Goal: Task Accomplishment & Management: Manage account settings

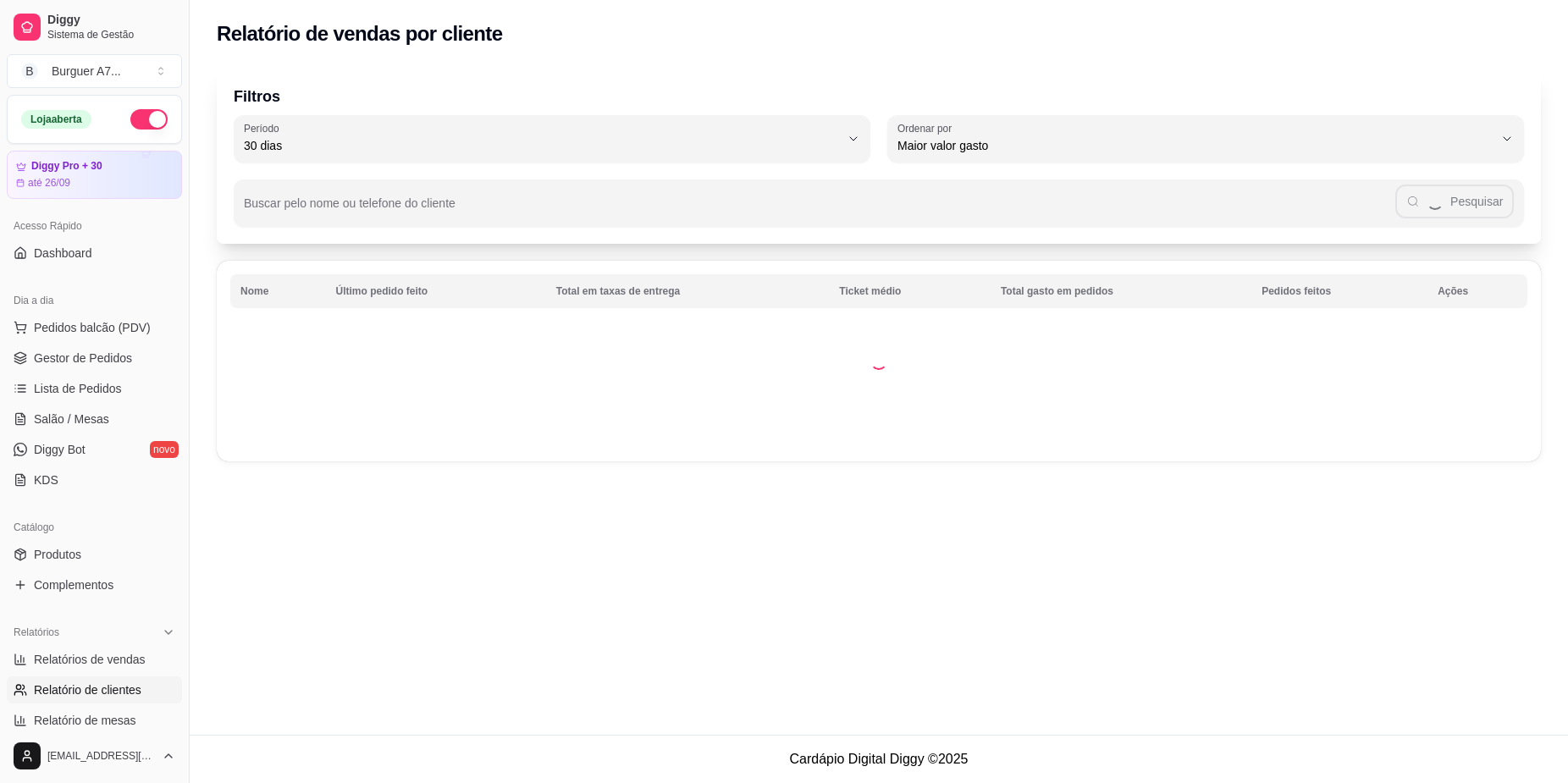
select select "30"
select select "HIGHEST_TOTAL_SPENT_WITH_ORDERS"
click at [113, 651] on link "Relatórios de vendas" at bounding box center [95, 659] width 175 height 27
select select "ALL"
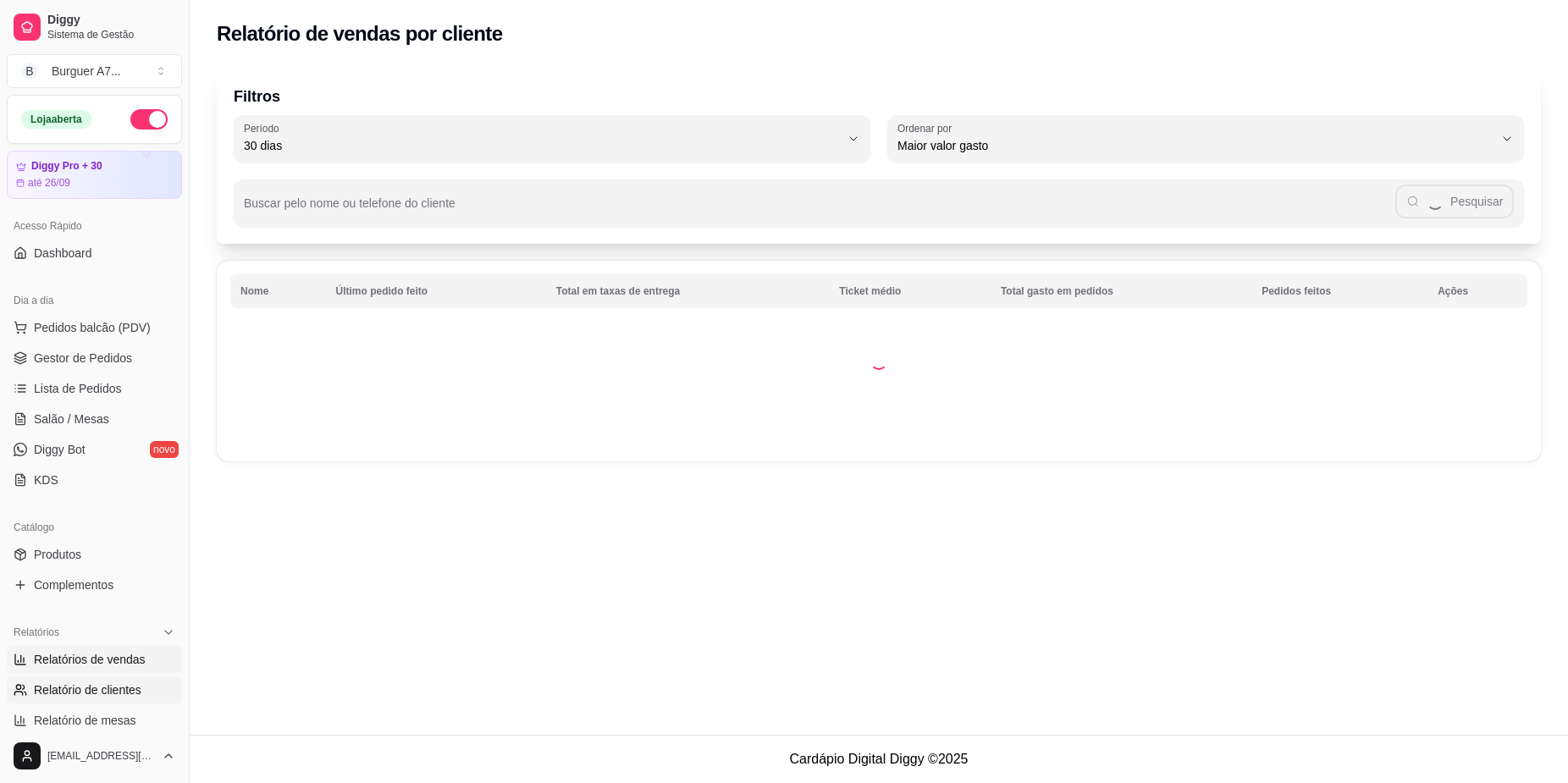
select select "0"
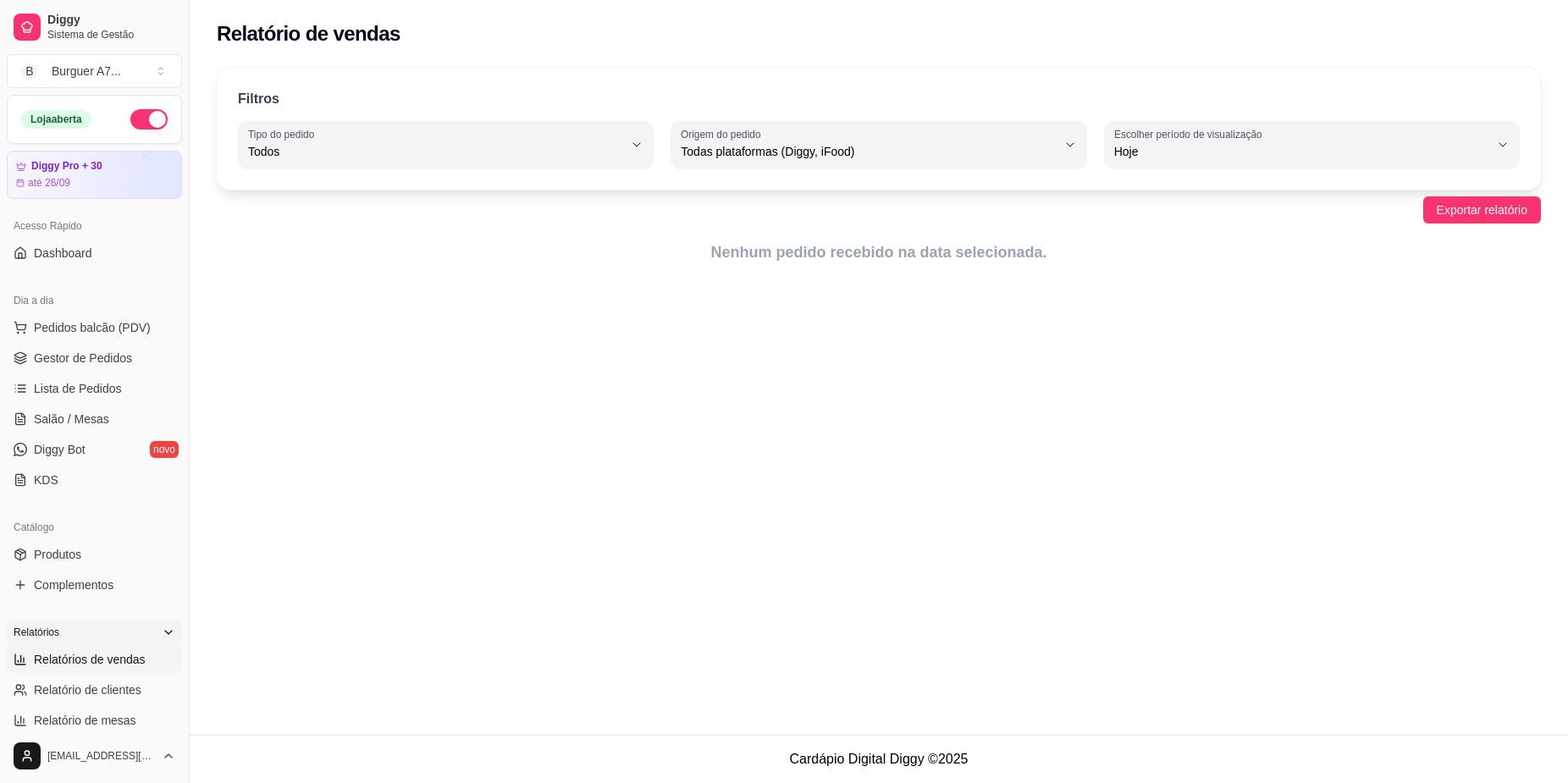
click at [162, 629] on icon at bounding box center [169, 633] width 14 height 14
click at [162, 630] on icon at bounding box center [169, 633] width 14 height 14
click at [140, 659] on span "Relatórios de vendas" at bounding box center [89, 659] width 112 height 17
click at [141, 660] on span "Relatórios de vendas" at bounding box center [89, 659] width 112 height 17
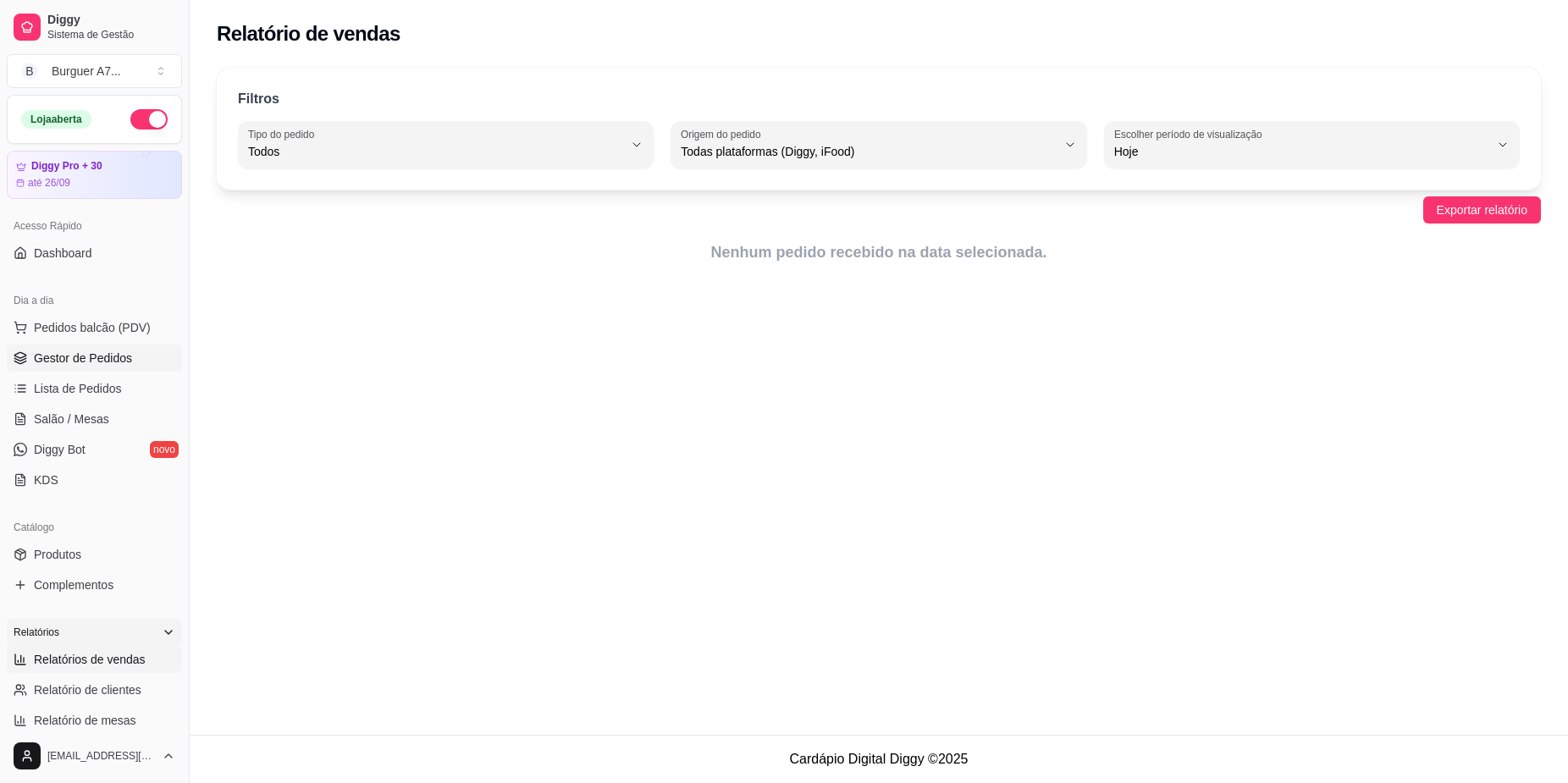
click at [116, 355] on span "Gestor de Pedidos" at bounding box center [83, 359] width 98 height 17
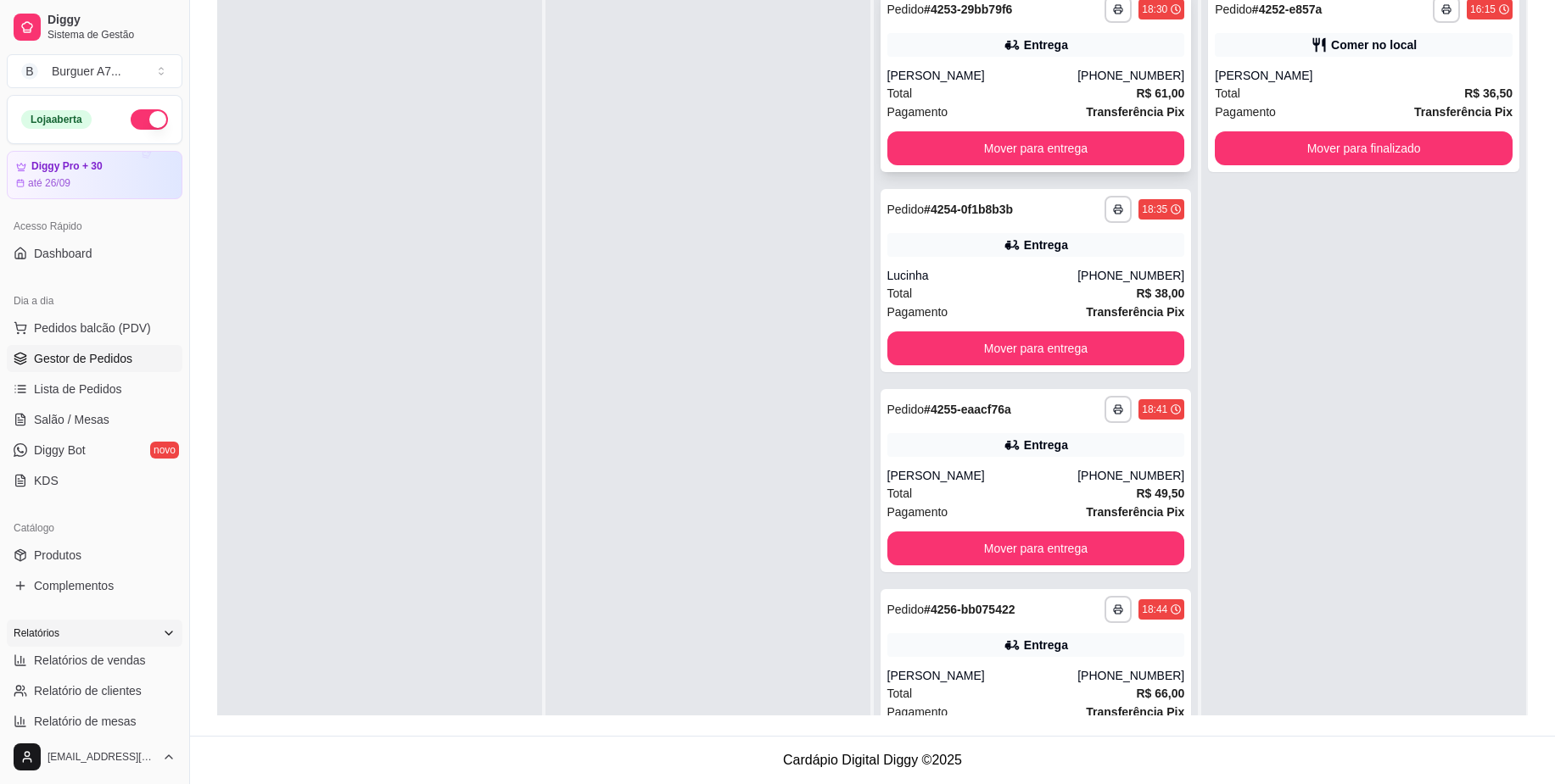
click at [1052, 90] on div "Total R$ 61,00" at bounding box center [1036, 93] width 298 height 19
click at [1003, 269] on div "Lucinha" at bounding box center [983, 276] width 191 height 17
click at [1084, 454] on div "Entrega" at bounding box center [1036, 445] width 298 height 24
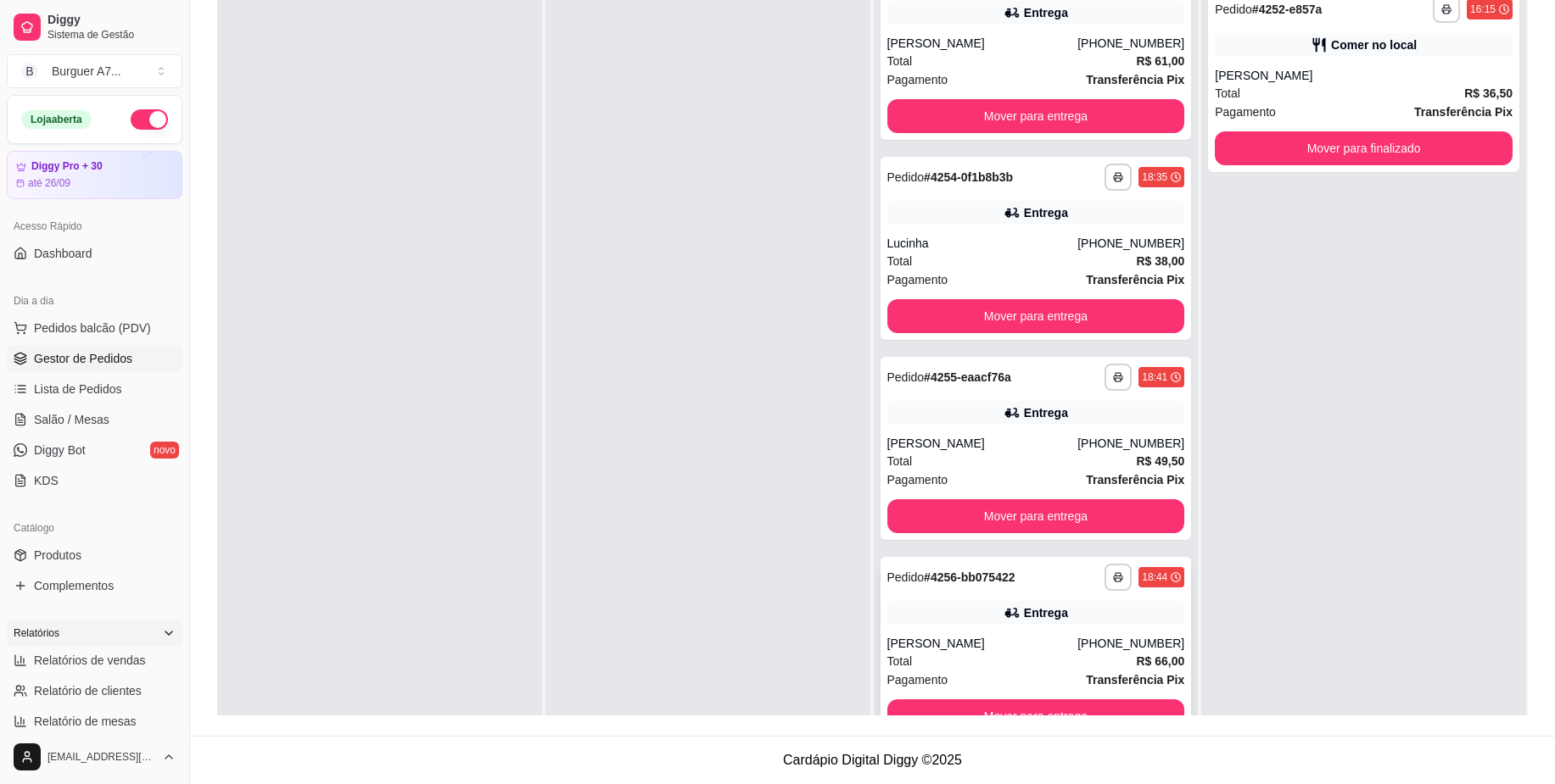
scroll to position [33, 0]
click at [1046, 623] on div "Entrega" at bounding box center [1036, 613] width 298 height 24
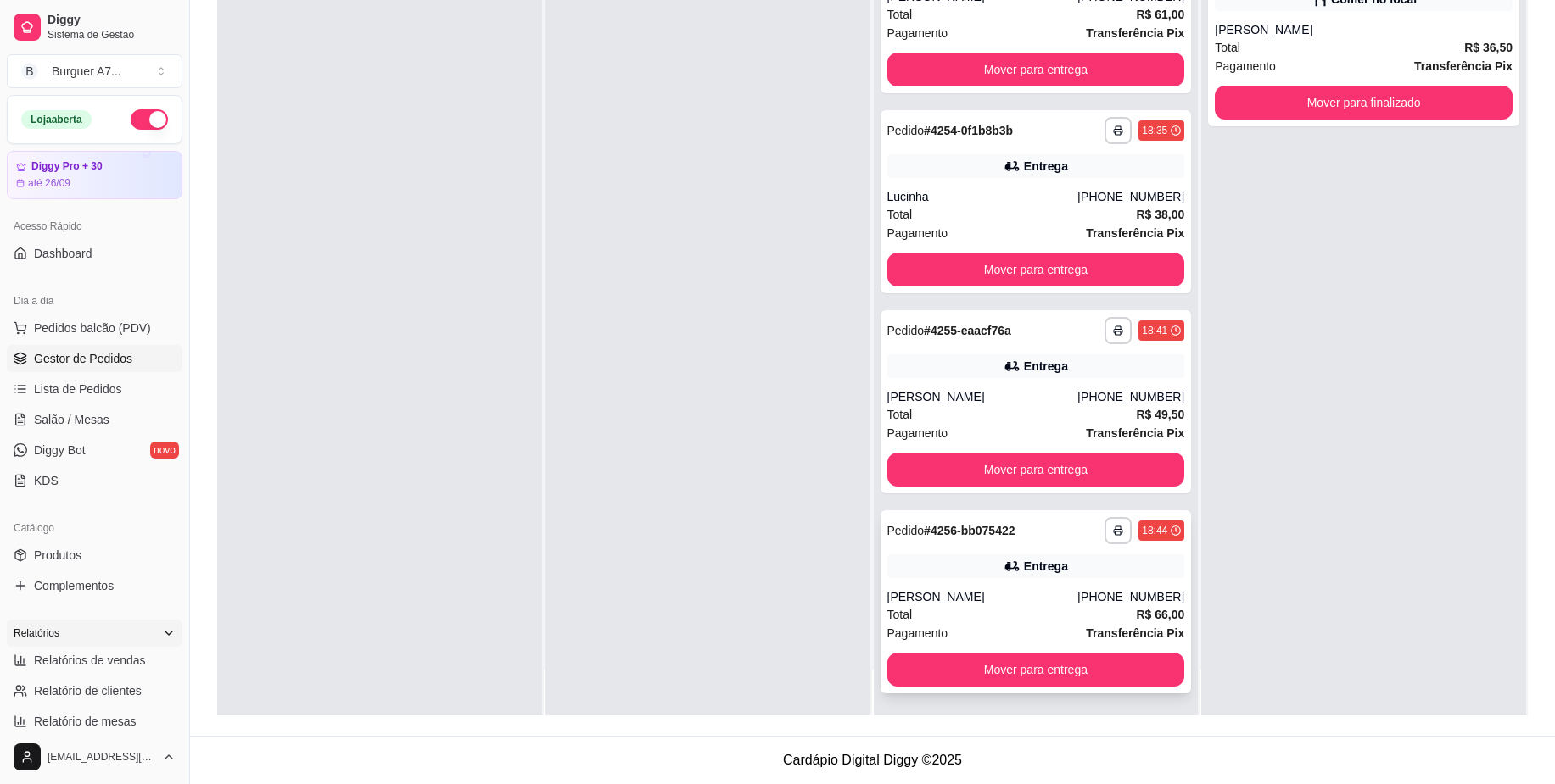
scroll to position [48, 0]
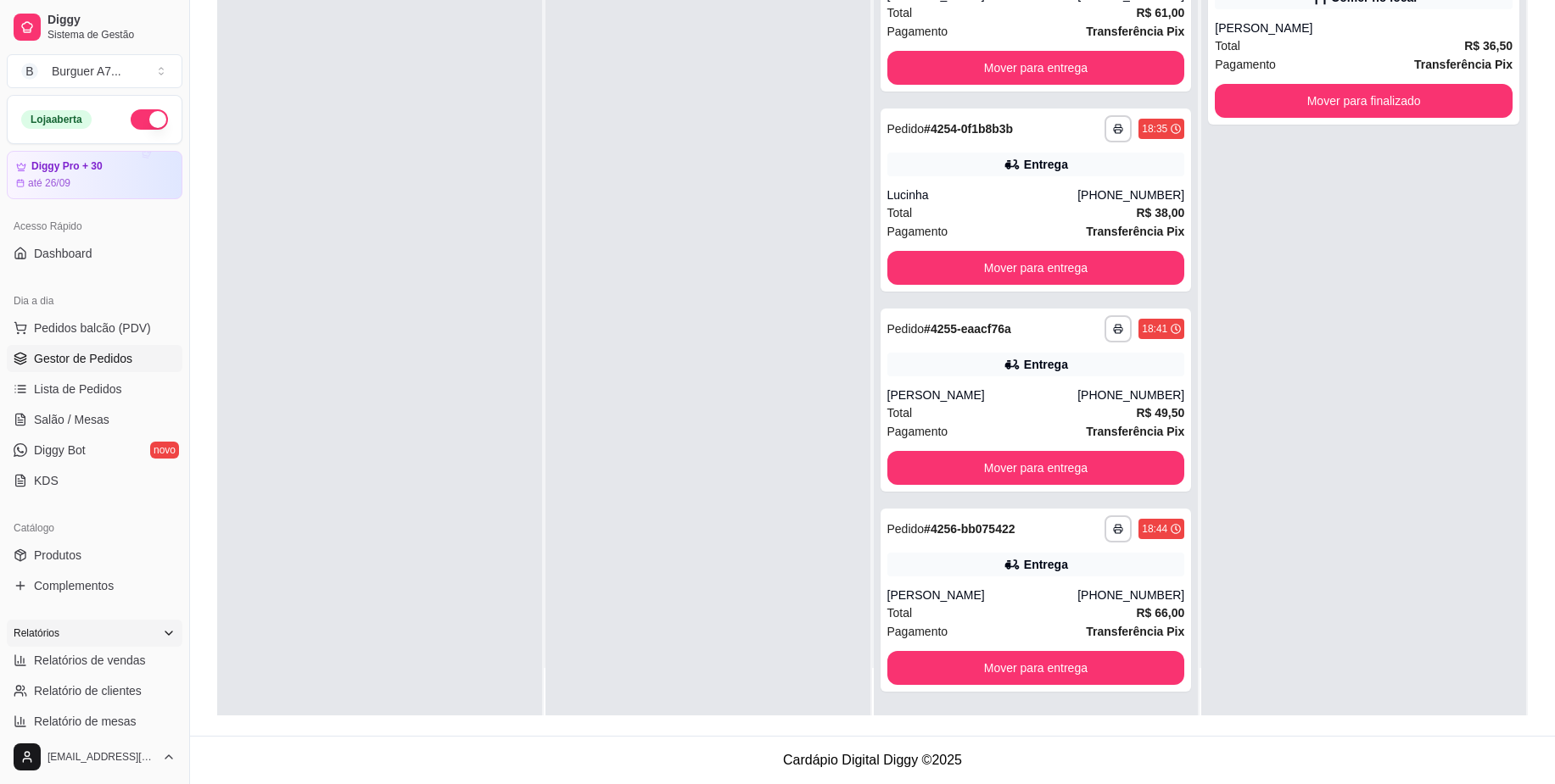
click at [1419, 457] on div "**********" at bounding box center [1363, 322] width 325 height 784
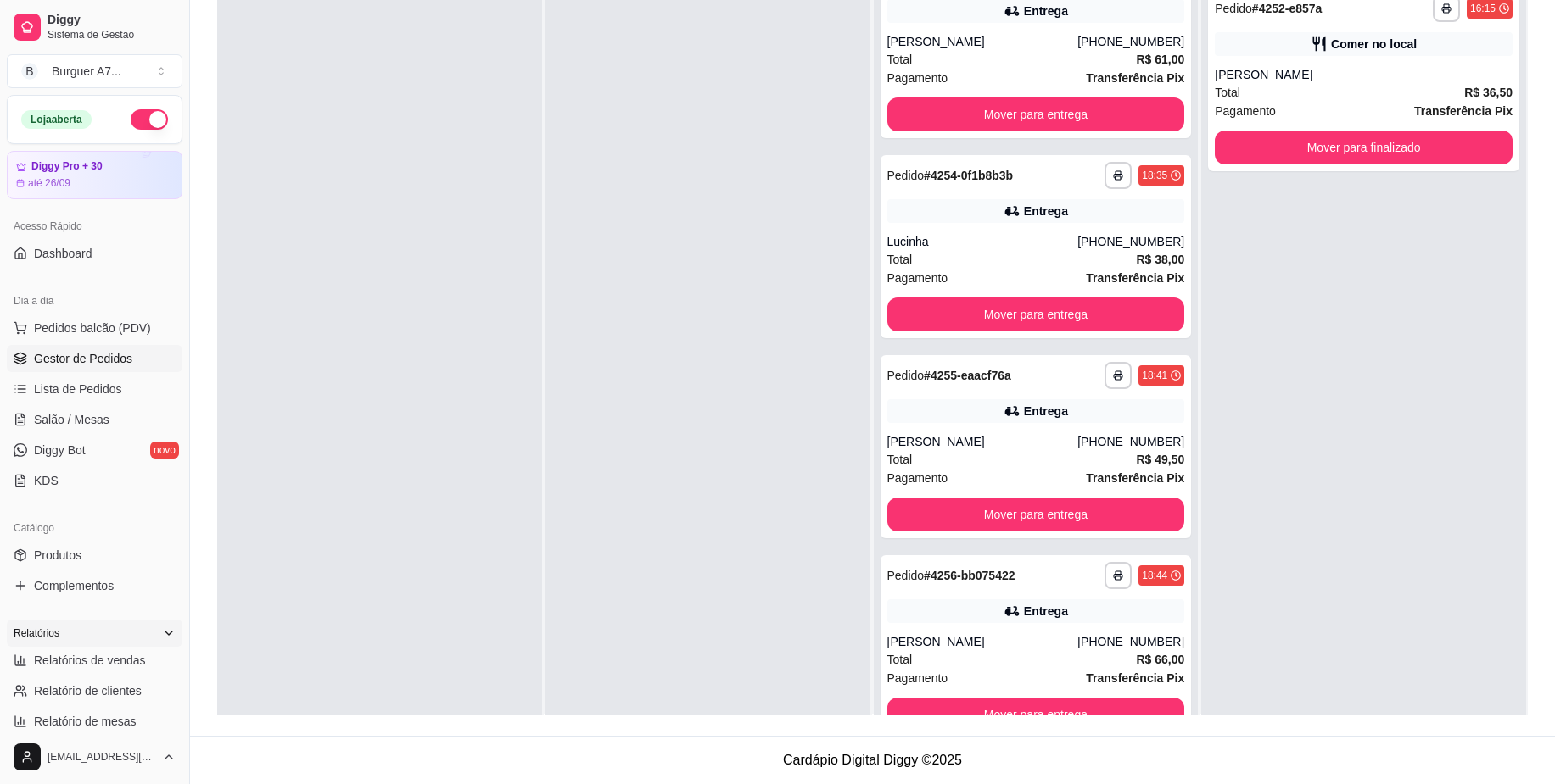
scroll to position [0, 0]
click at [124, 669] on link "Relatórios de vendas" at bounding box center [95, 660] width 176 height 27
select select "ALL"
select select "0"
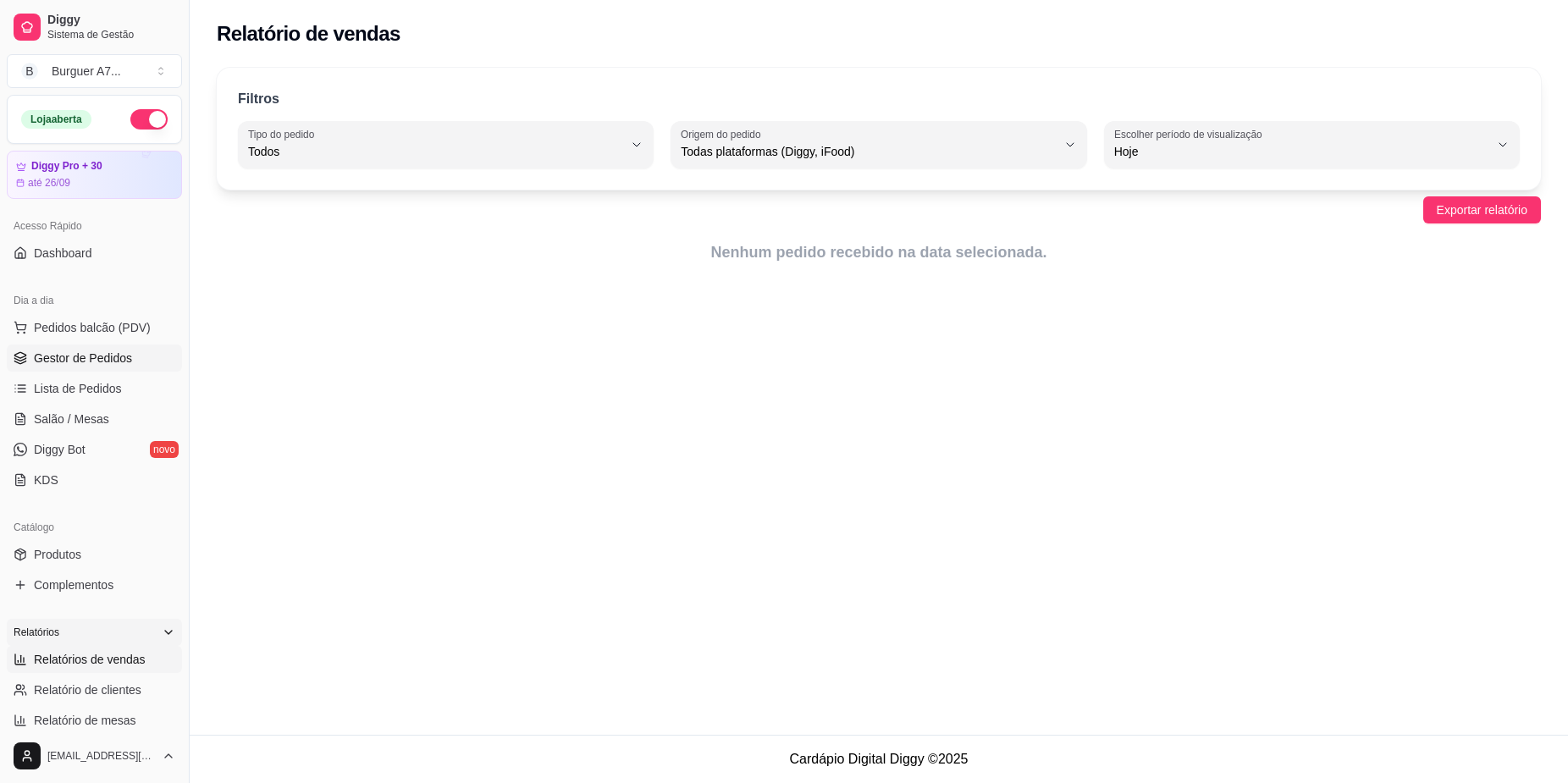
click at [89, 364] on span "Gestor de Pedidos" at bounding box center [83, 359] width 98 height 17
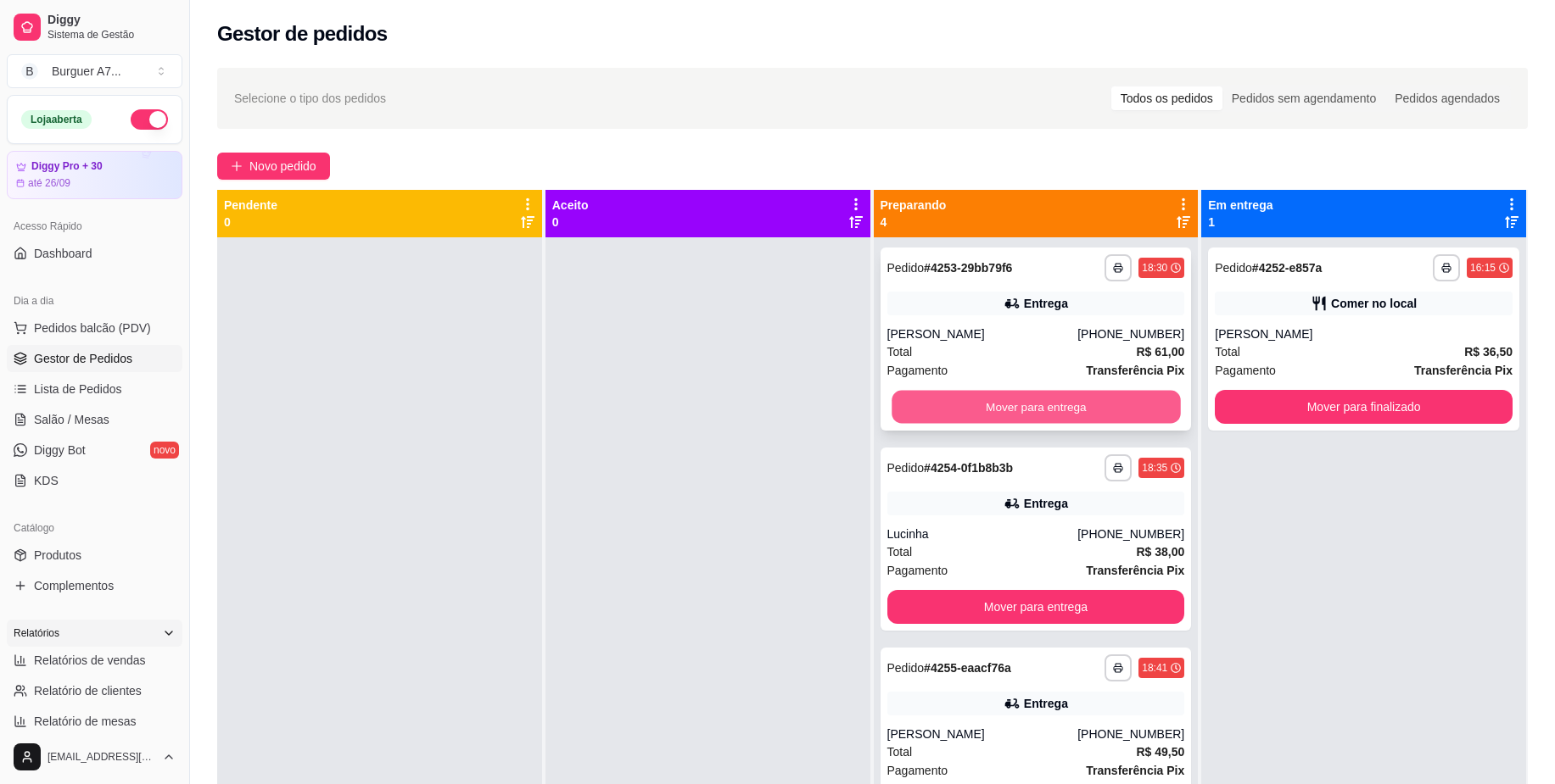
click at [1021, 395] on button "Mover para entrega" at bounding box center [1036, 407] width 288 height 33
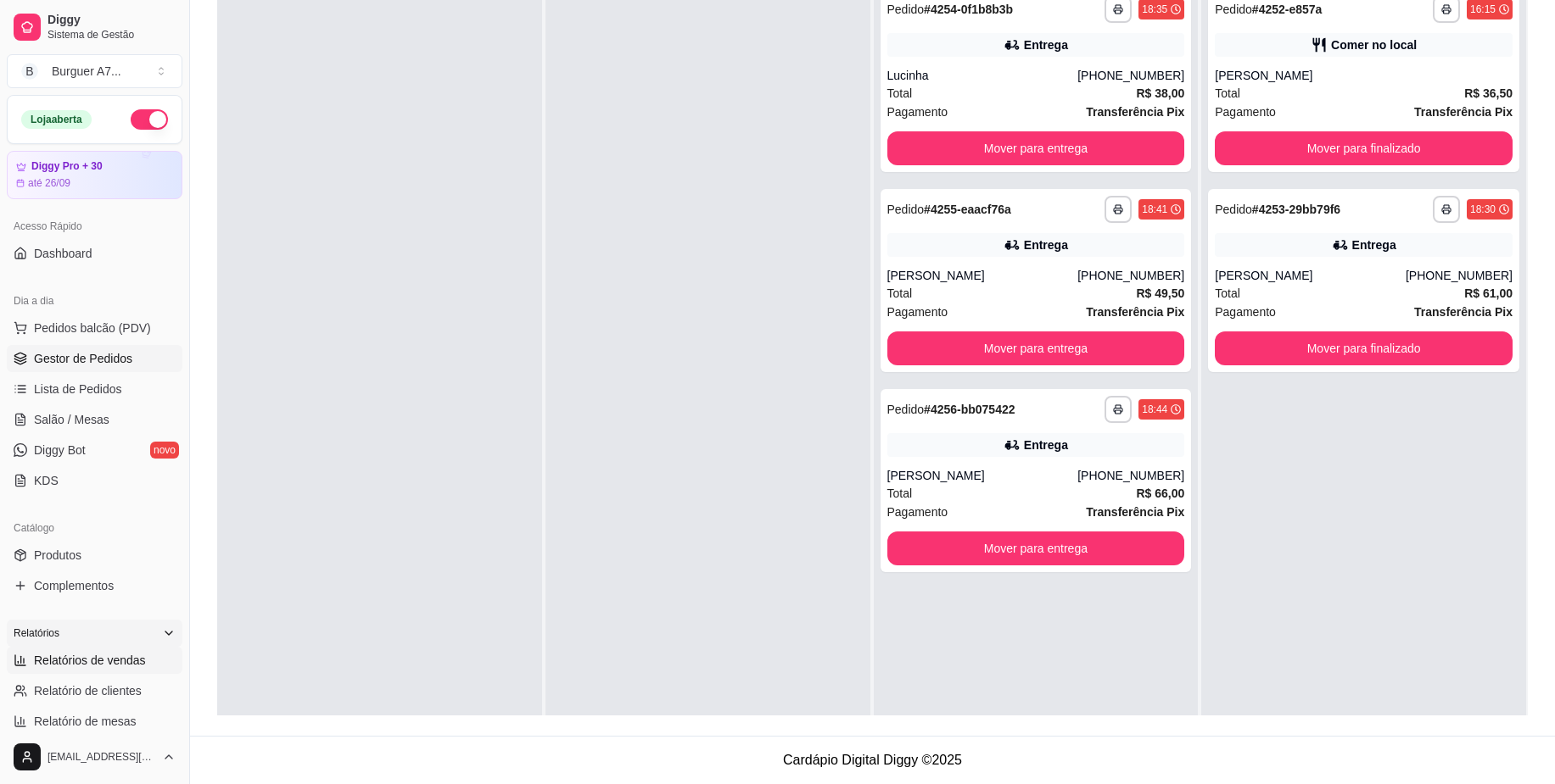
click at [111, 667] on span "Relatórios de vendas" at bounding box center [90, 660] width 112 height 17
select select "ALL"
select select "0"
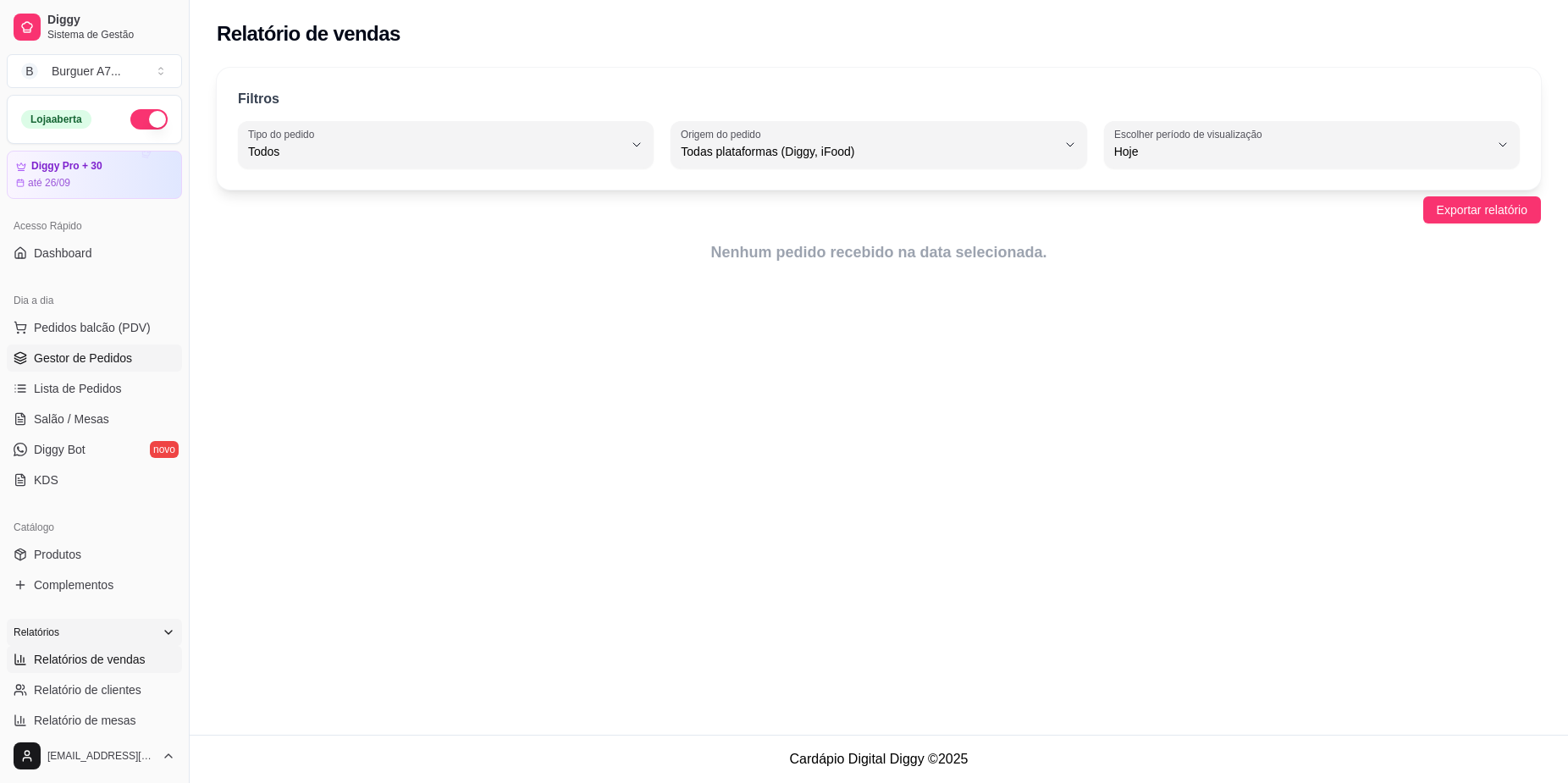
click at [130, 351] on link "Gestor de Pedidos" at bounding box center [95, 359] width 175 height 27
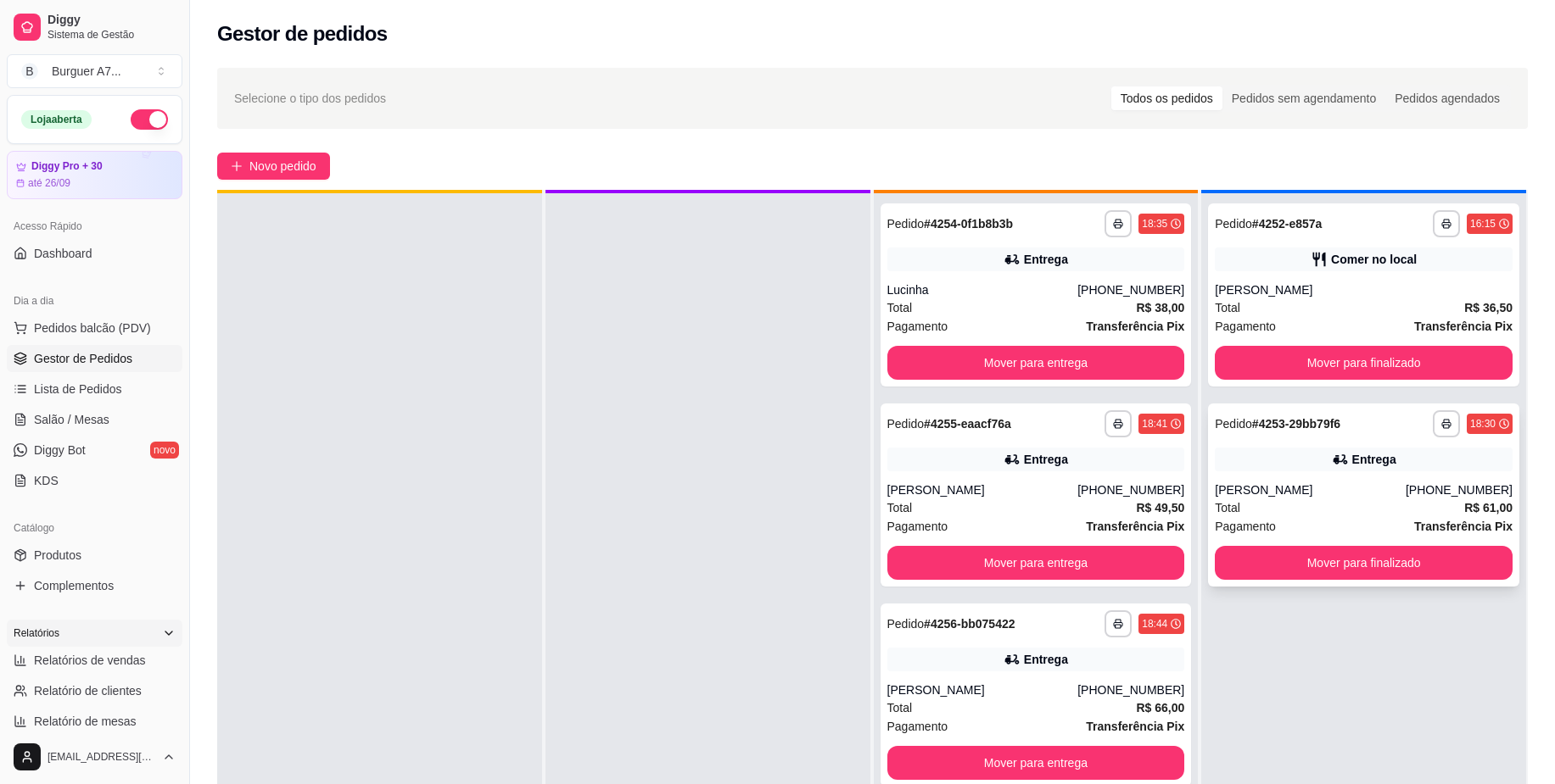
scroll to position [48, 0]
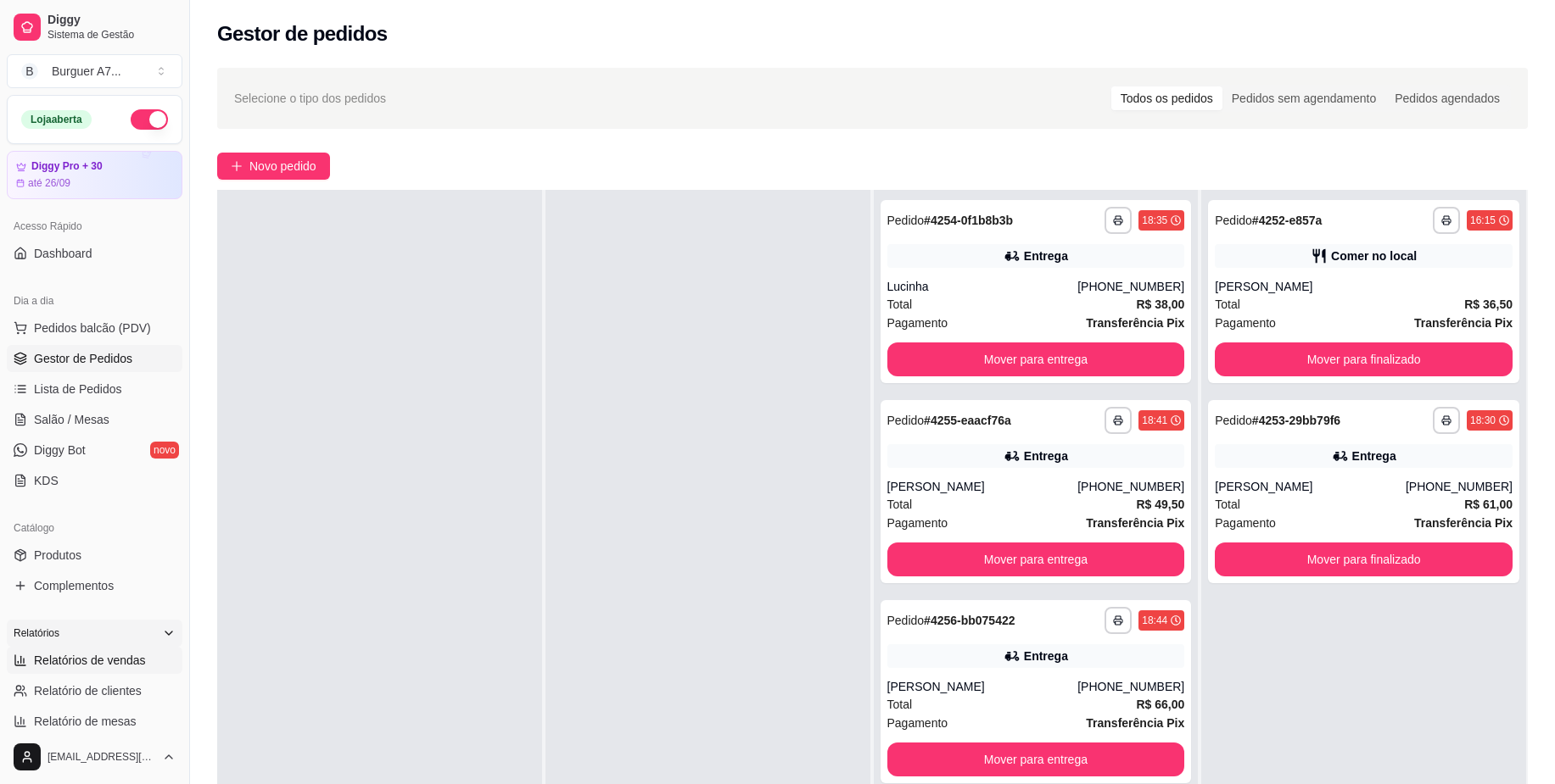
click at [142, 656] on span "Relatórios de vendas" at bounding box center [90, 660] width 112 height 17
select select "ALL"
select select "0"
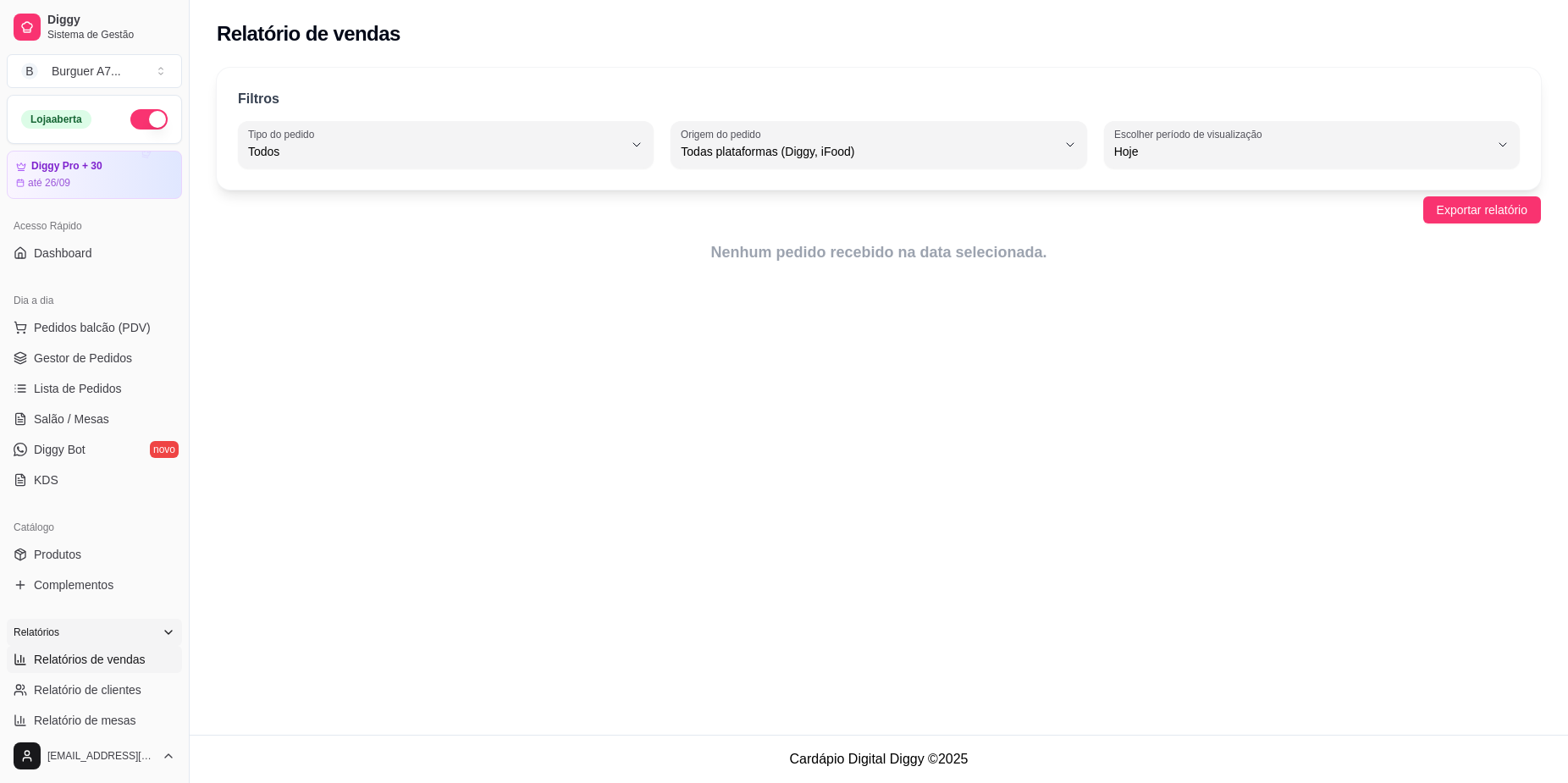
click at [108, 343] on ul "Pedidos balcão (PDV) Gestor de Pedidos Lista de Pedidos Salão / Mesas Diggy Bot…" at bounding box center [95, 404] width 175 height 180
click at [112, 349] on link "Gestor de Pedidos" at bounding box center [95, 359] width 175 height 27
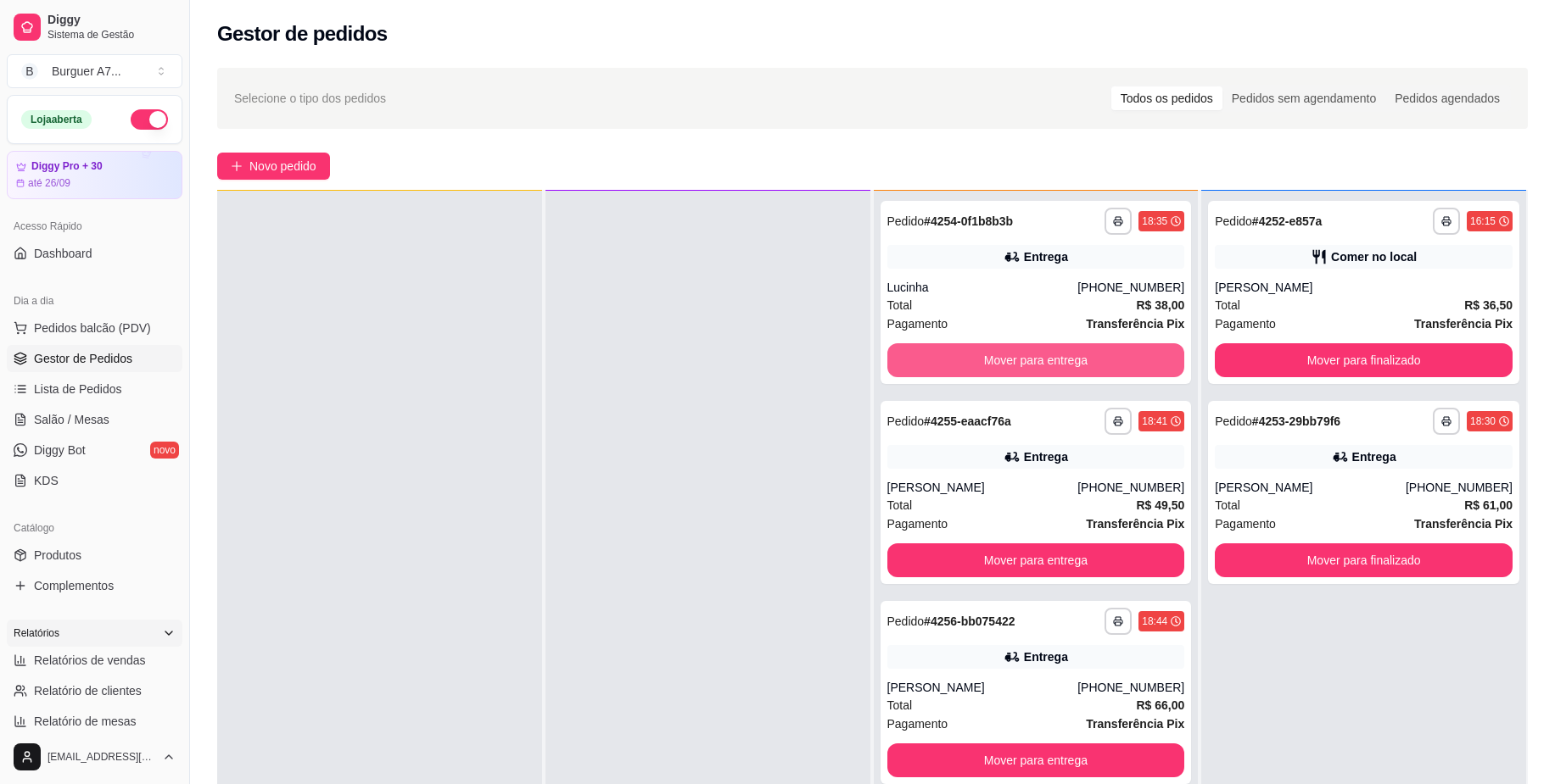
scroll to position [48, 0]
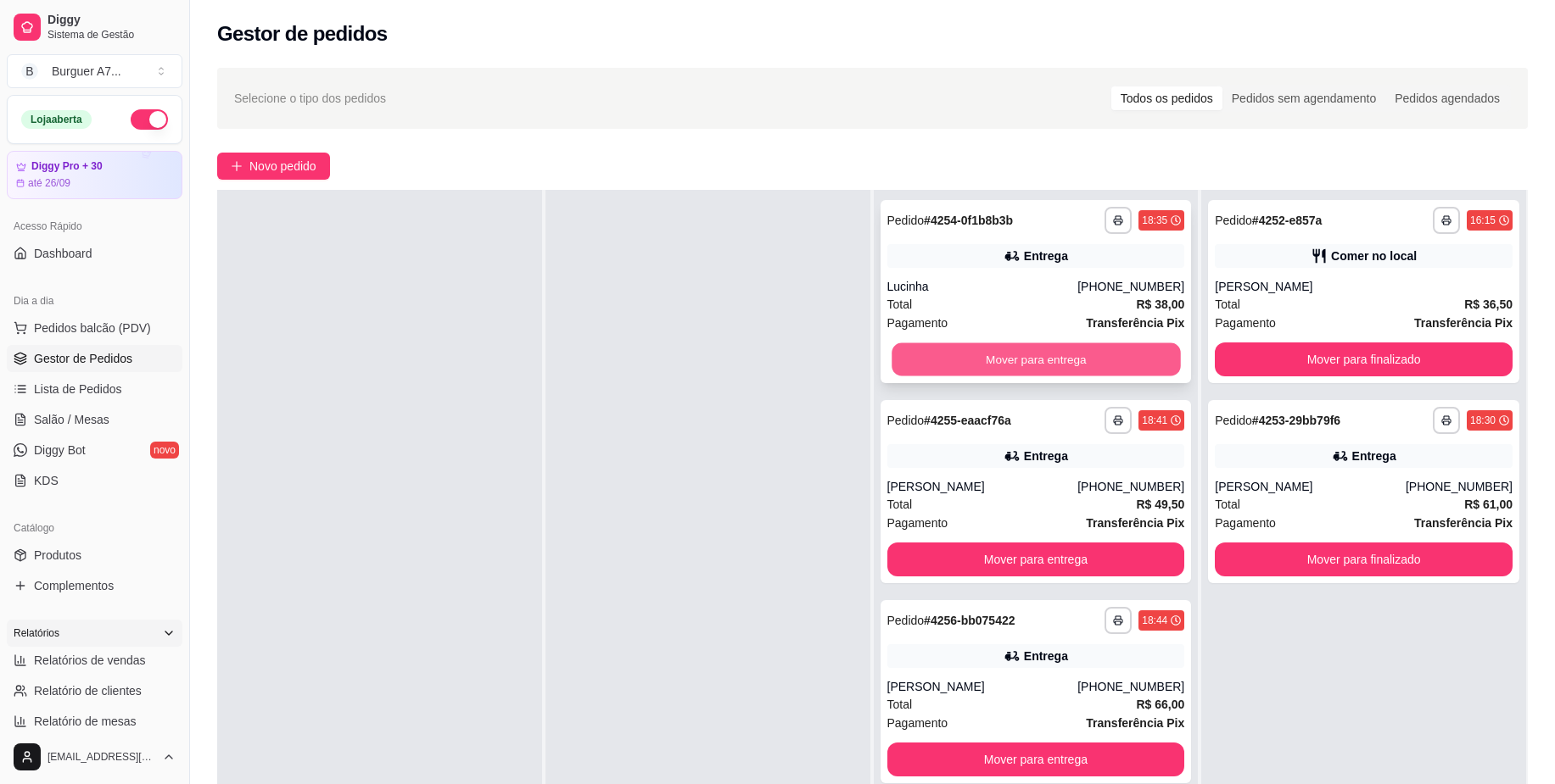
click at [1104, 355] on button "Mover para entrega" at bounding box center [1036, 360] width 288 height 33
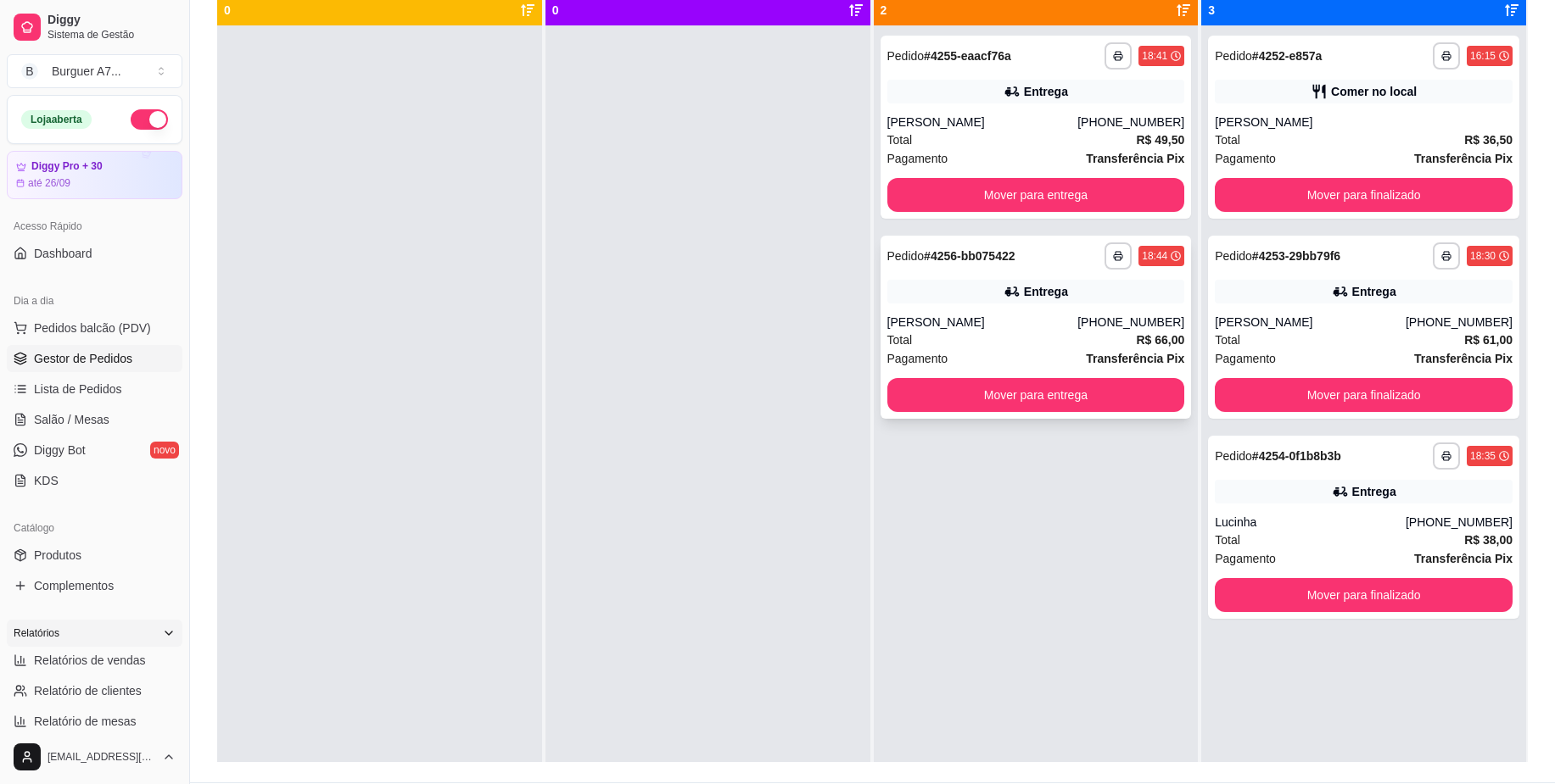
scroll to position [153, 0]
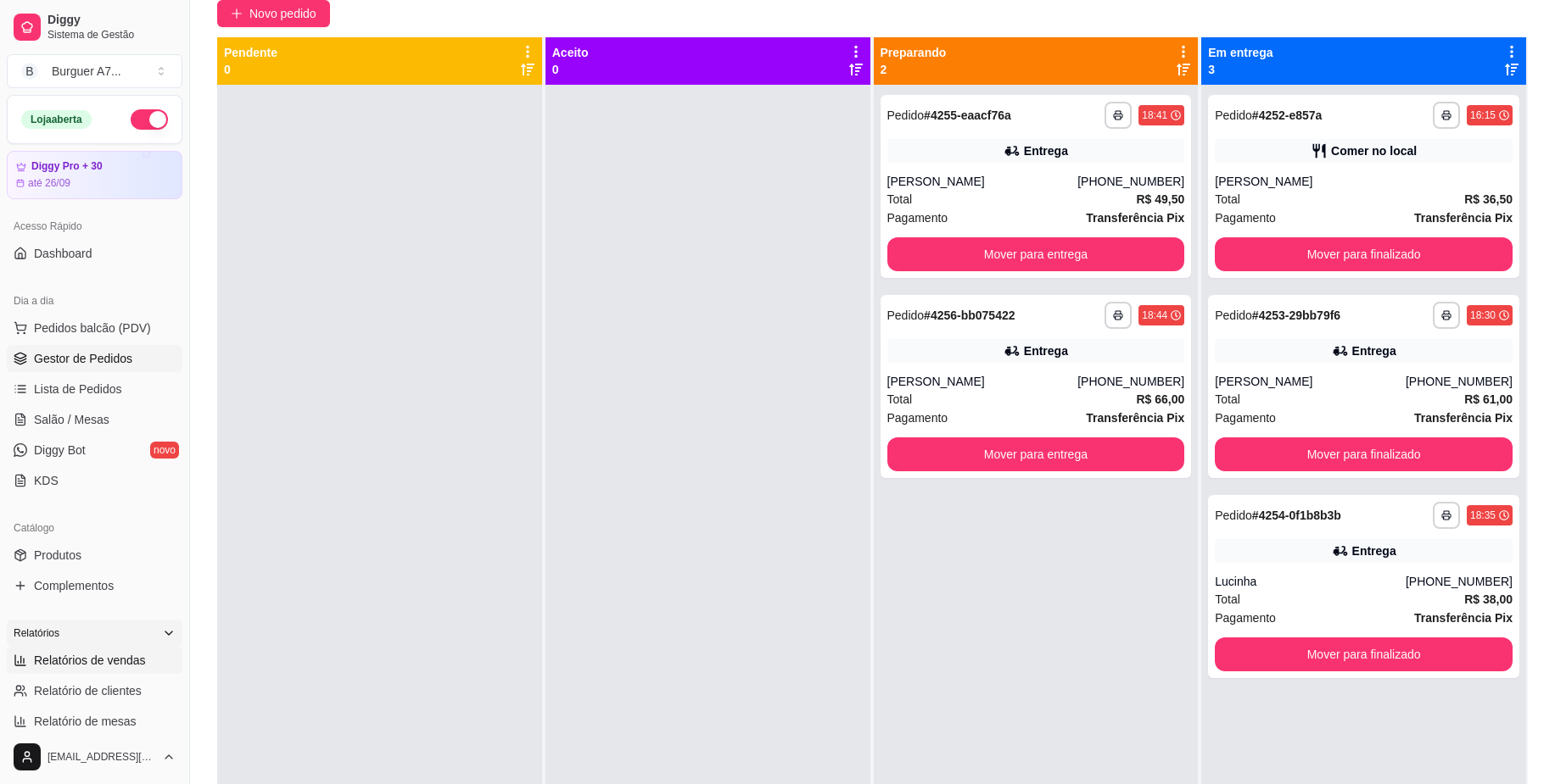
click at [75, 668] on span "Relatórios de vendas" at bounding box center [90, 660] width 112 height 17
select select "ALL"
select select "0"
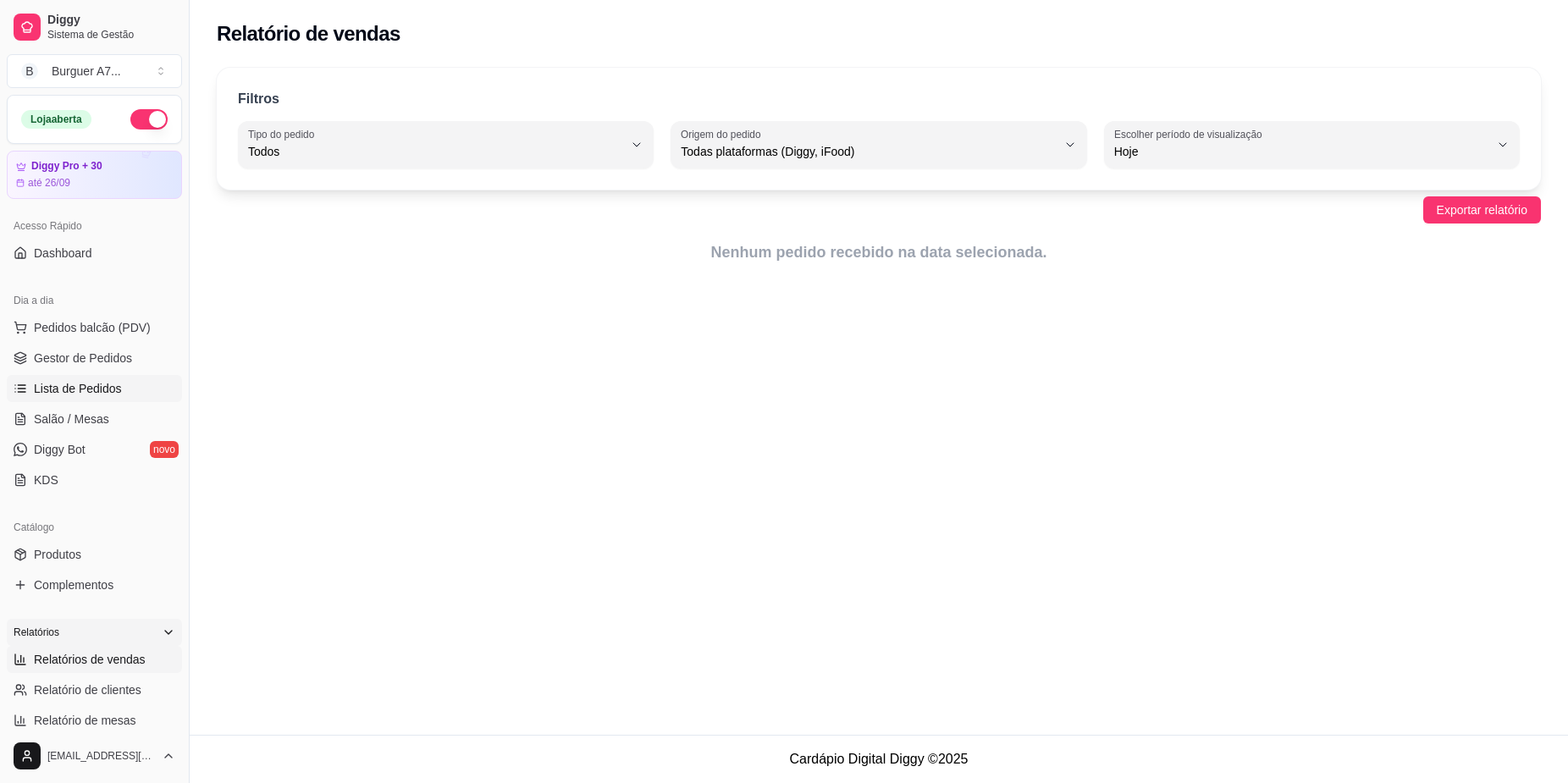
click at [77, 377] on link "Lista de Pedidos" at bounding box center [95, 389] width 175 height 27
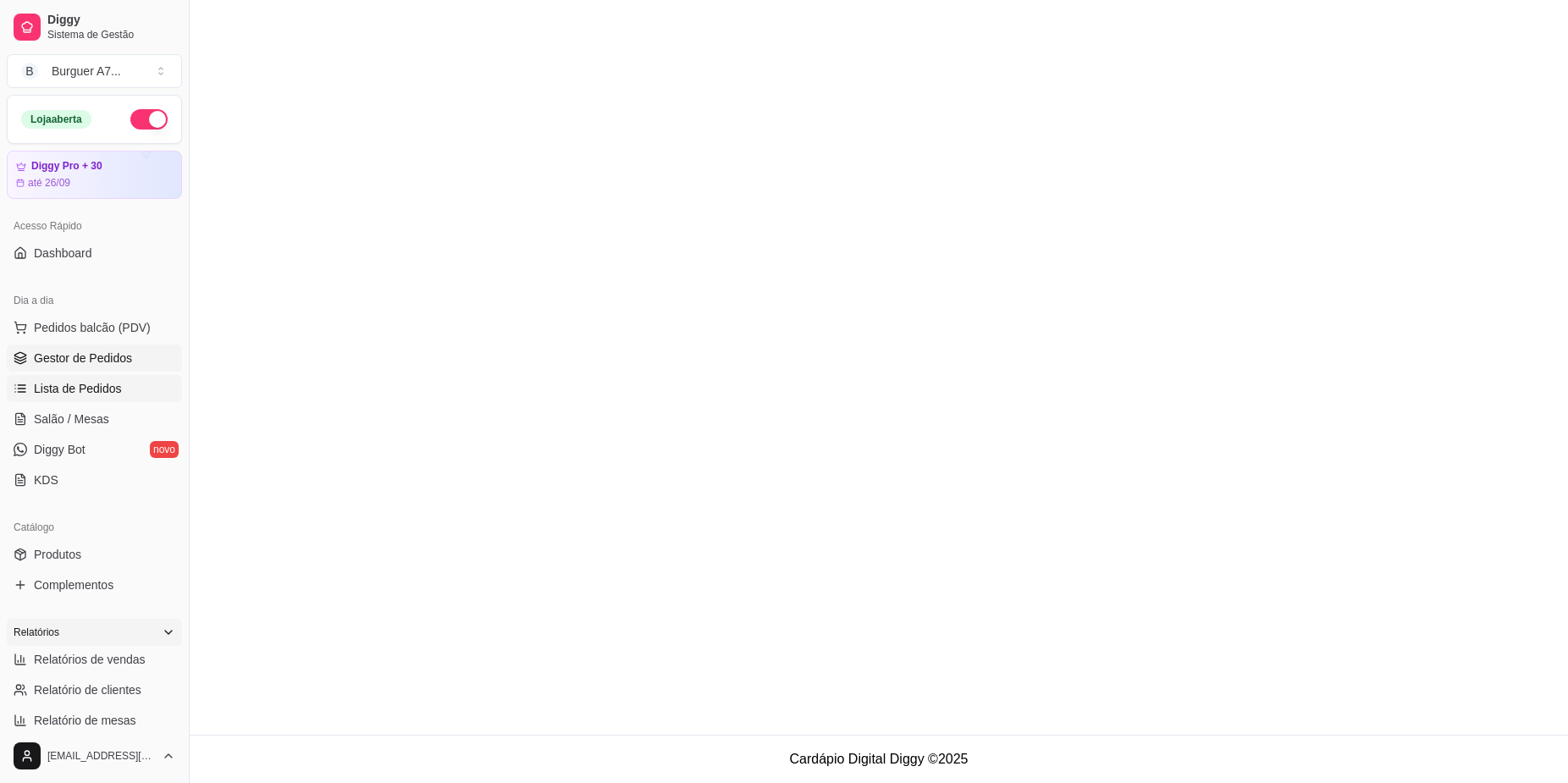
click at [88, 365] on span "Gestor de Pedidos" at bounding box center [83, 359] width 98 height 17
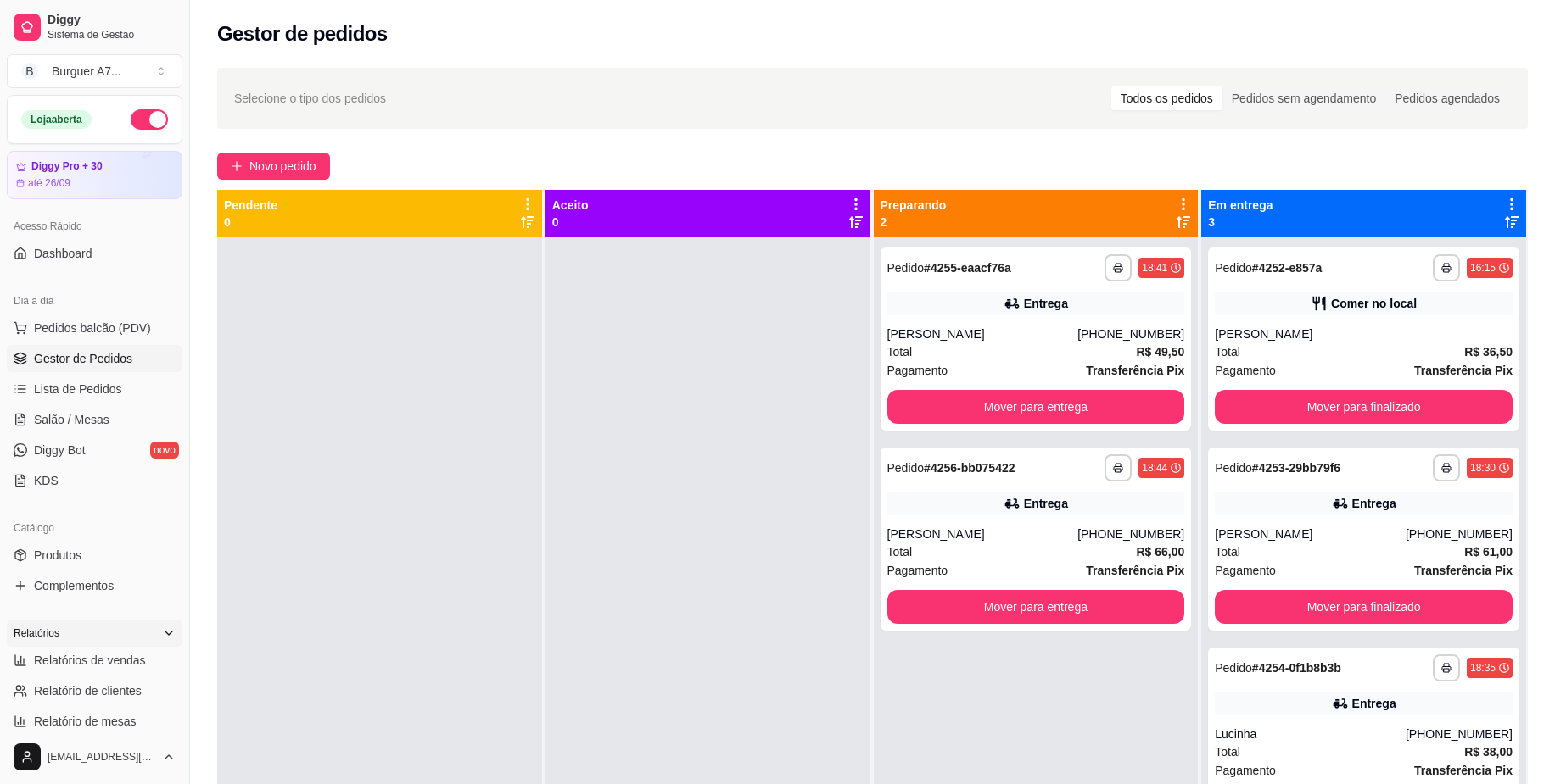
click at [88, 365] on span "Gestor de Pedidos" at bounding box center [83, 359] width 98 height 17
click at [100, 654] on span "Relatórios de vendas" at bounding box center [90, 660] width 112 height 17
select select "ALL"
select select "0"
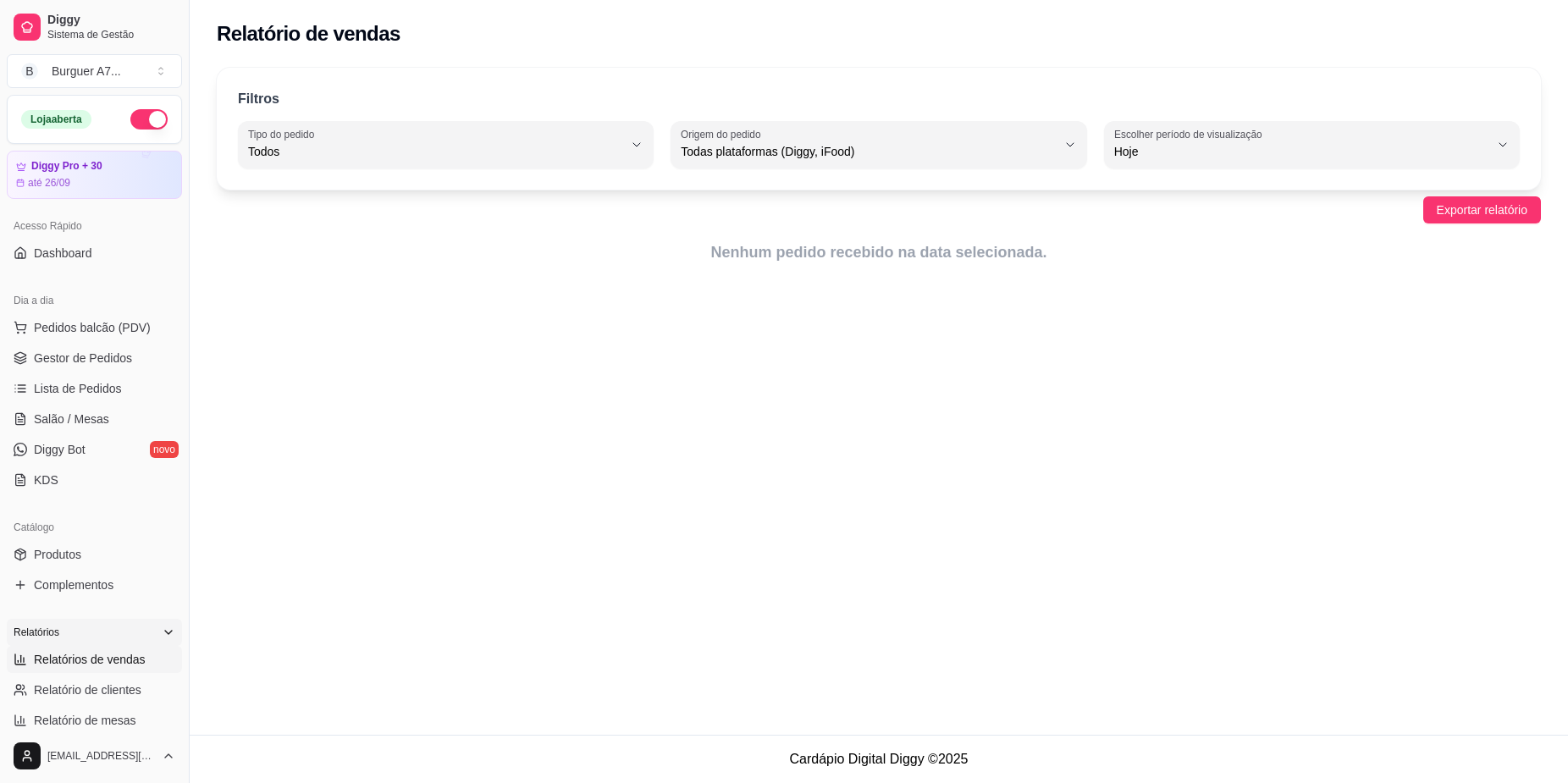
click at [100, 653] on span "Relatórios de vendas" at bounding box center [89, 659] width 112 height 17
click at [108, 625] on div "Relatórios" at bounding box center [95, 633] width 175 height 27
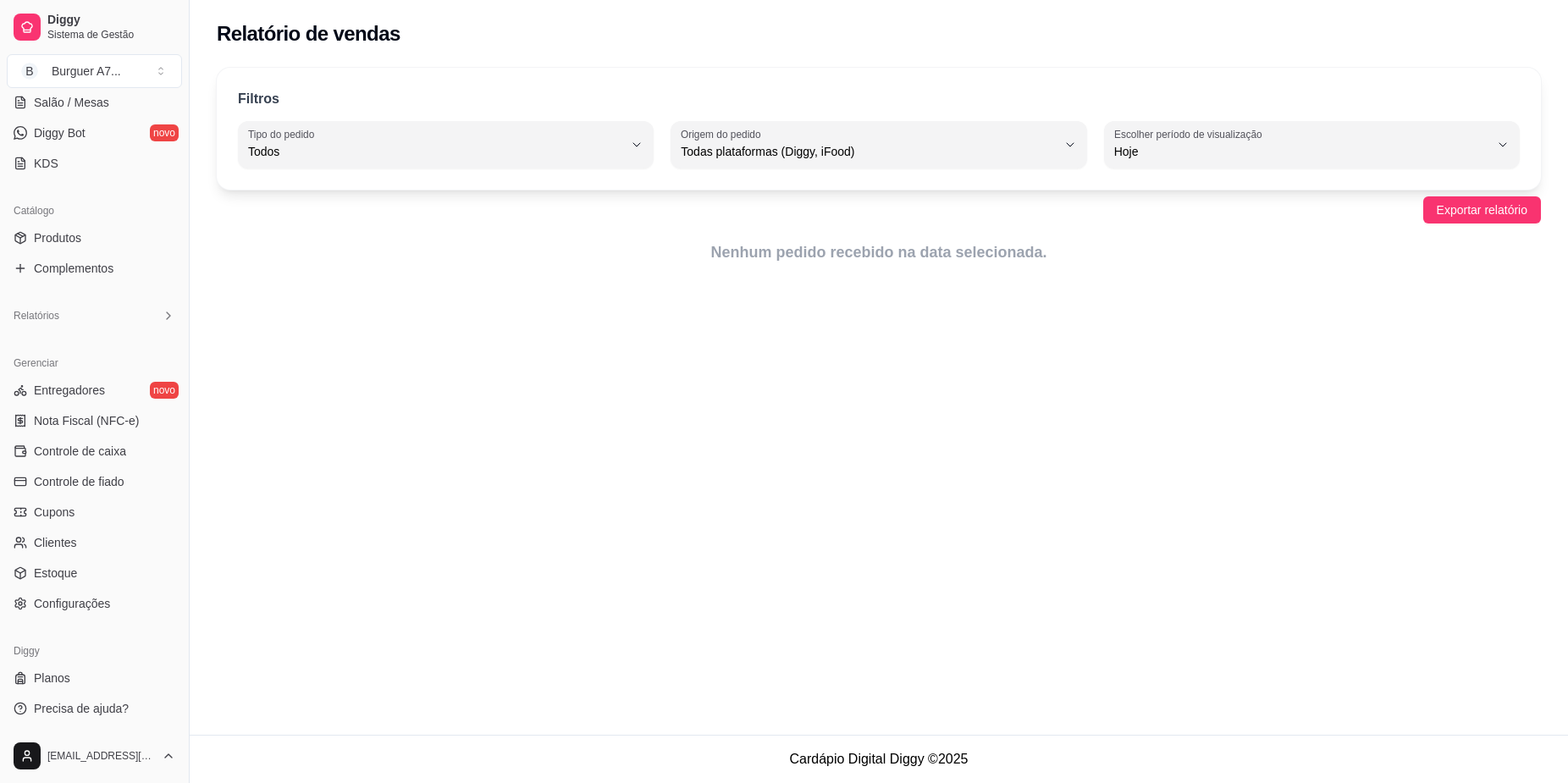
click at [162, 316] on icon at bounding box center [169, 316] width 14 height 14
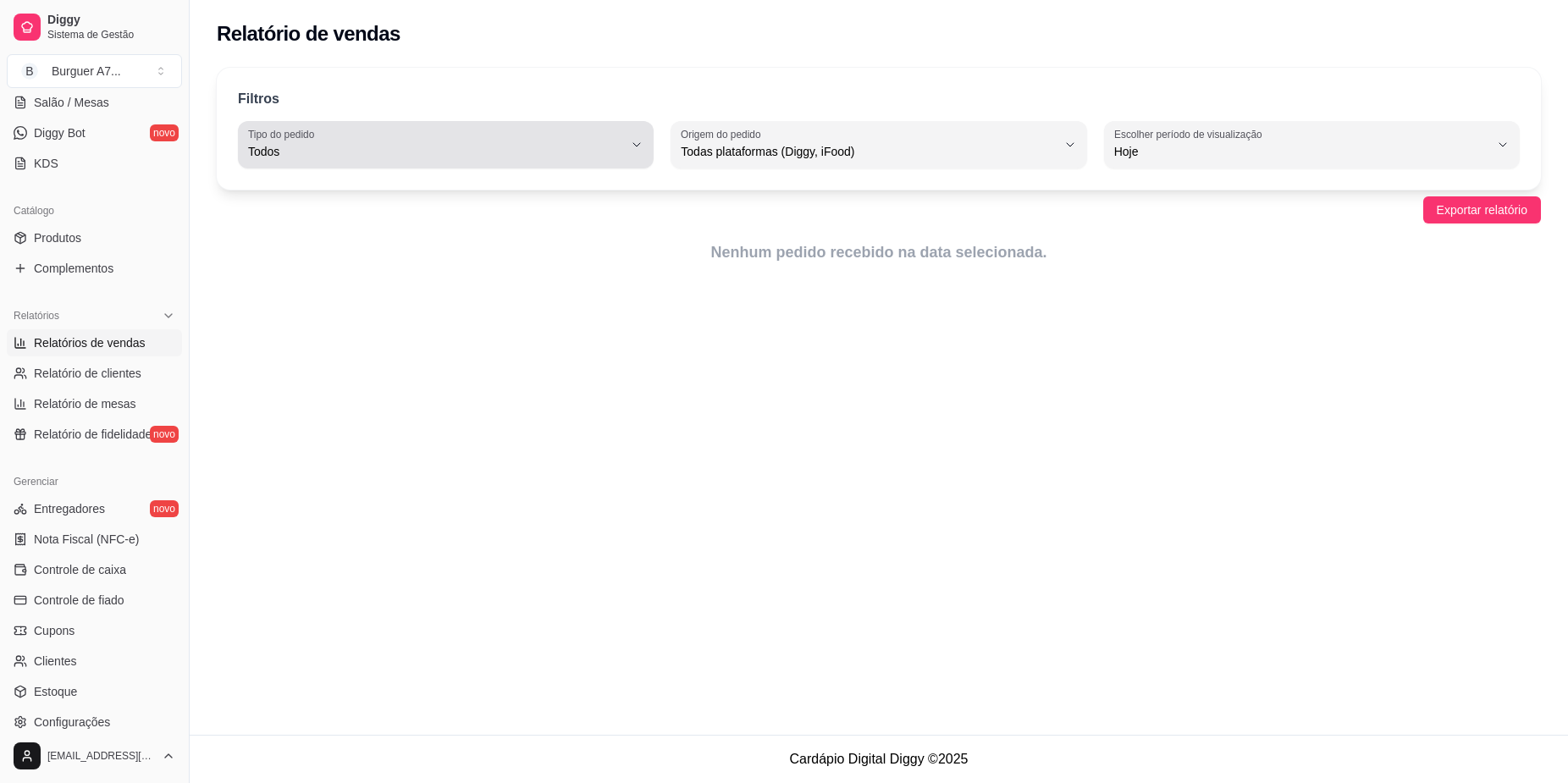
click at [499, 157] on span "Todos" at bounding box center [435, 152] width 375 height 17
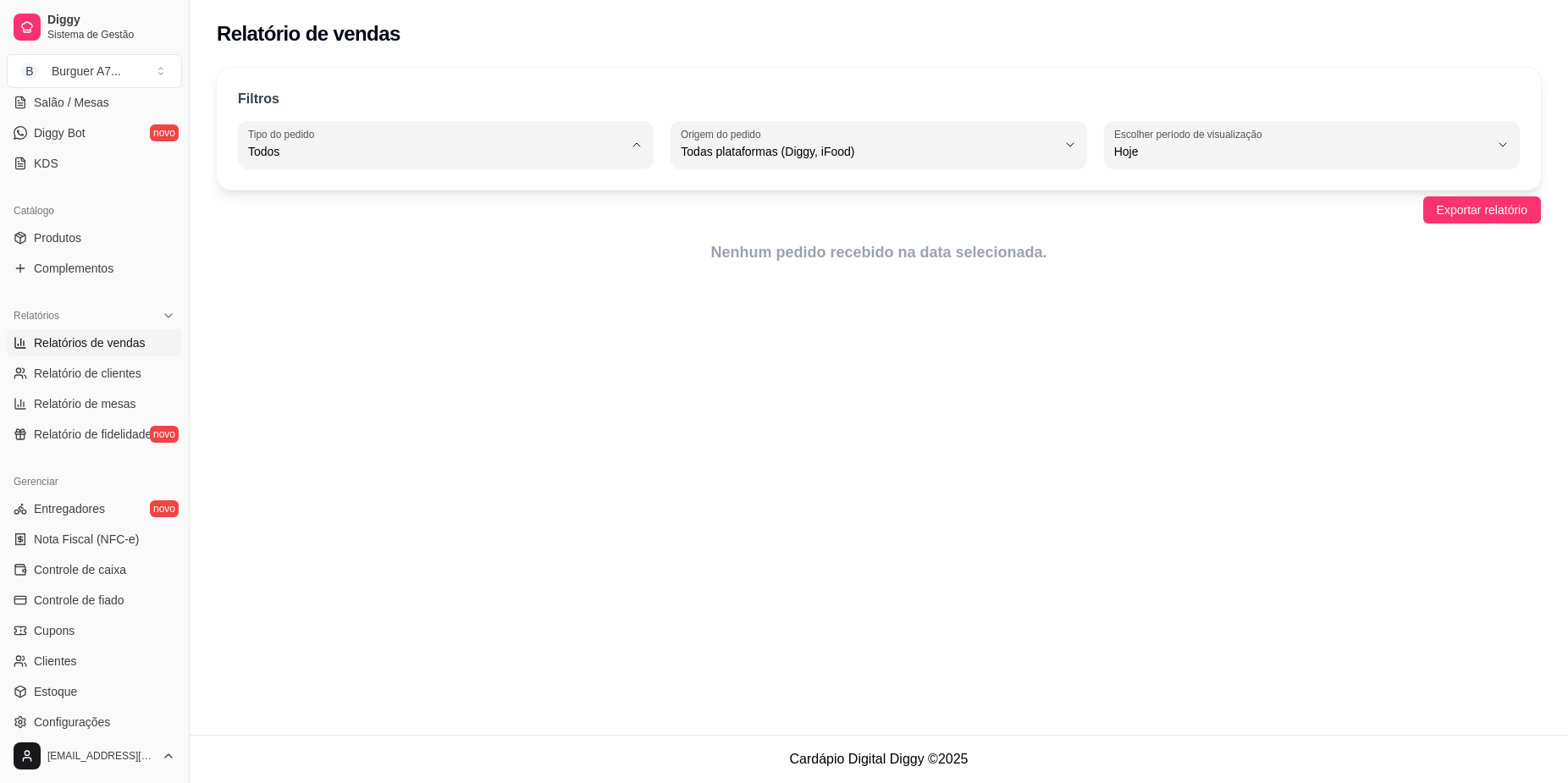
click at [464, 203] on li "Todos" at bounding box center [445, 193] width 386 height 26
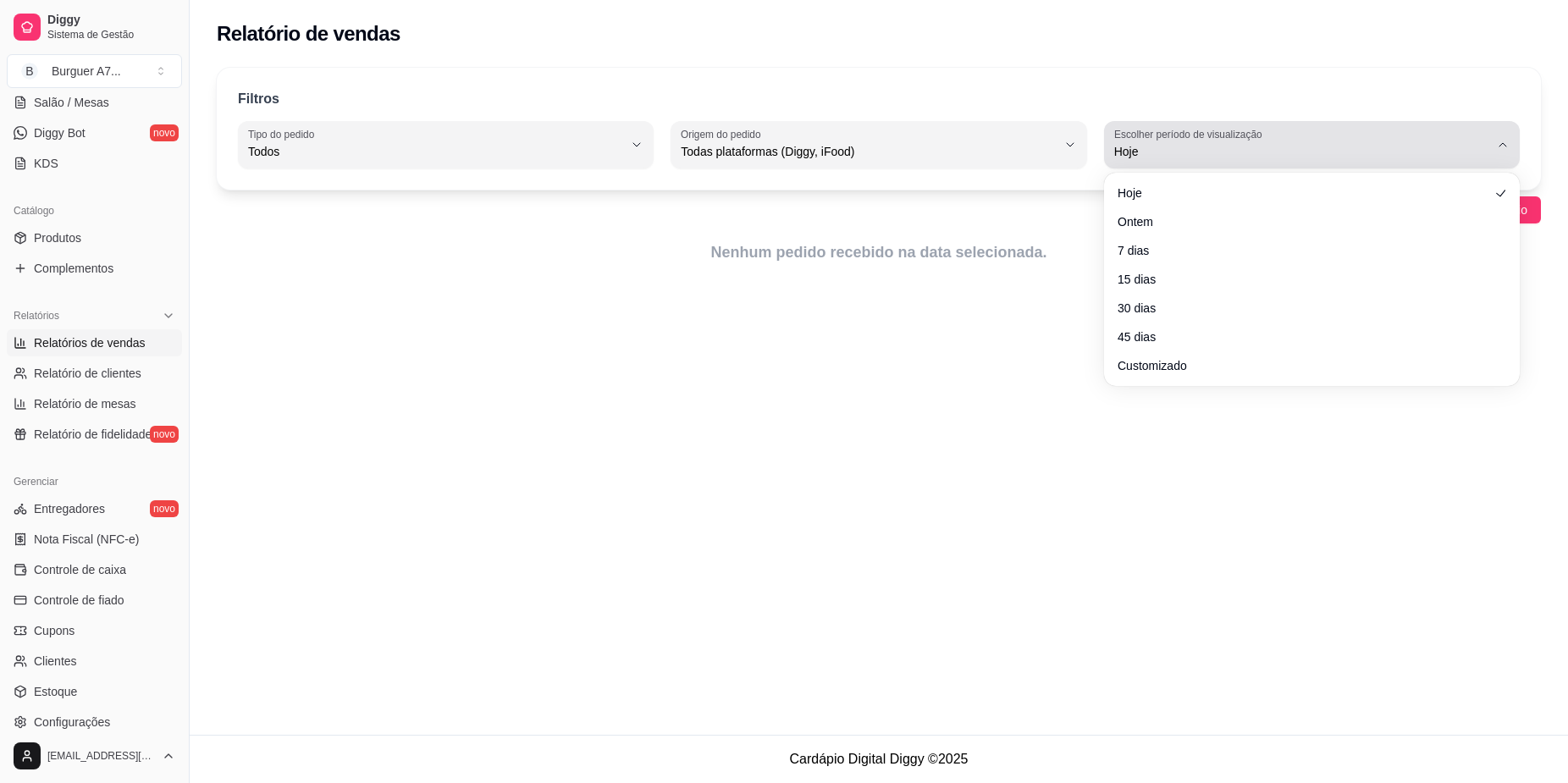
click at [1270, 155] on span "Hoje" at bounding box center [1301, 152] width 375 height 17
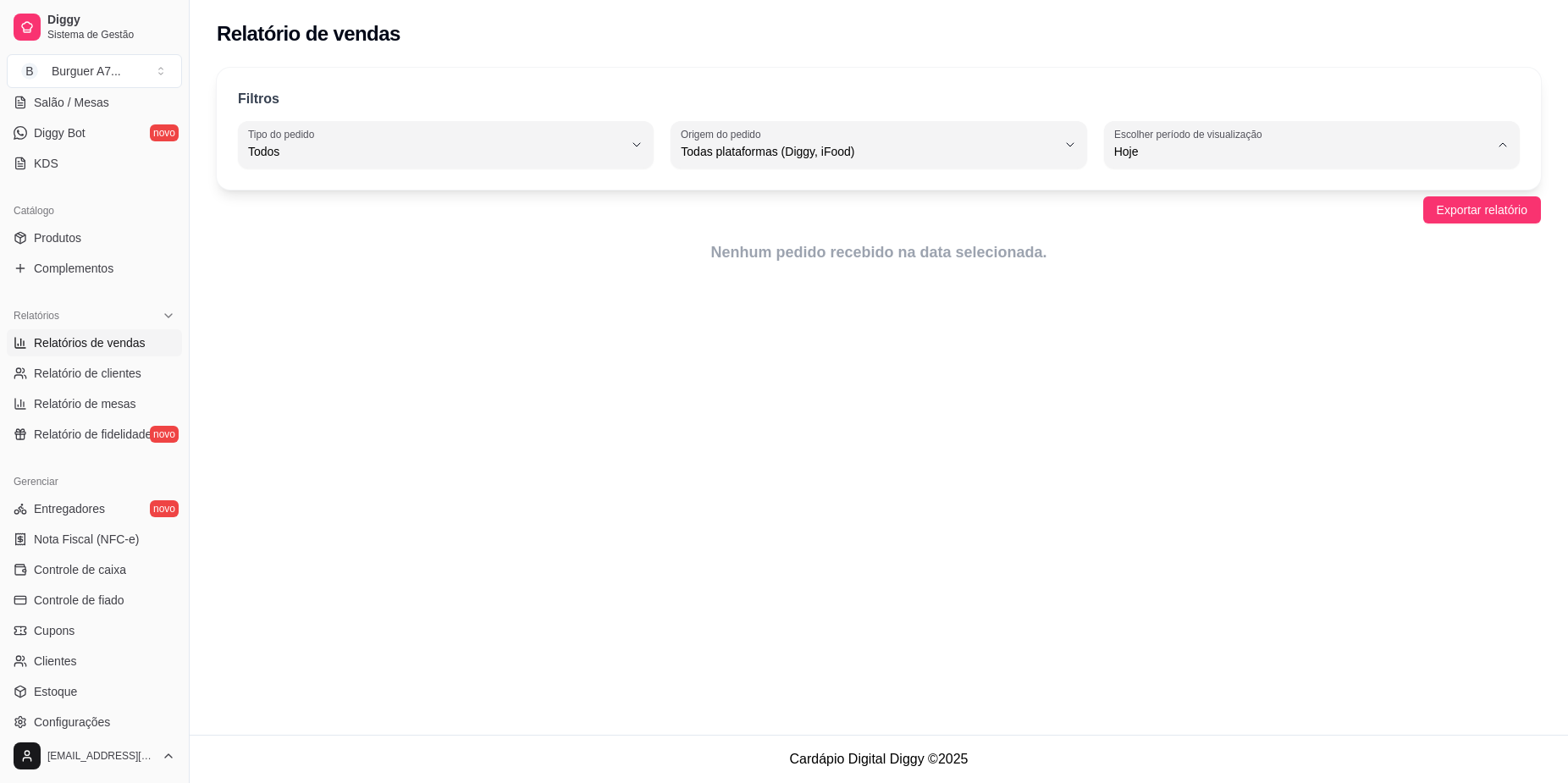
click at [543, 499] on div "Relatório de vendas Filtros ALL Tipo do pedido Todos Entrega Retirada Mesa Cons…" at bounding box center [879, 367] width 1378 height 735
click at [152, 375] on link "Relatório de clientes" at bounding box center [95, 373] width 175 height 27
select select "30"
select select "HIGHEST_TOTAL_SPENT_WITH_ORDERS"
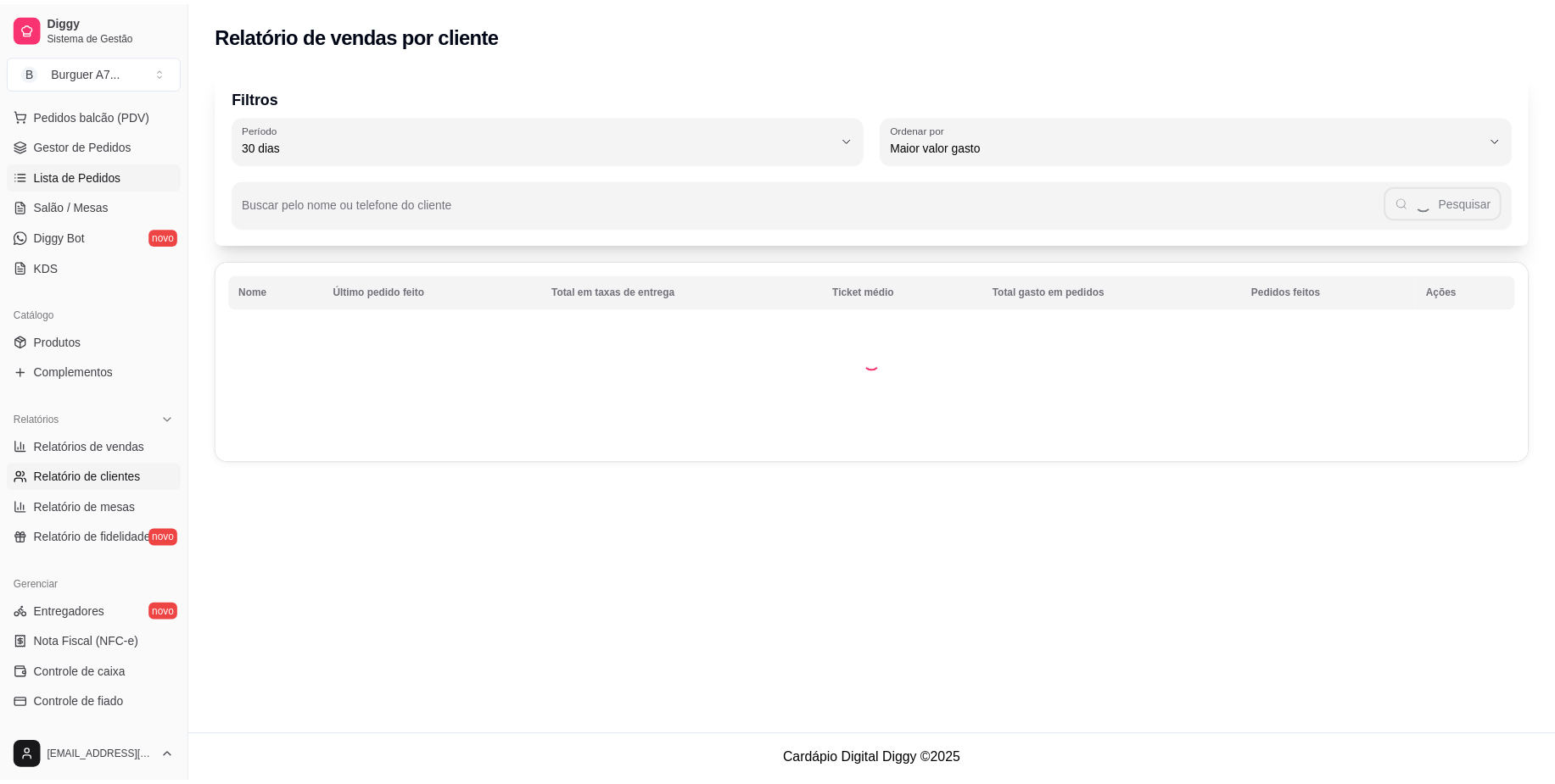
scroll to position [211, 0]
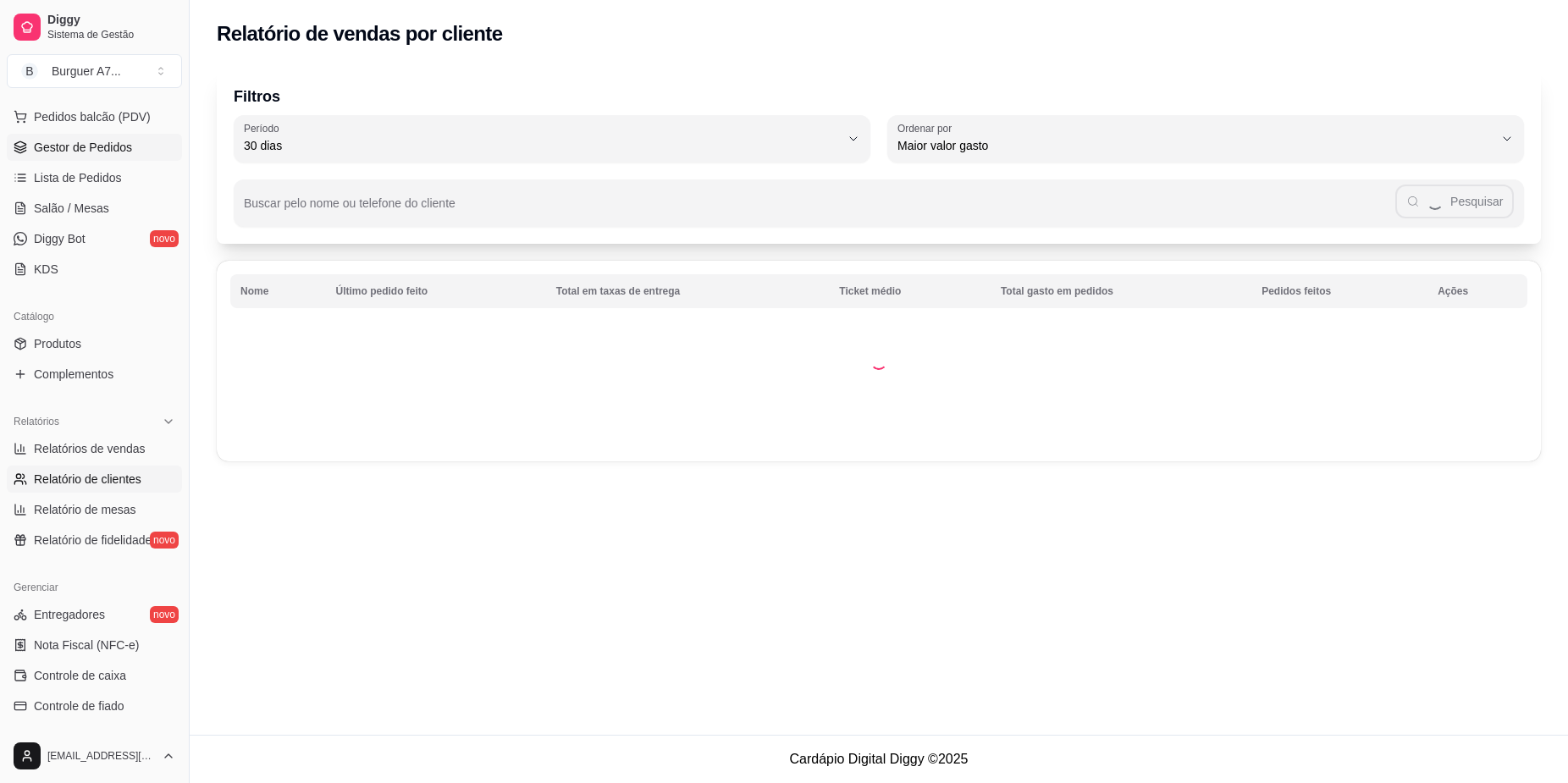
click at [86, 154] on span "Gestor de Pedidos" at bounding box center [83, 147] width 98 height 17
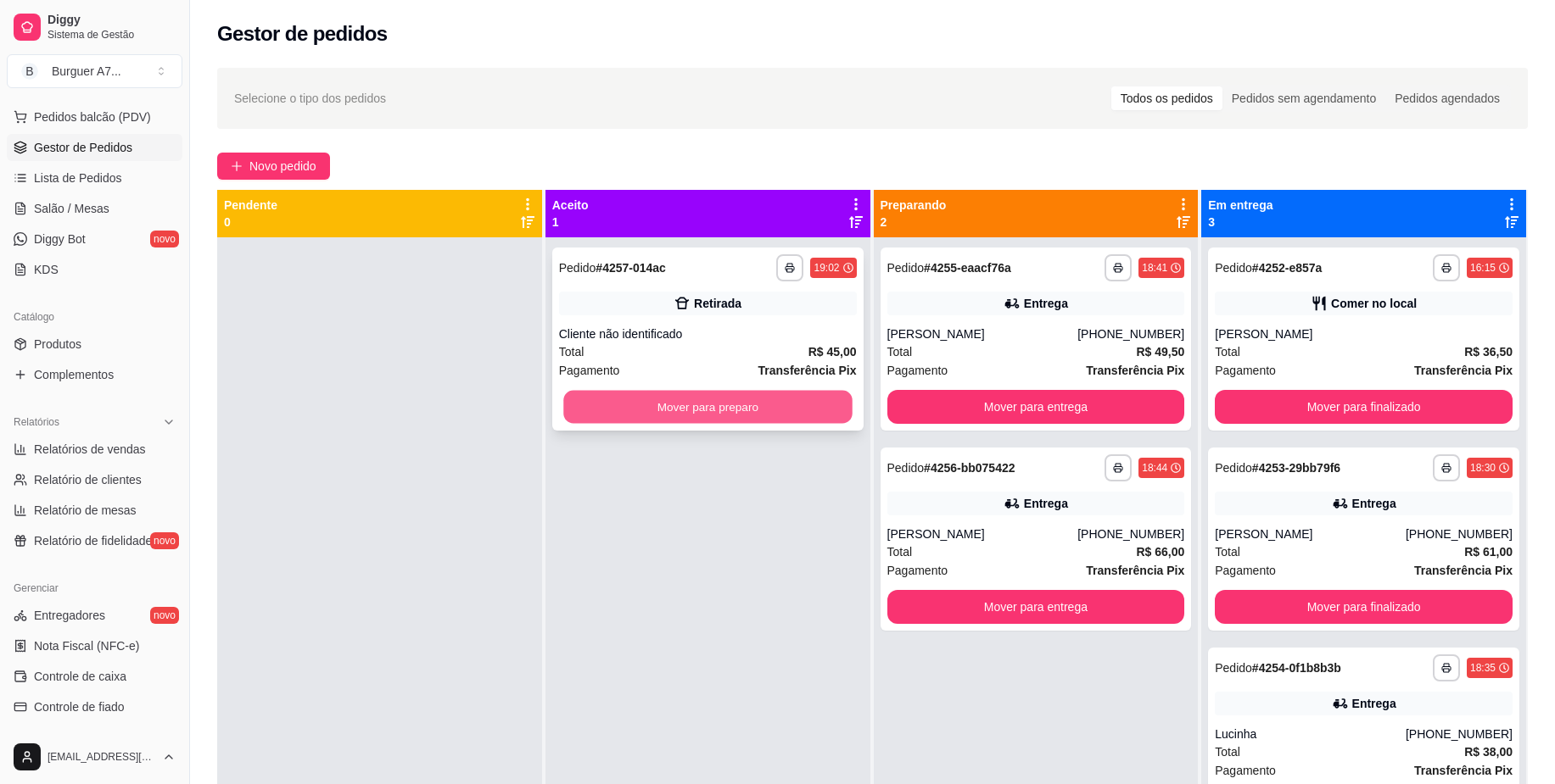
click at [787, 409] on button "Mover para preparo" at bounding box center [708, 407] width 288 height 33
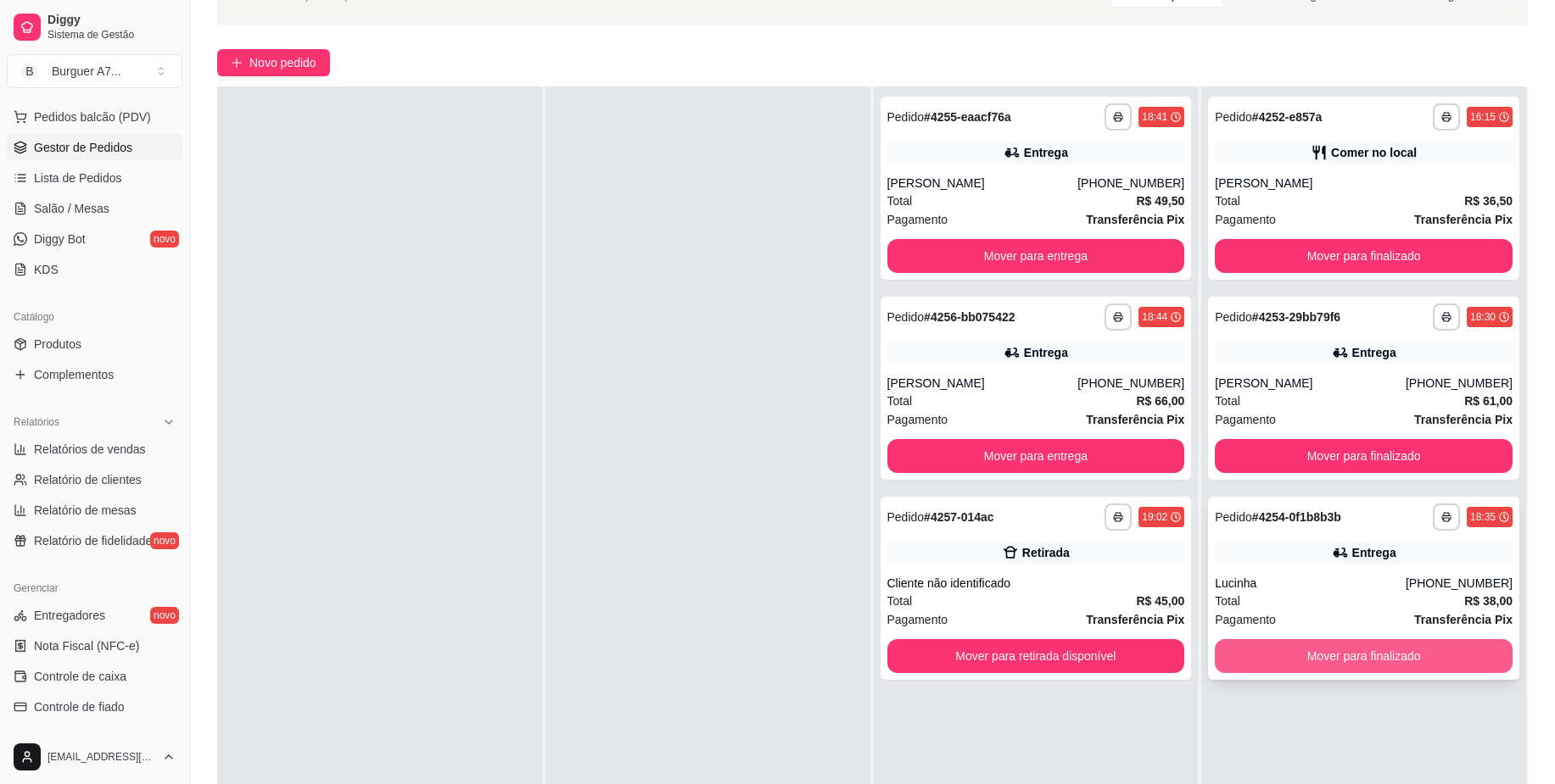
scroll to position [106, 0]
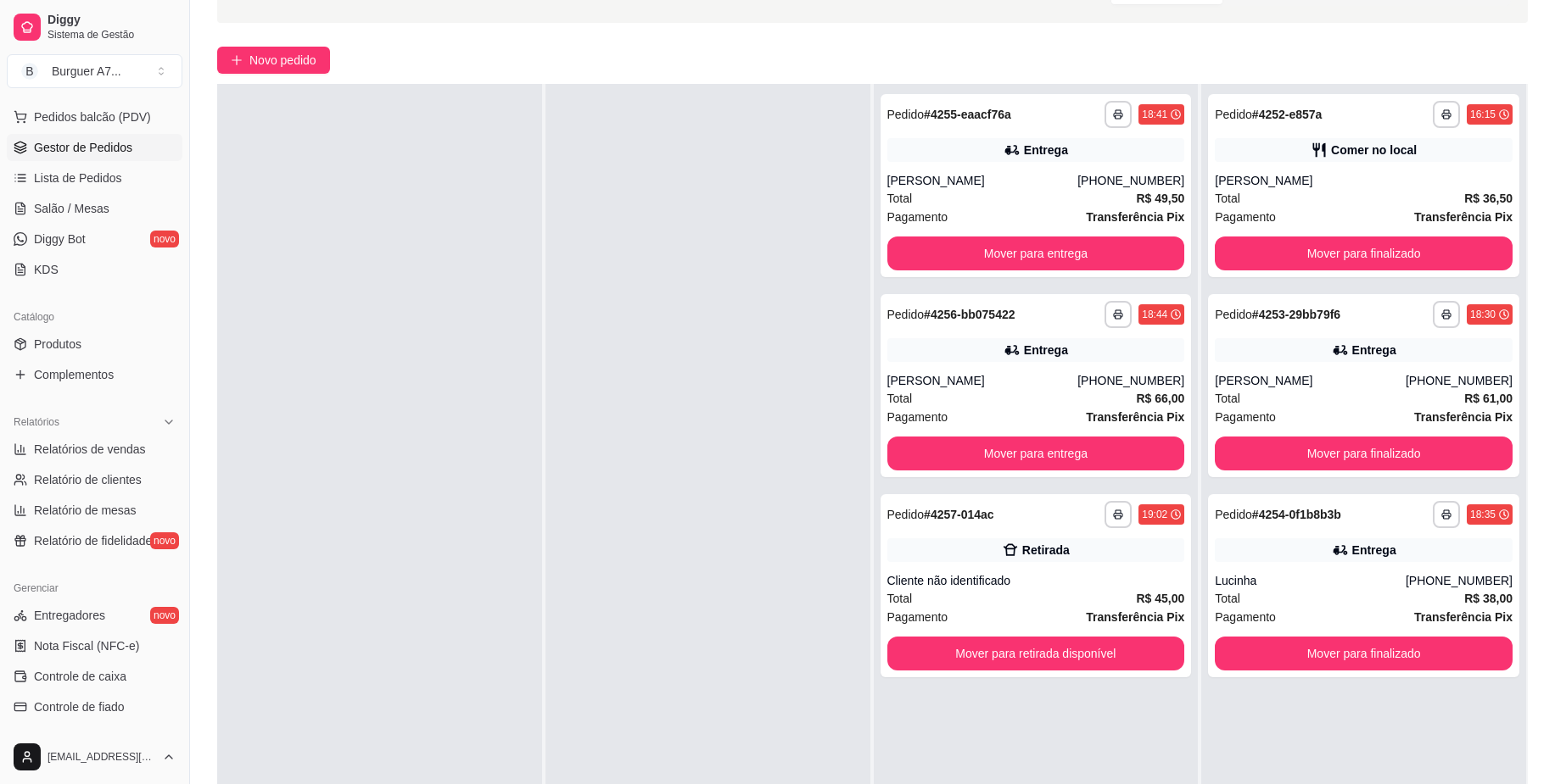
click at [1392, 479] on div "**********" at bounding box center [1363, 475] width 325 height 784
click at [1404, 465] on button "Mover para finalizado" at bounding box center [1363, 454] width 298 height 34
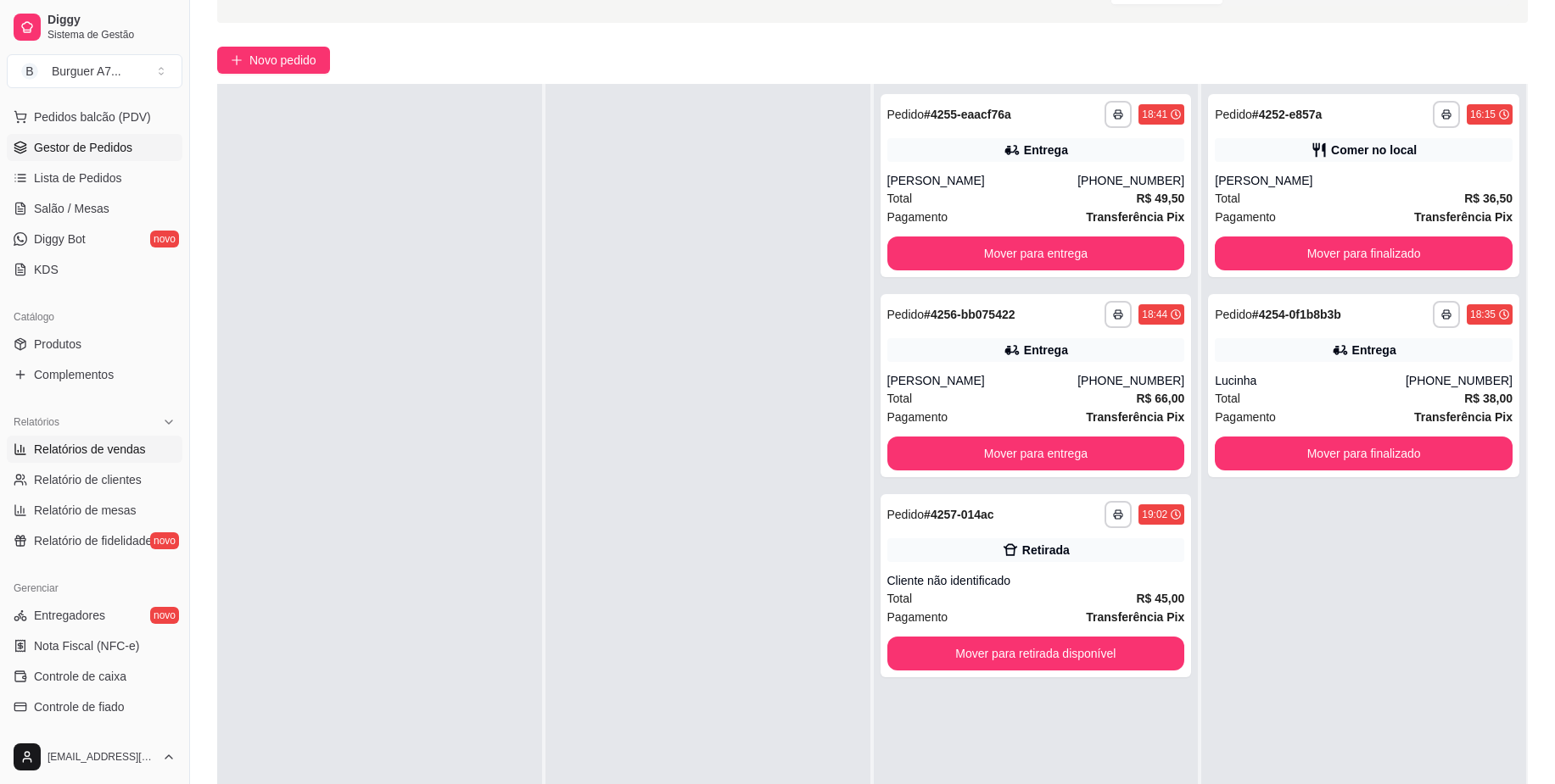
click at [119, 438] on link "Relatórios de vendas" at bounding box center [95, 450] width 176 height 27
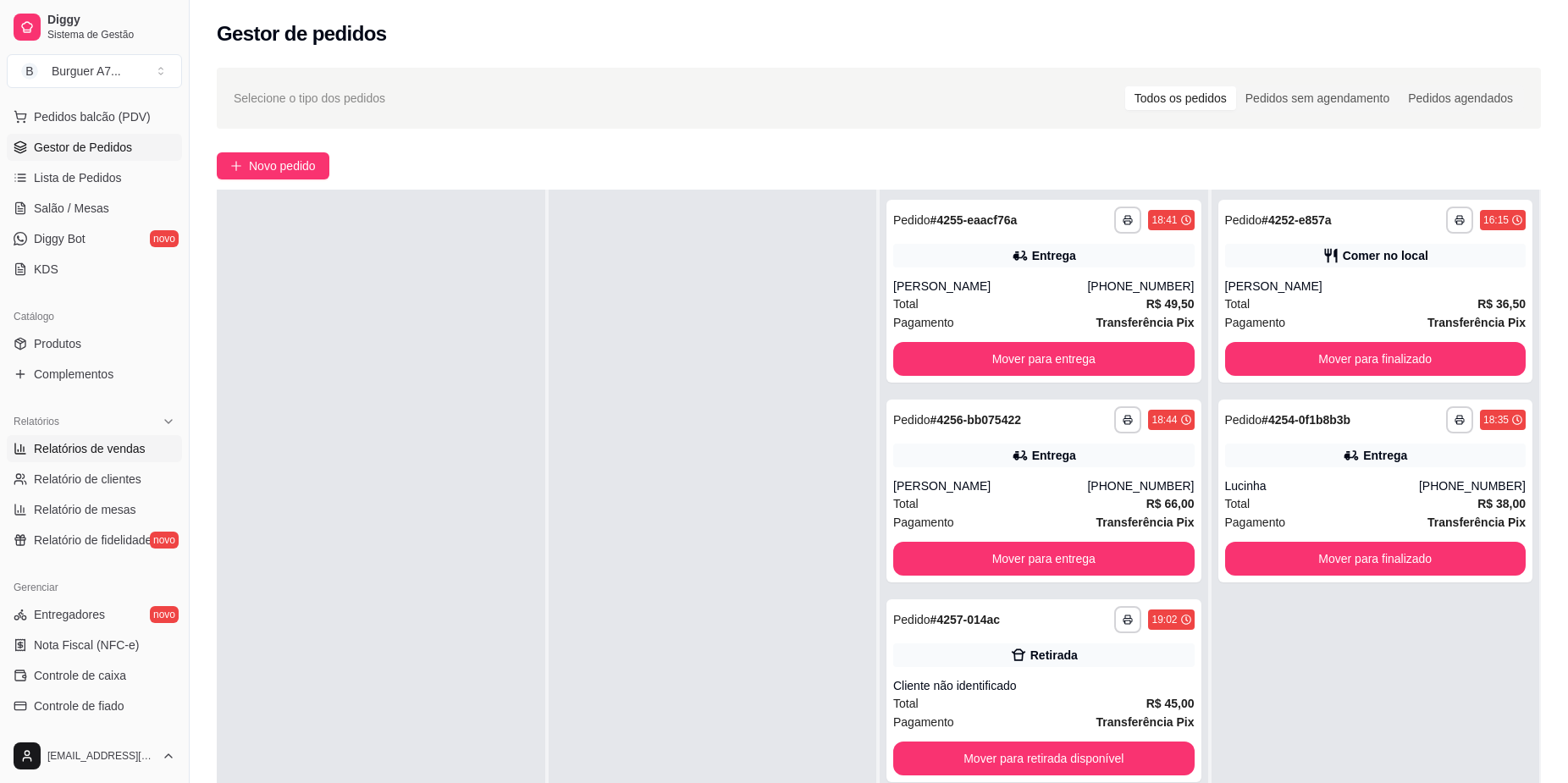
select select "ALL"
select select "0"
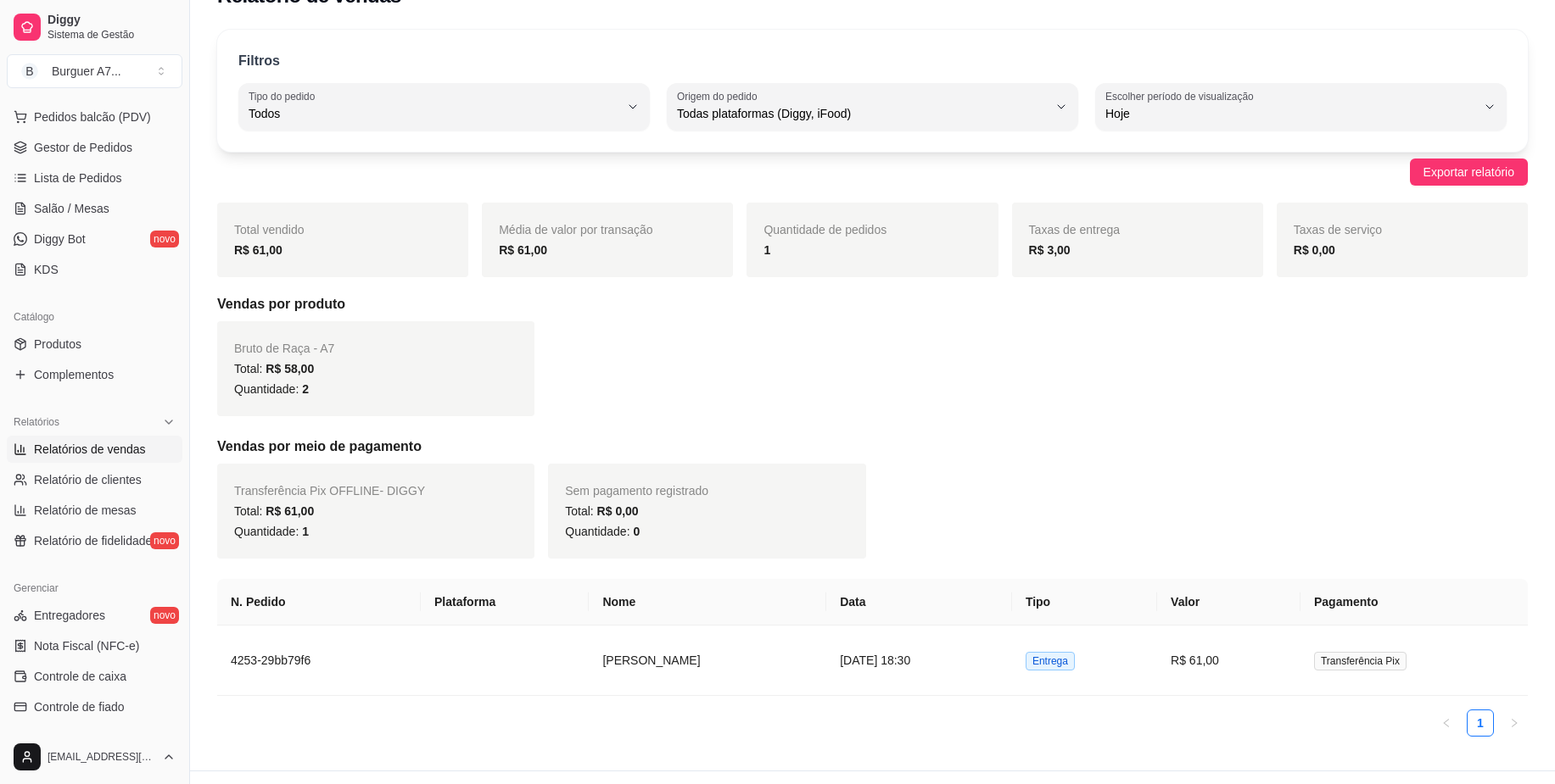
scroll to position [73, 0]
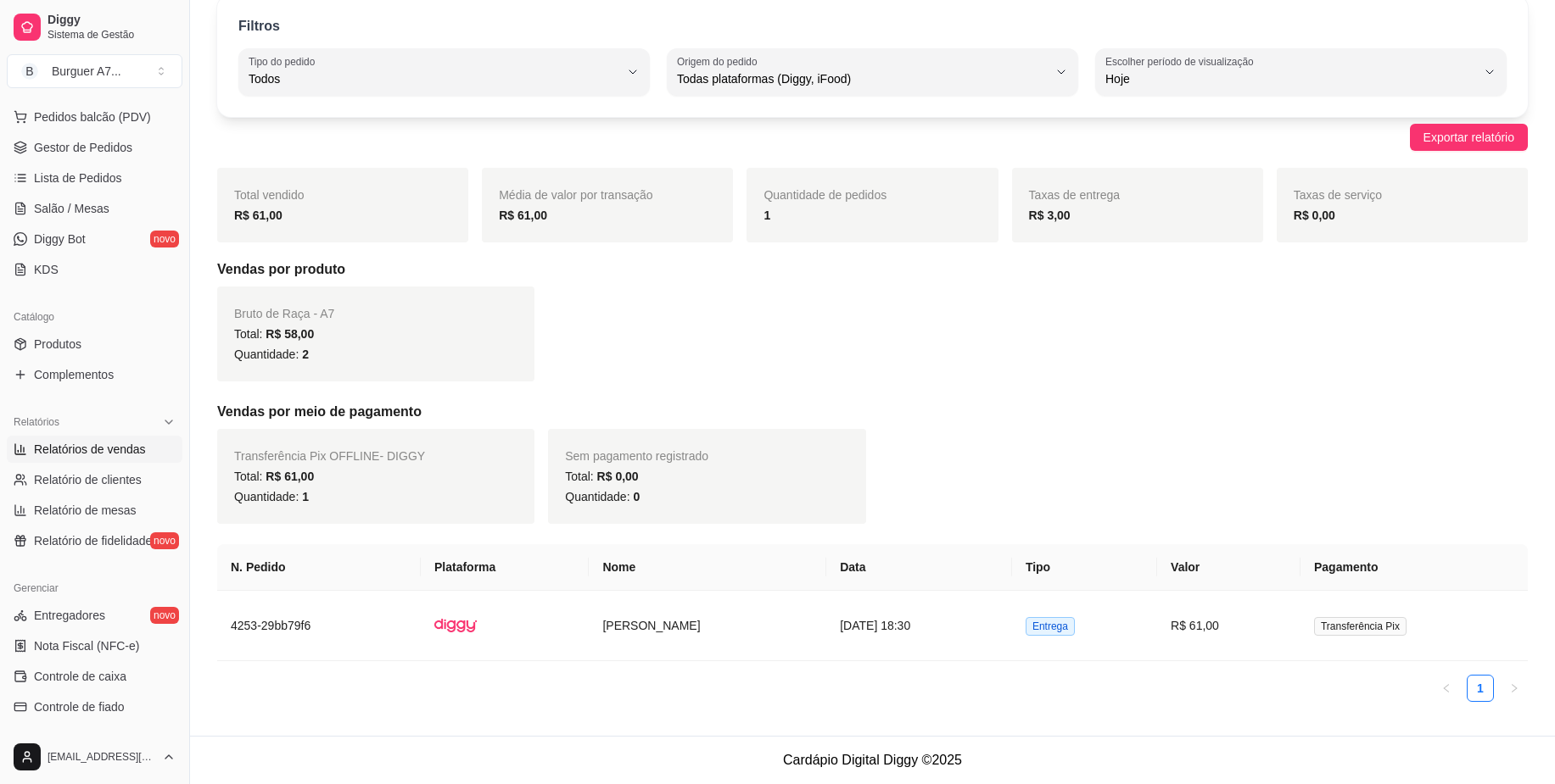
click at [121, 450] on span "Relatórios de vendas" at bounding box center [90, 450] width 112 height 17
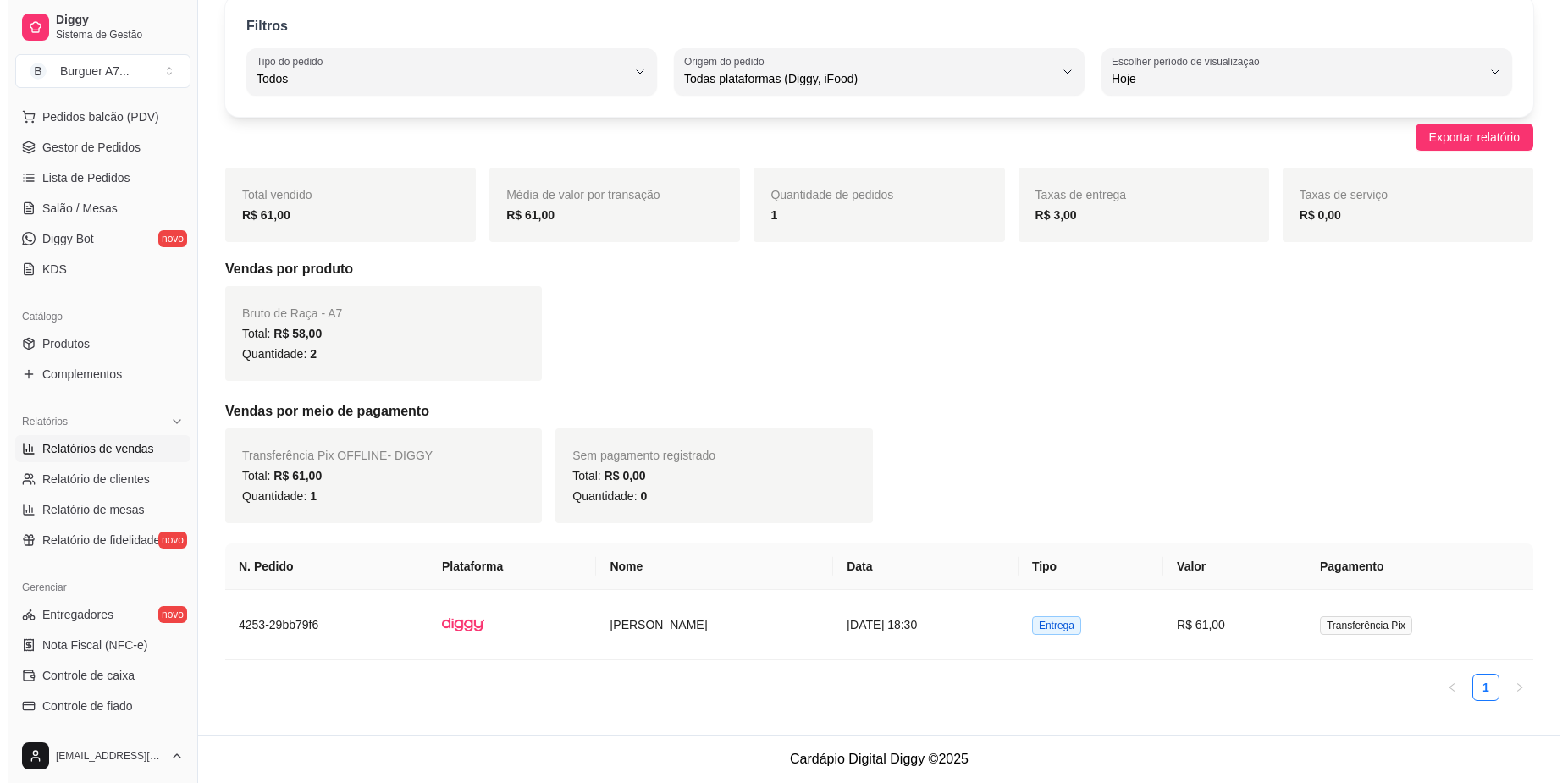
scroll to position [0, 0]
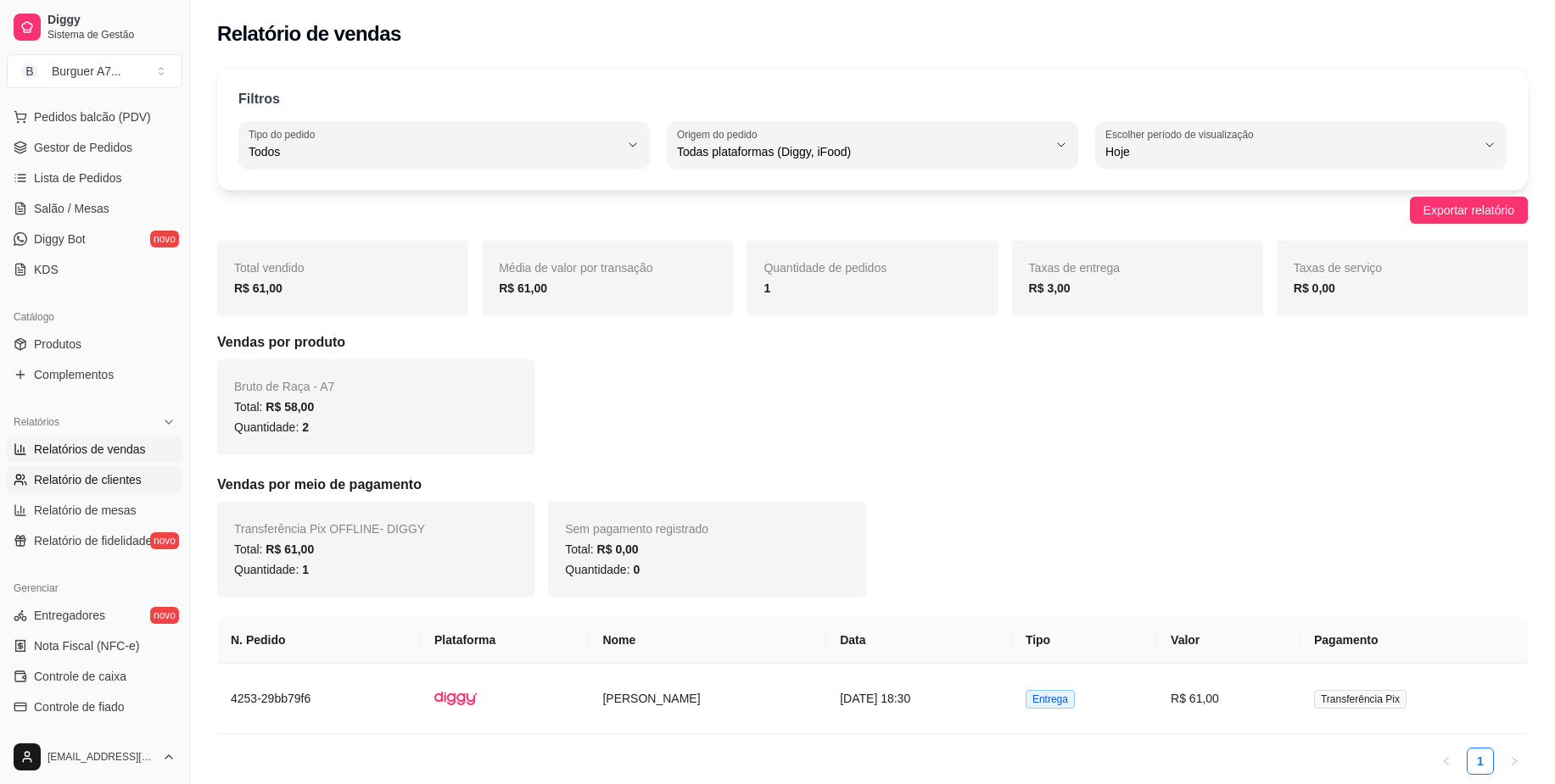
click at [99, 482] on span "Relatório de clientes" at bounding box center [88, 480] width 108 height 17
select select "30"
select select "HIGHEST_TOTAL_SPENT_WITH_ORDERS"
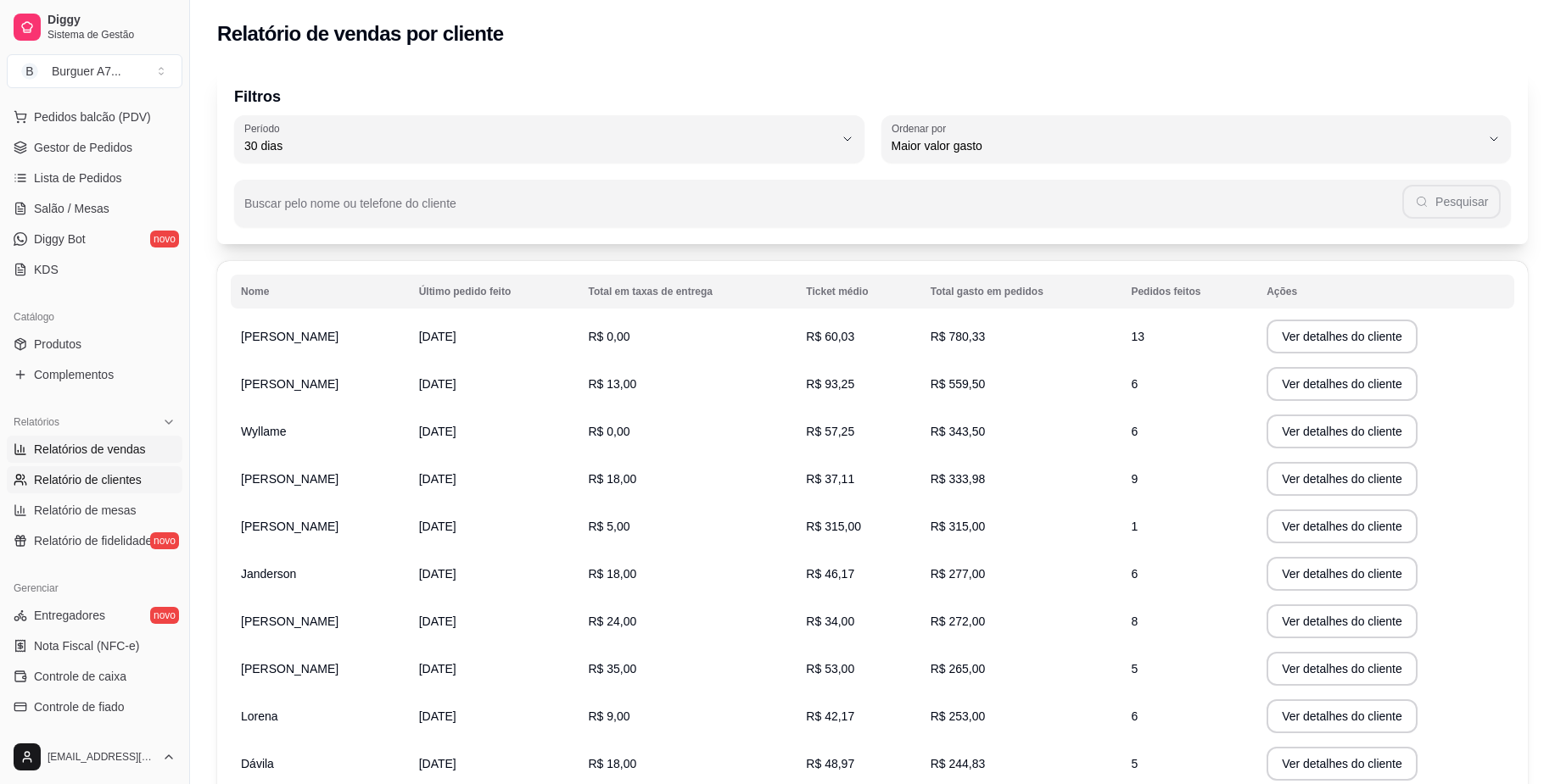
click at [111, 449] on span "Relatórios de vendas" at bounding box center [90, 450] width 112 height 17
select select "ALL"
select select "0"
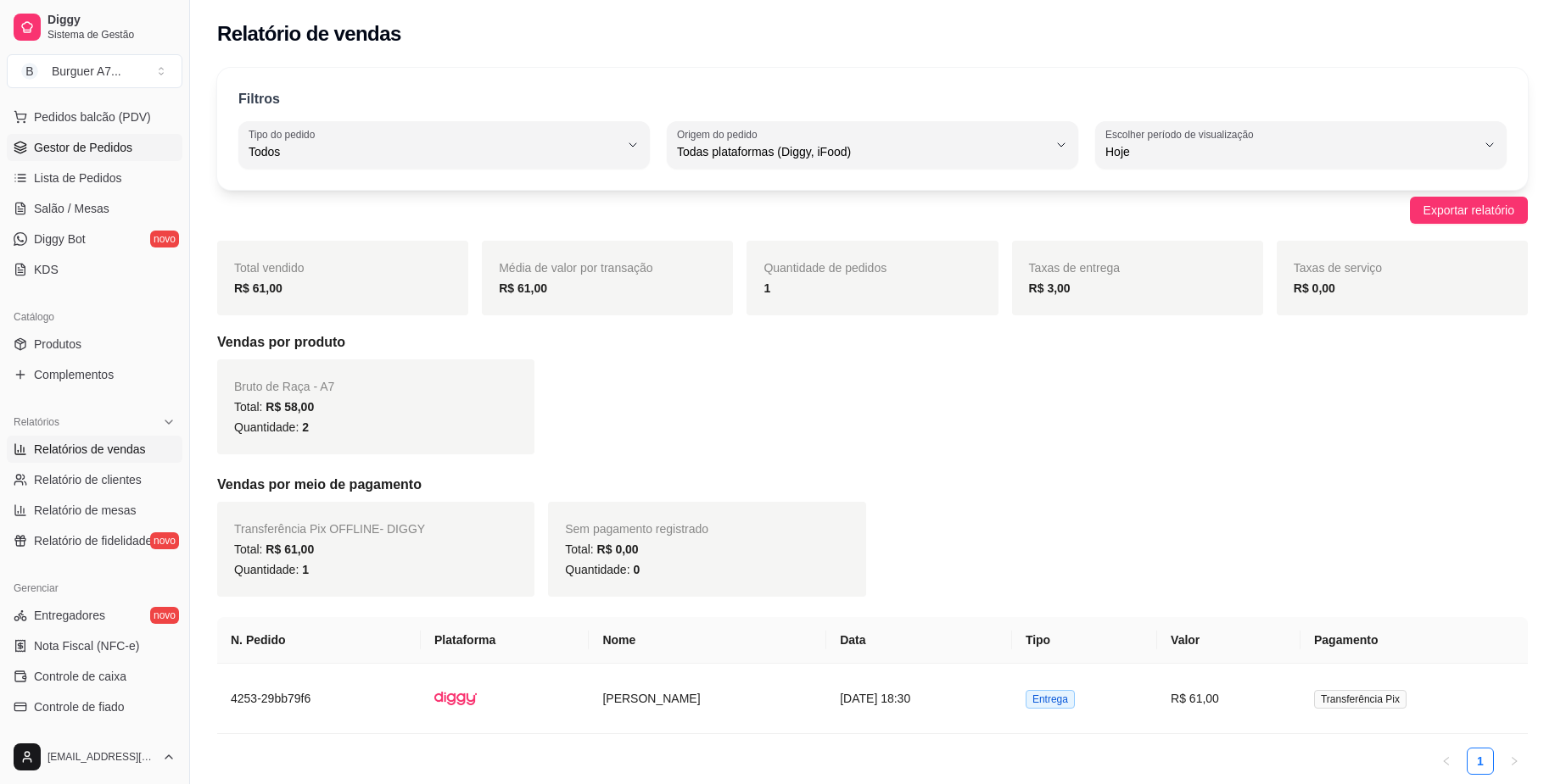
click at [96, 142] on span "Gestor de Pedidos" at bounding box center [83, 148] width 98 height 17
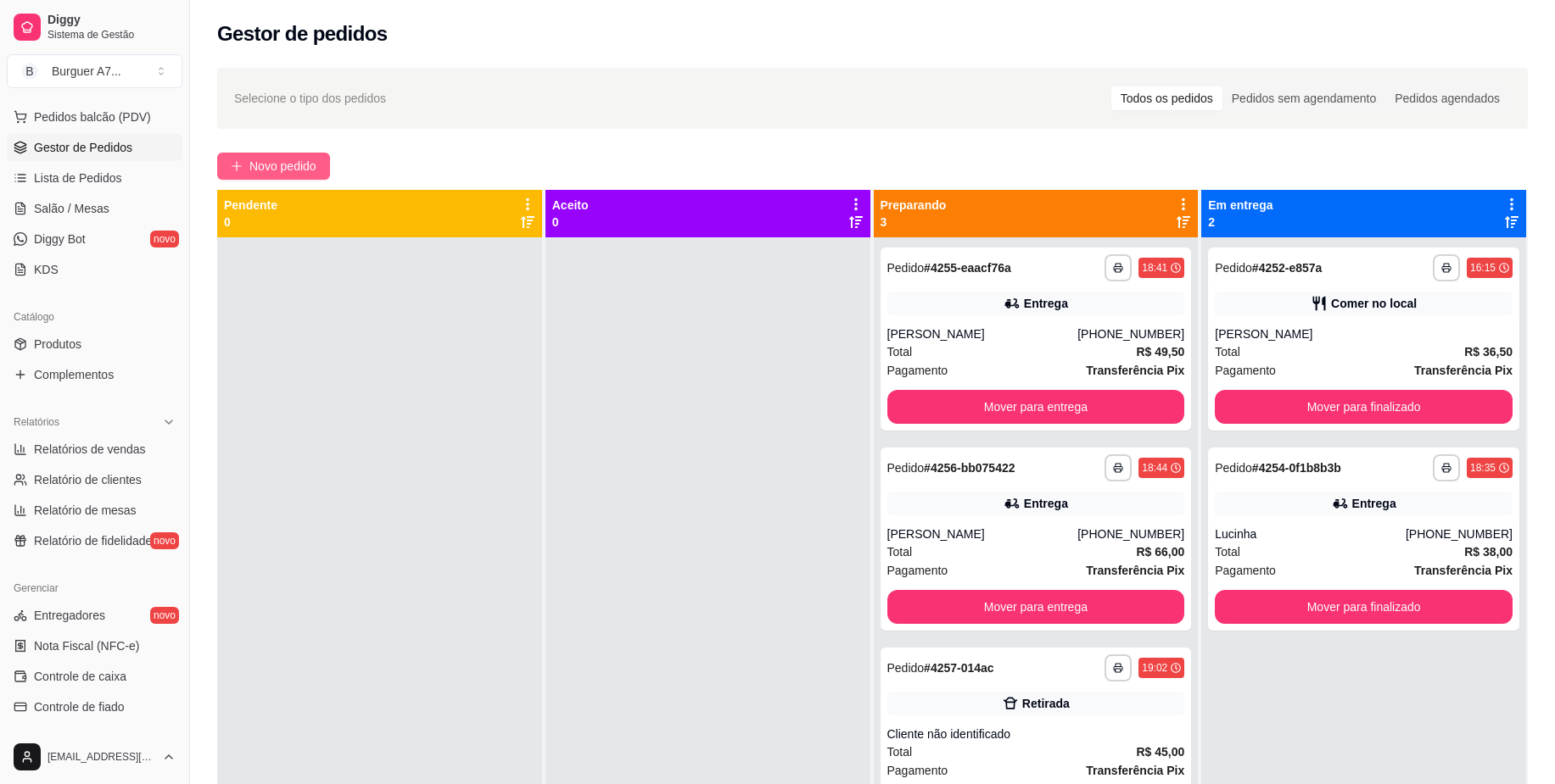
click at [250, 160] on span "Novo pedido" at bounding box center [282, 166] width 67 height 19
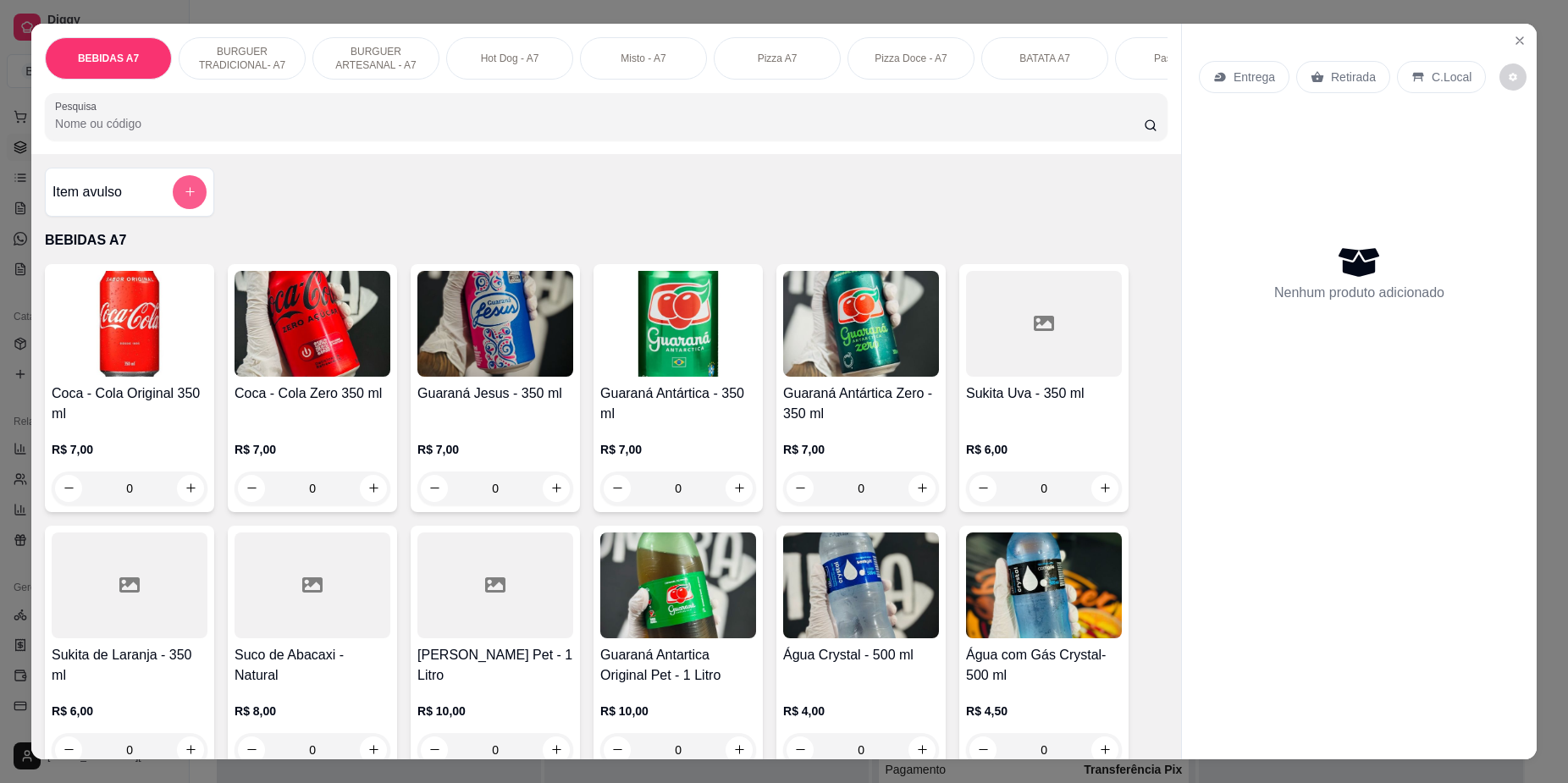
click at [173, 204] on button "add-separate-item" at bounding box center [190, 193] width 34 height 34
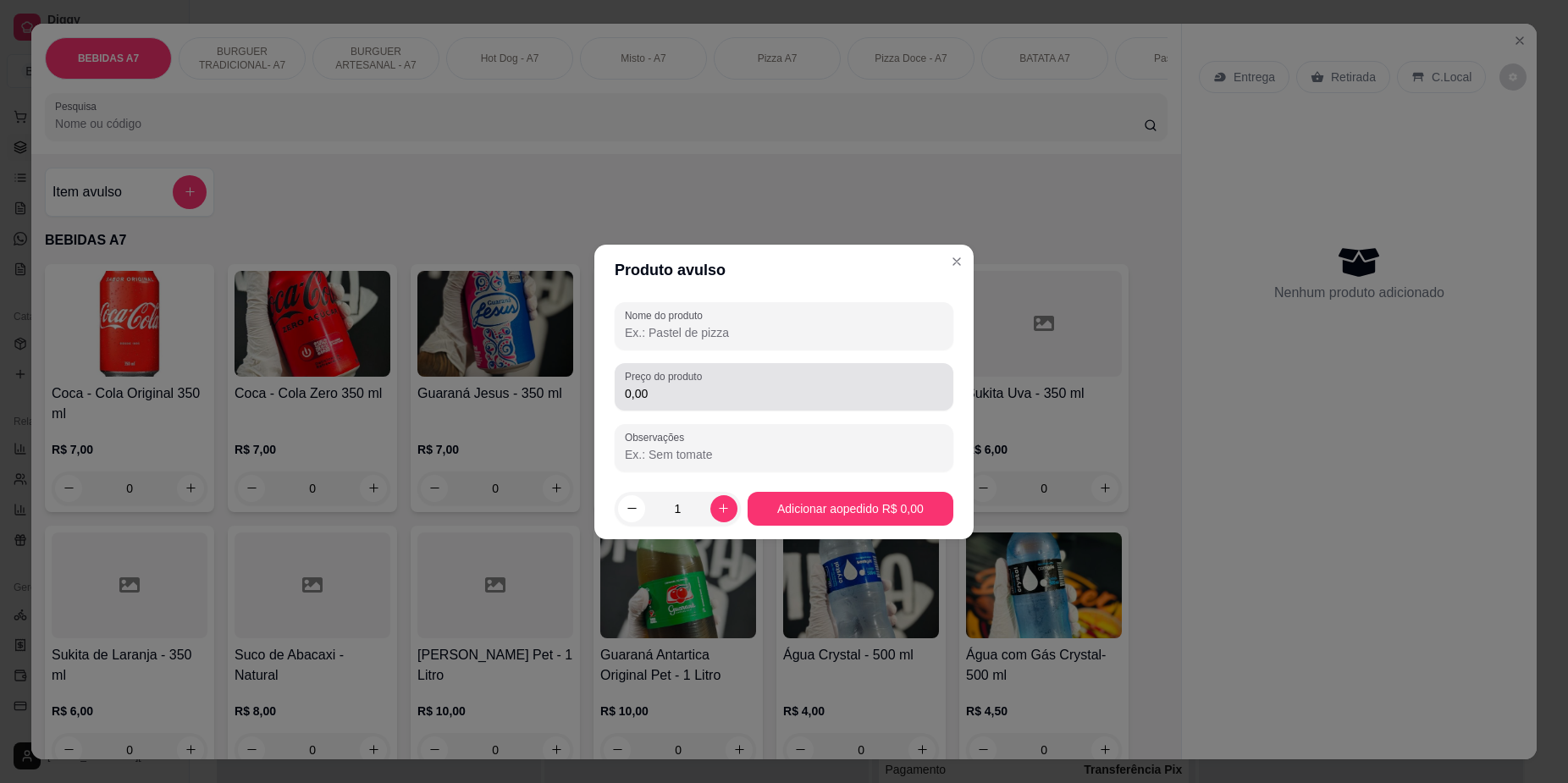
click at [707, 404] on div "Preço do produto 0,00" at bounding box center [784, 387] width 339 height 48
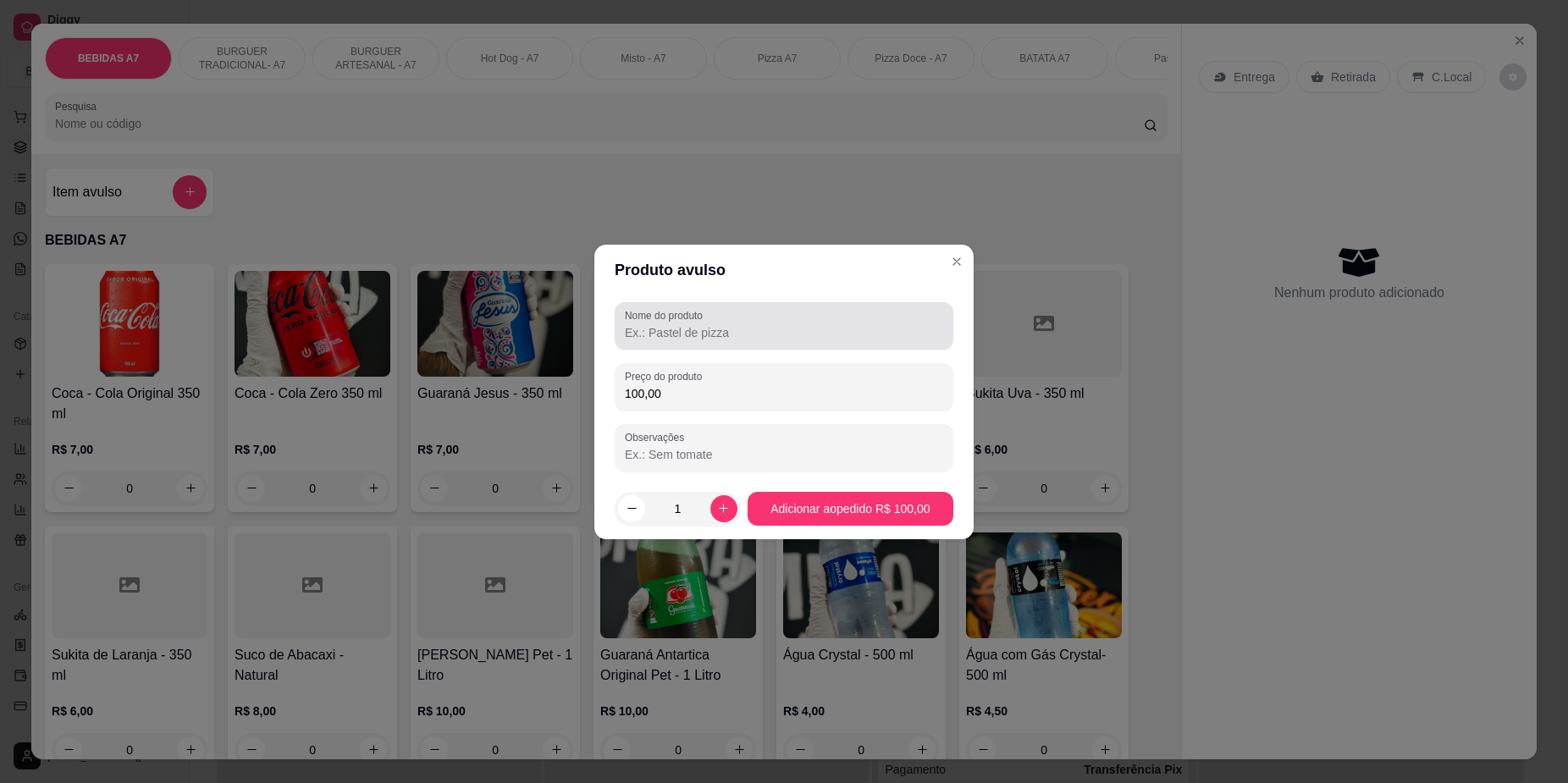
type input "100,00"
click at [684, 325] on input "Nome do produto" at bounding box center [784, 333] width 319 height 17
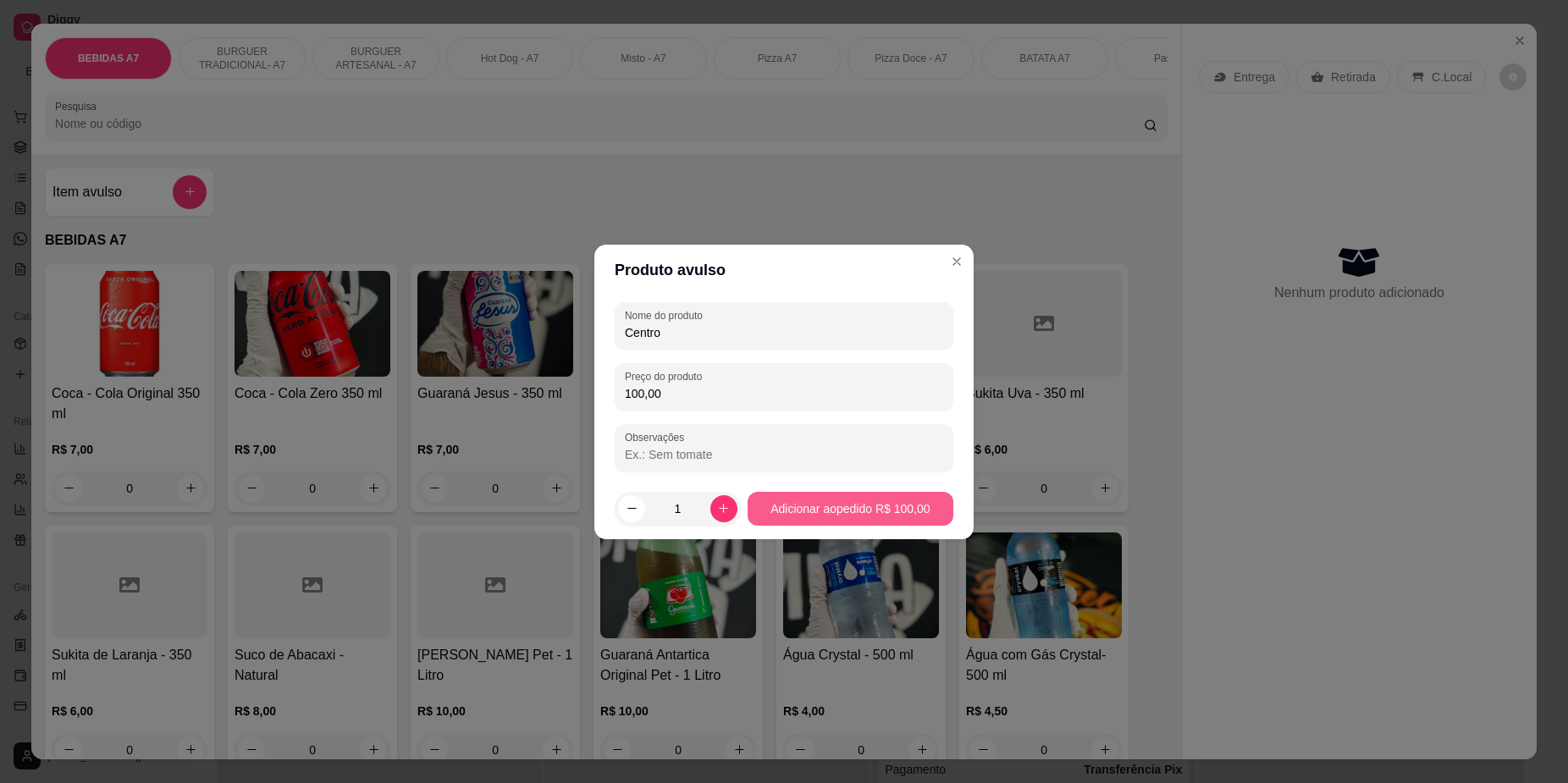
type input "Centro"
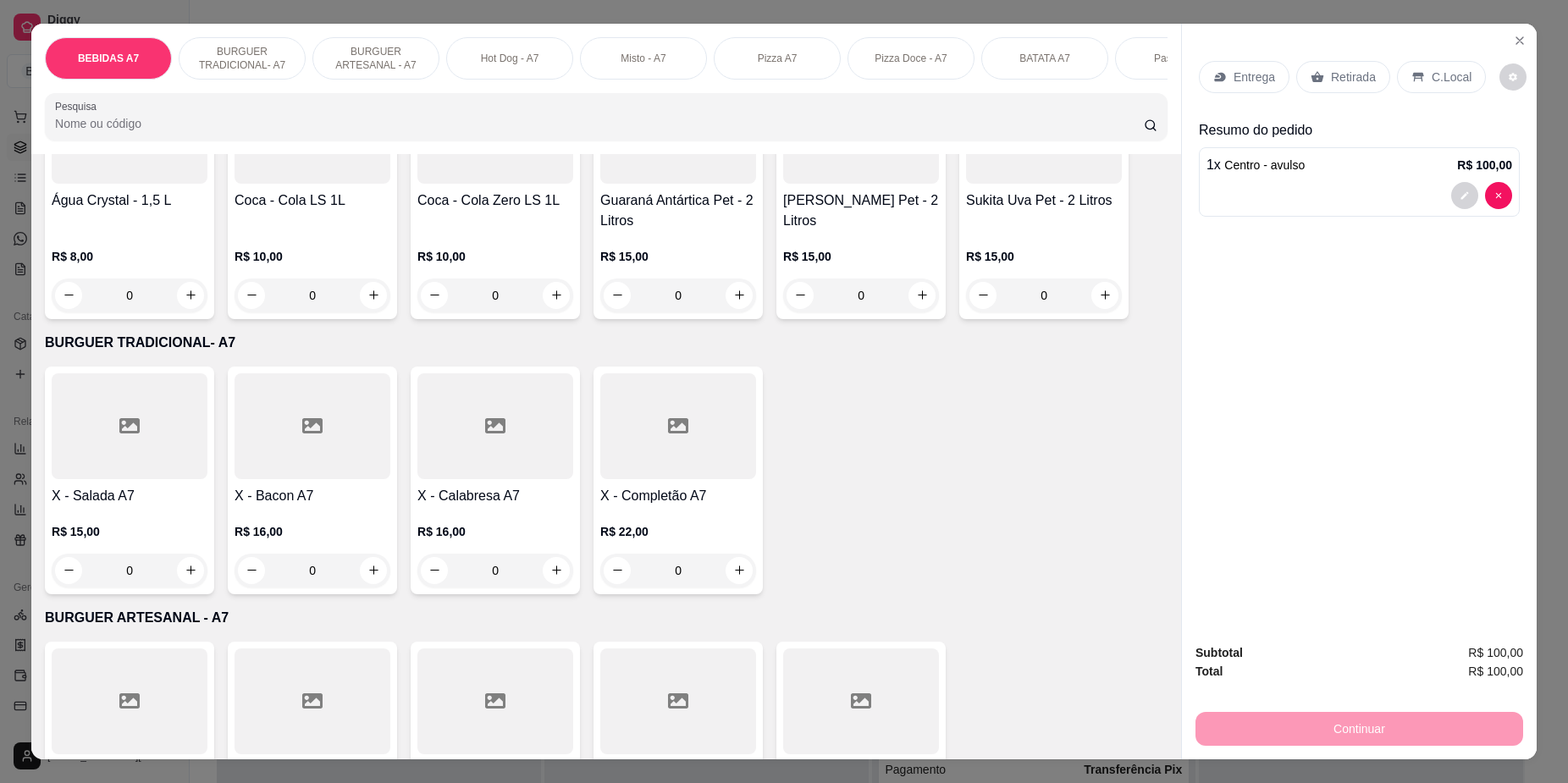
scroll to position [741, 0]
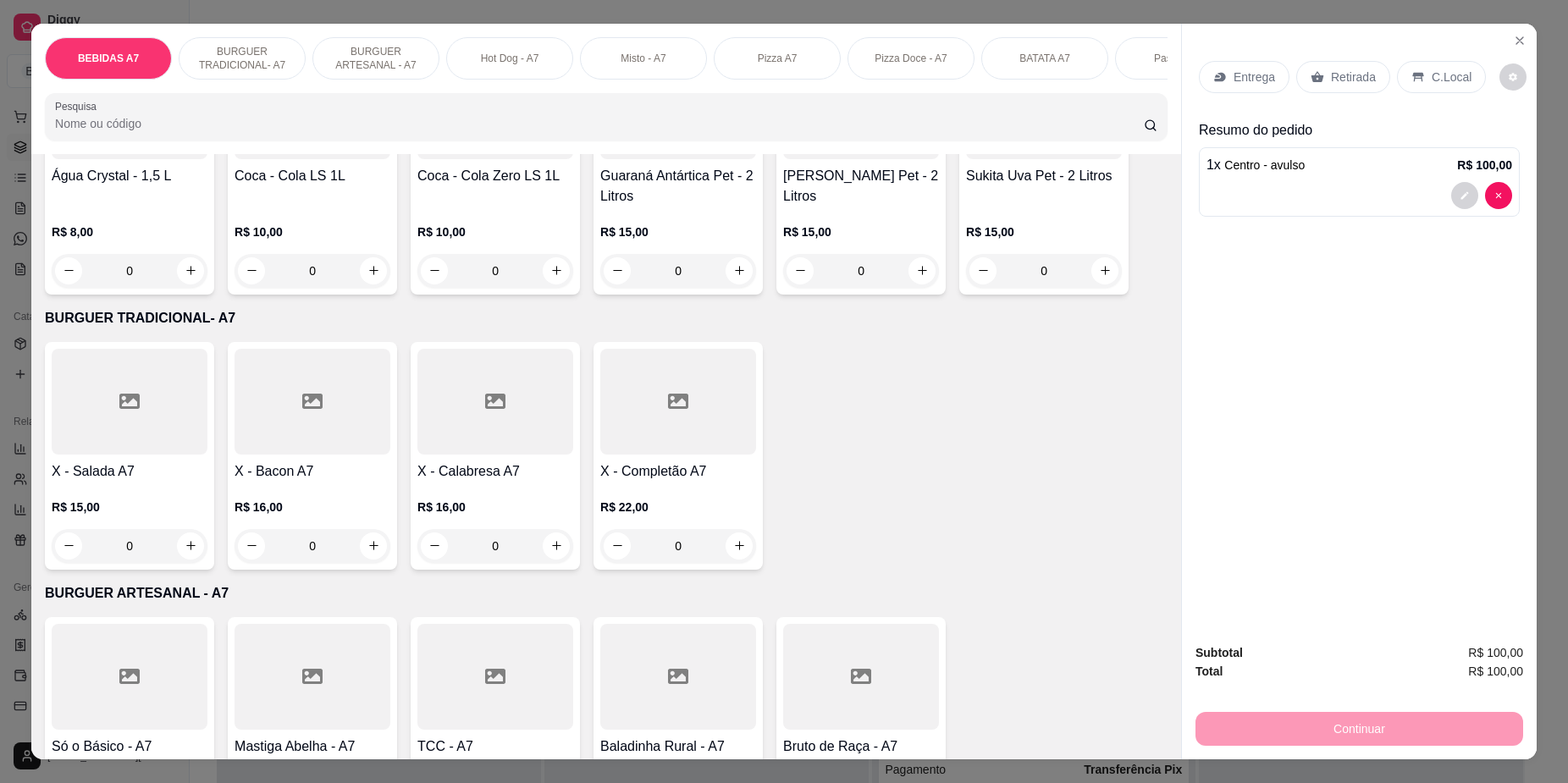
click at [180, 563] on div "0" at bounding box center [129, 546] width 156 height 34
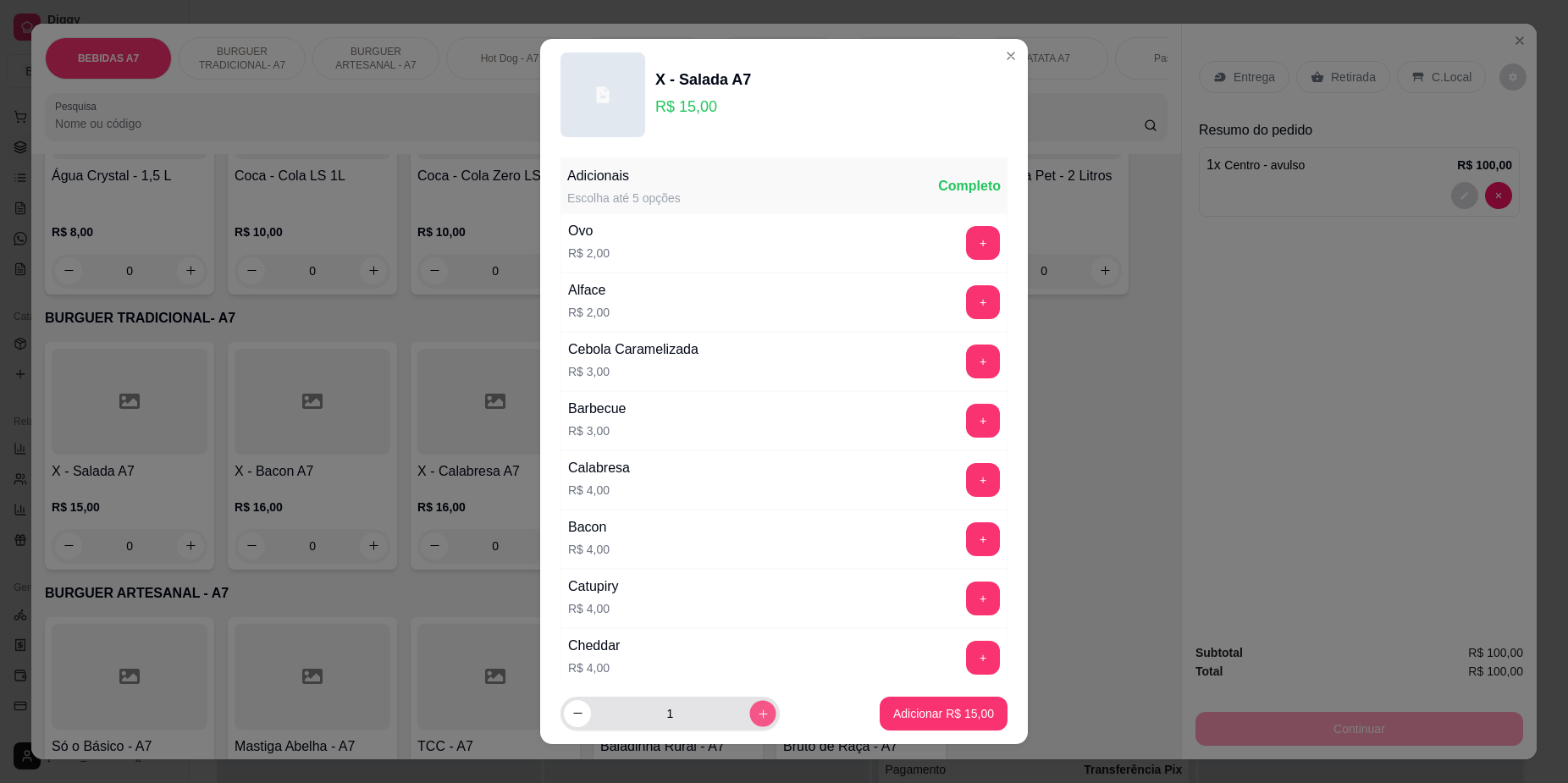
click at [753, 717] on button "increase-product-quantity" at bounding box center [762, 713] width 26 height 26
click at [752, 717] on button "increase-product-quantity" at bounding box center [763, 714] width 27 height 27
click at [752, 717] on button "increase-product-quantity" at bounding box center [762, 713] width 26 height 26
type input "5"
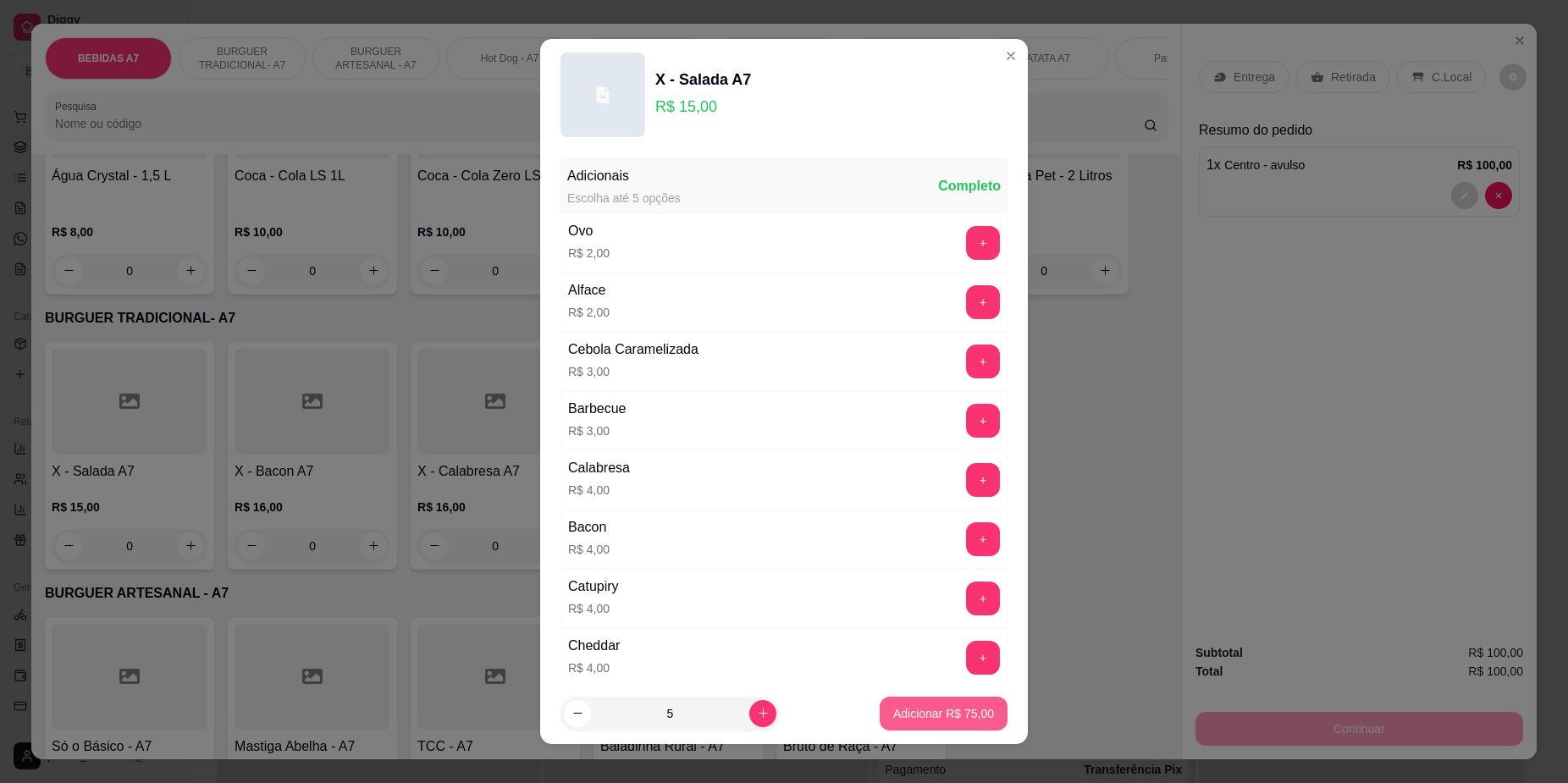
click at [967, 717] on p "Adicionar R$ 75,00" at bounding box center [944, 714] width 101 height 17
type input "5"
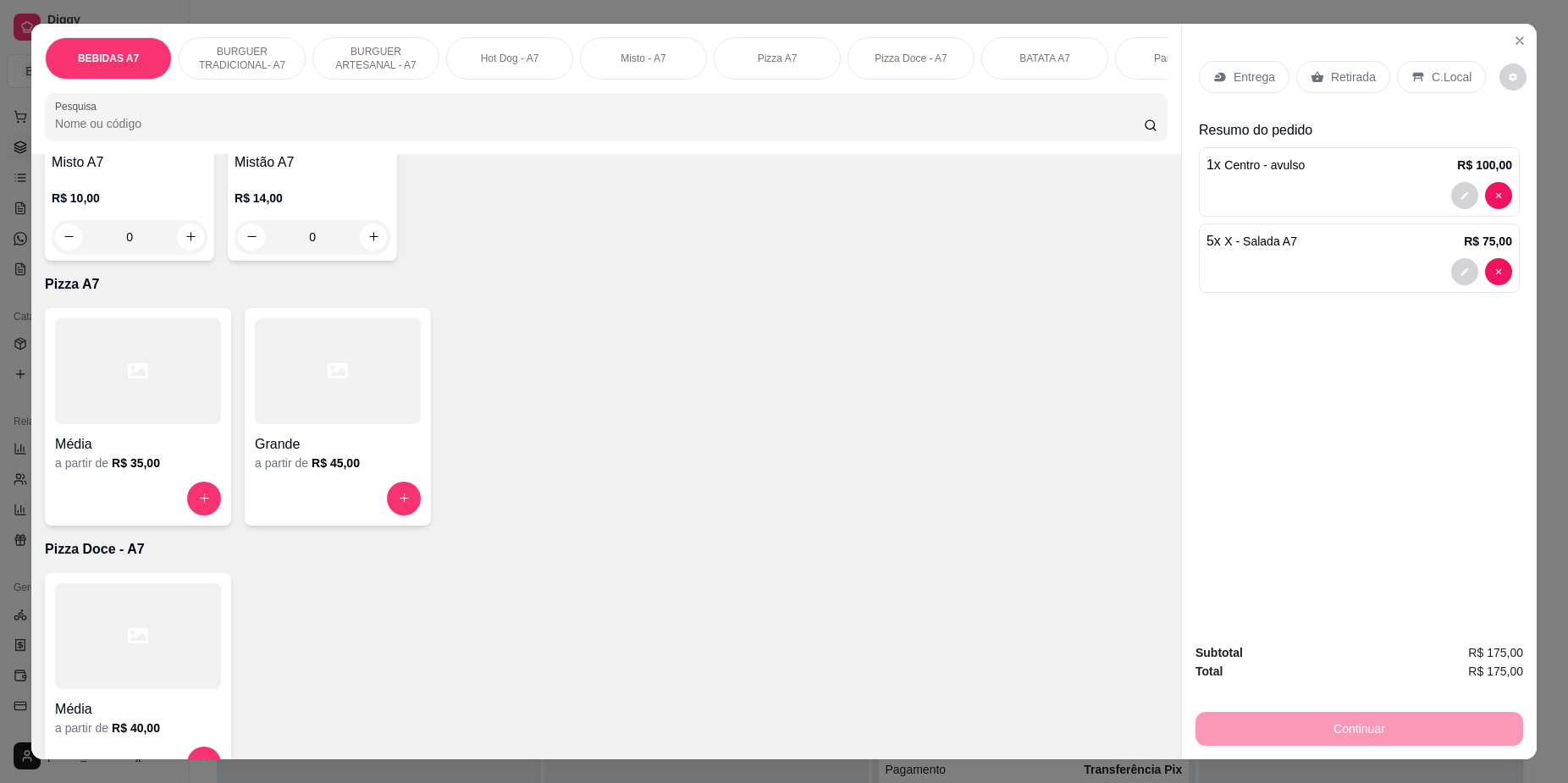
scroll to position [1905, 0]
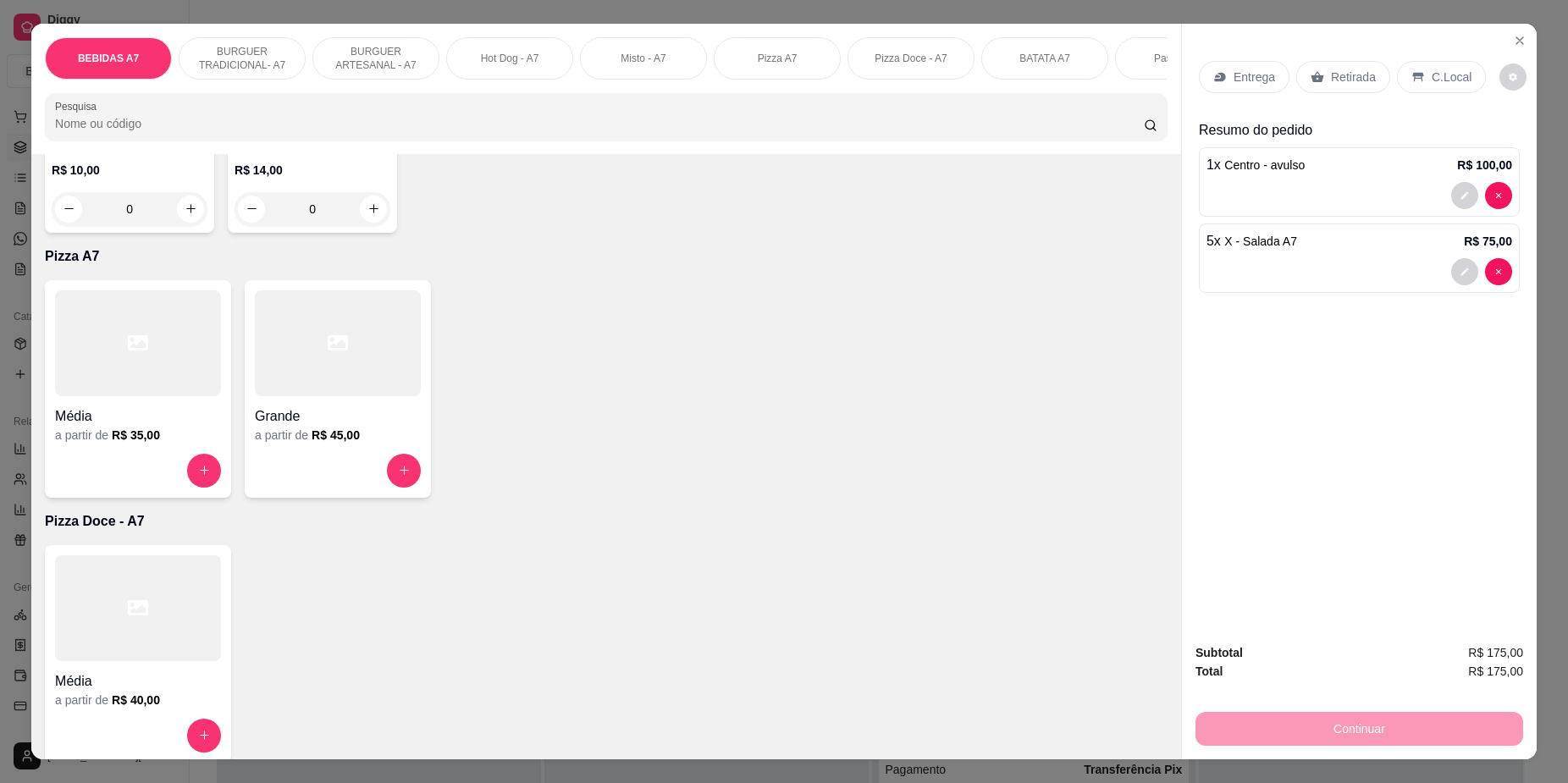
click at [126, 417] on div "Média" at bounding box center [138, 412] width 166 height 31
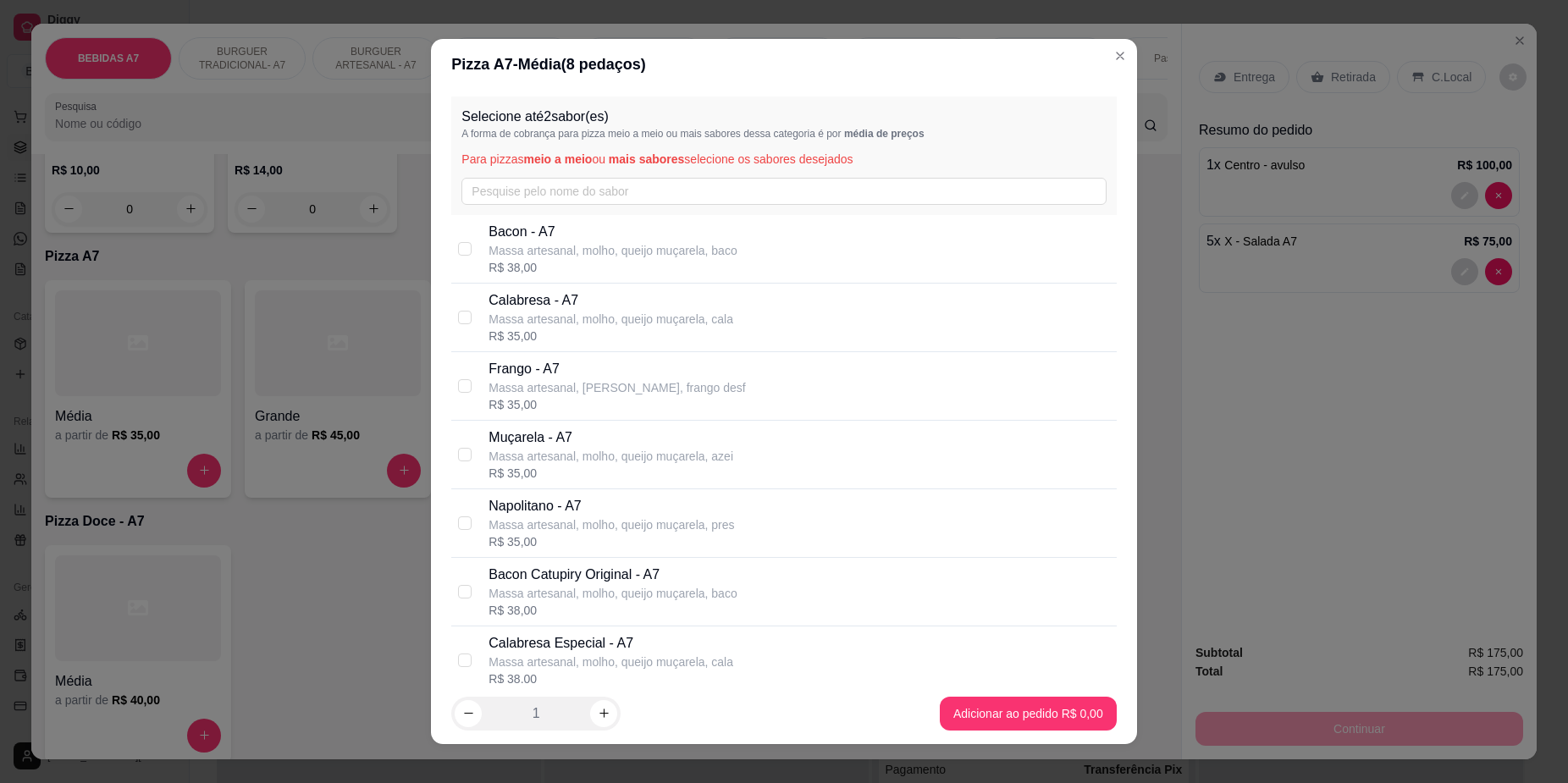
click at [577, 328] on p "Massa artesanal, molho, queijo muçarela, cala" at bounding box center [611, 320] width 244 height 17
checkbox input "true"
drag, startPoint x: 1005, startPoint y: 694, endPoint x: 1031, endPoint y: 720, distance: 36.8
click at [1025, 718] on footer "1 Adicionar ao pedido R$ 35,00" at bounding box center [784, 714] width 705 height 61
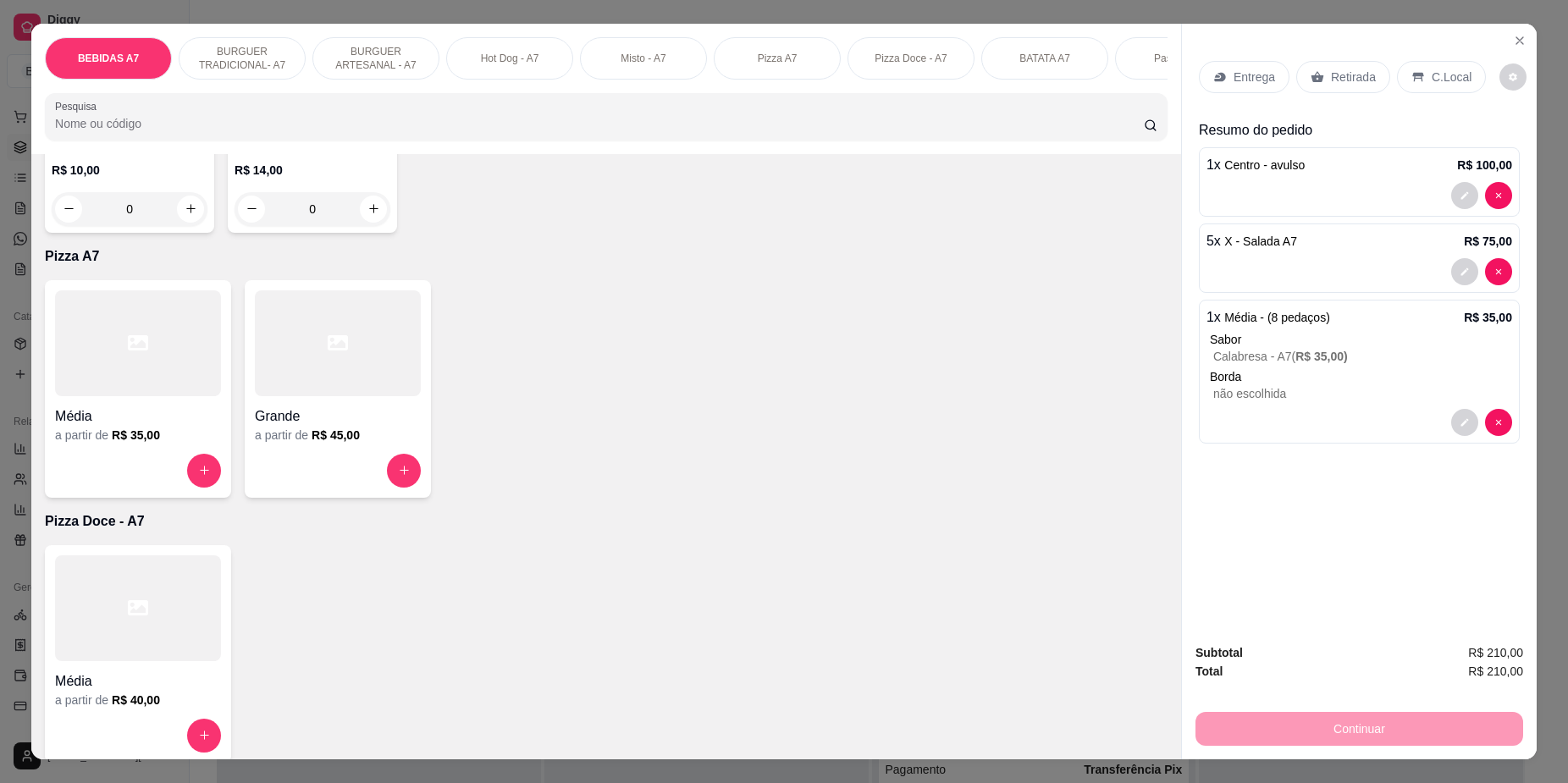
click at [137, 427] on h4 "Média" at bounding box center [138, 417] width 166 height 20
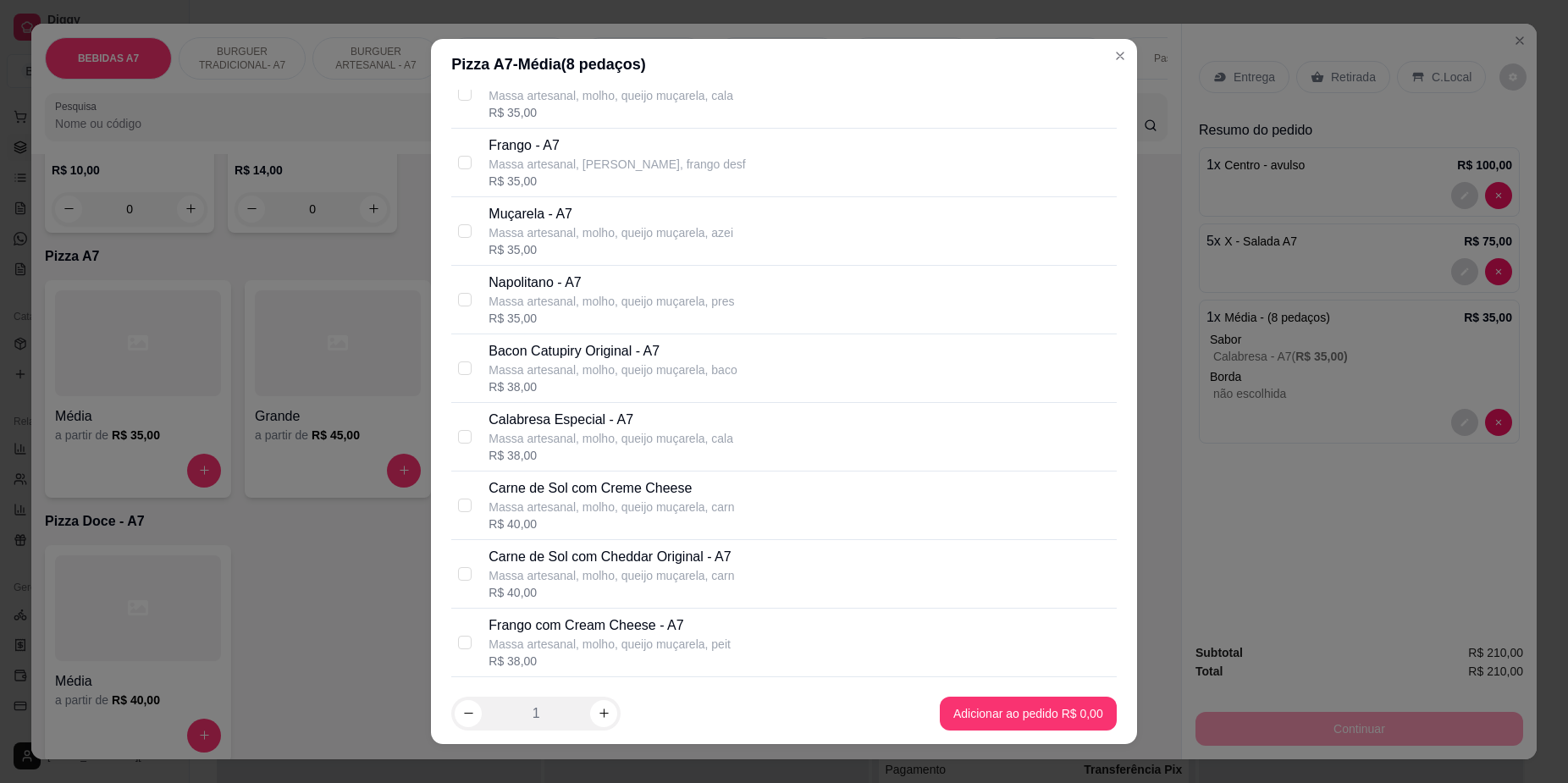
scroll to position [318, 0]
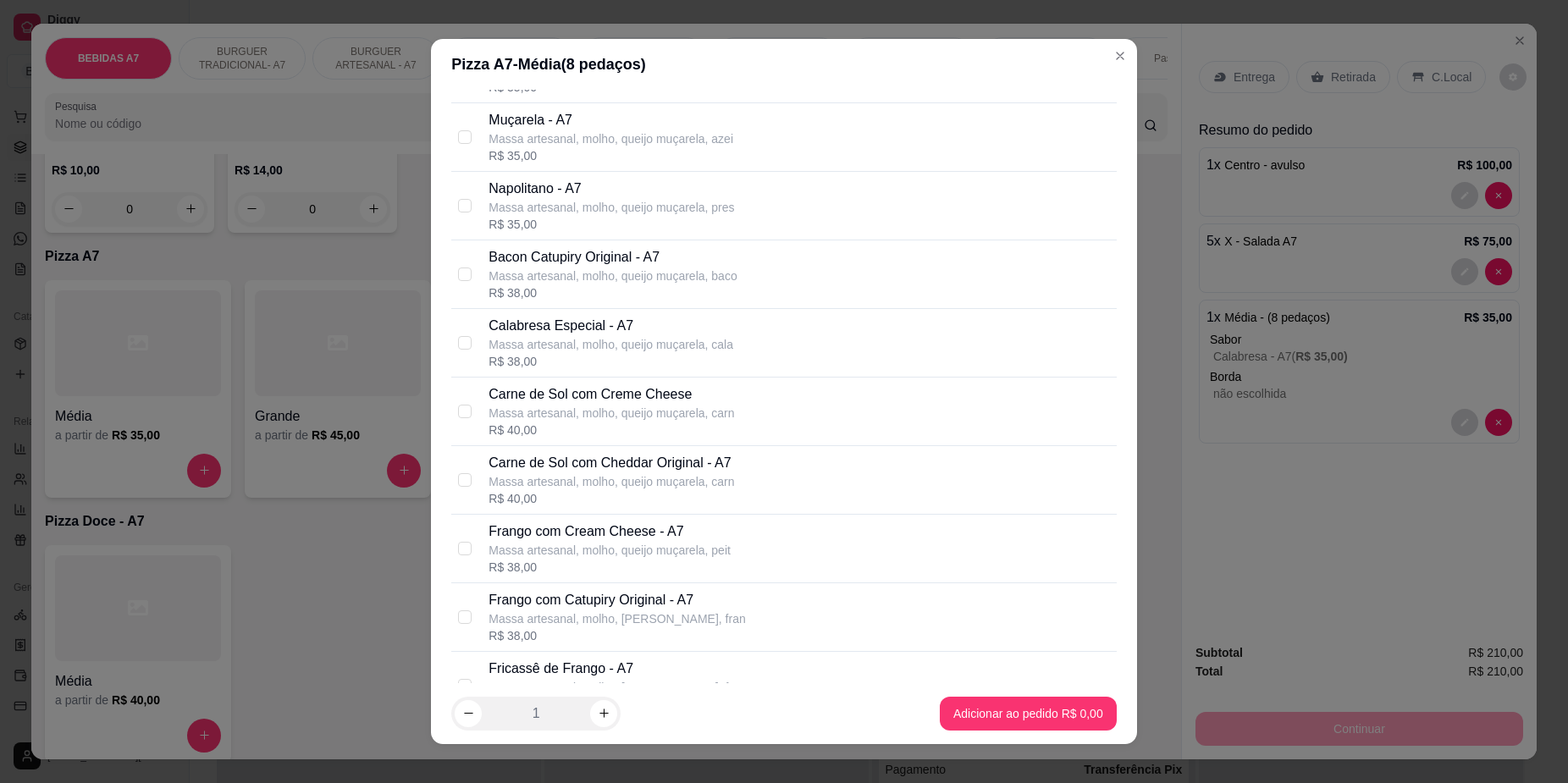
click at [565, 490] on p "Massa artesanal, molho, queijo muçarela, carn" at bounding box center [612, 482] width 245 height 17
checkbox input "false"
click at [574, 423] on div "R$ 40,00" at bounding box center [612, 430] width 245 height 17
checkbox input "true"
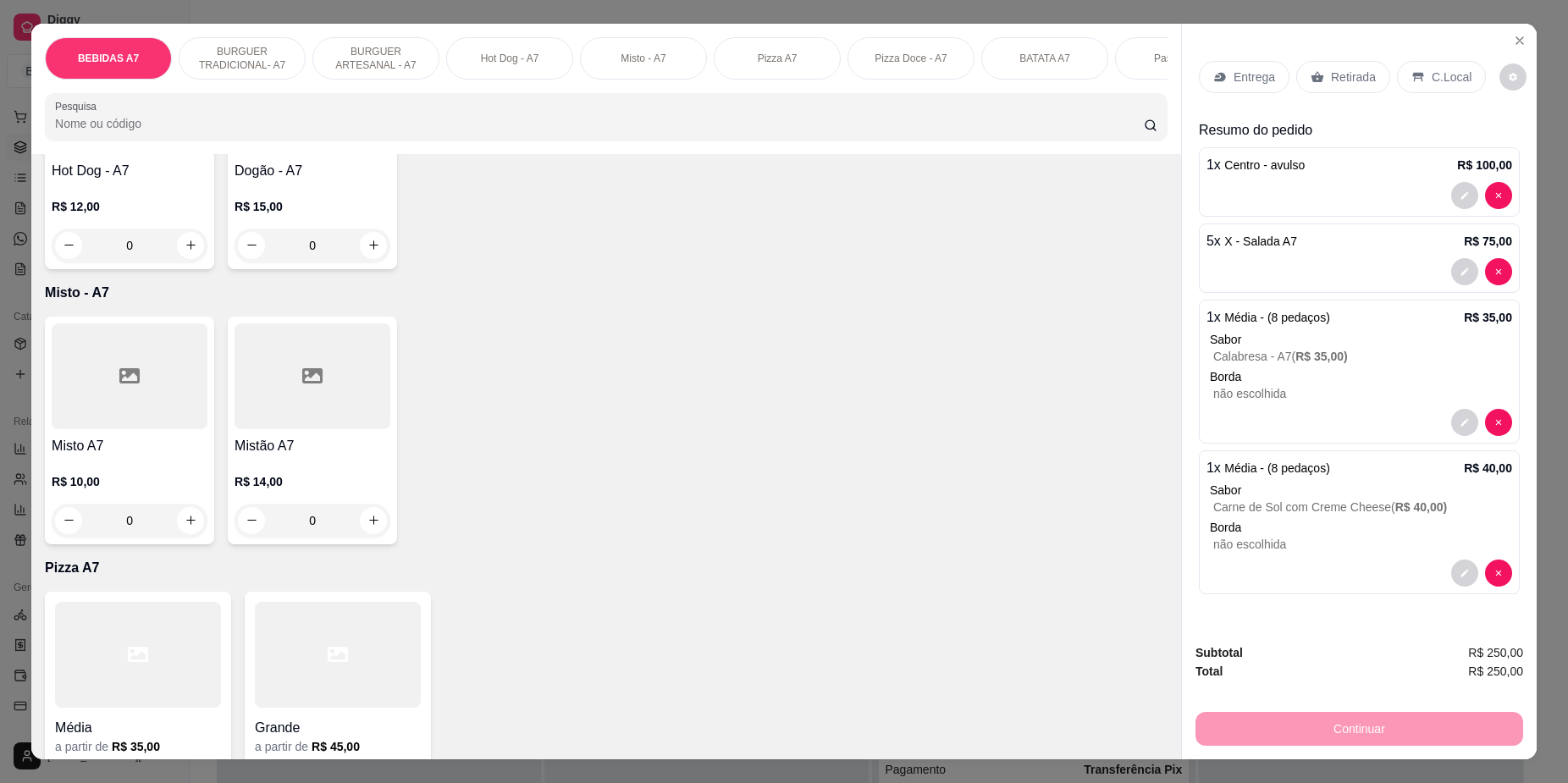
scroll to position [1482, 0]
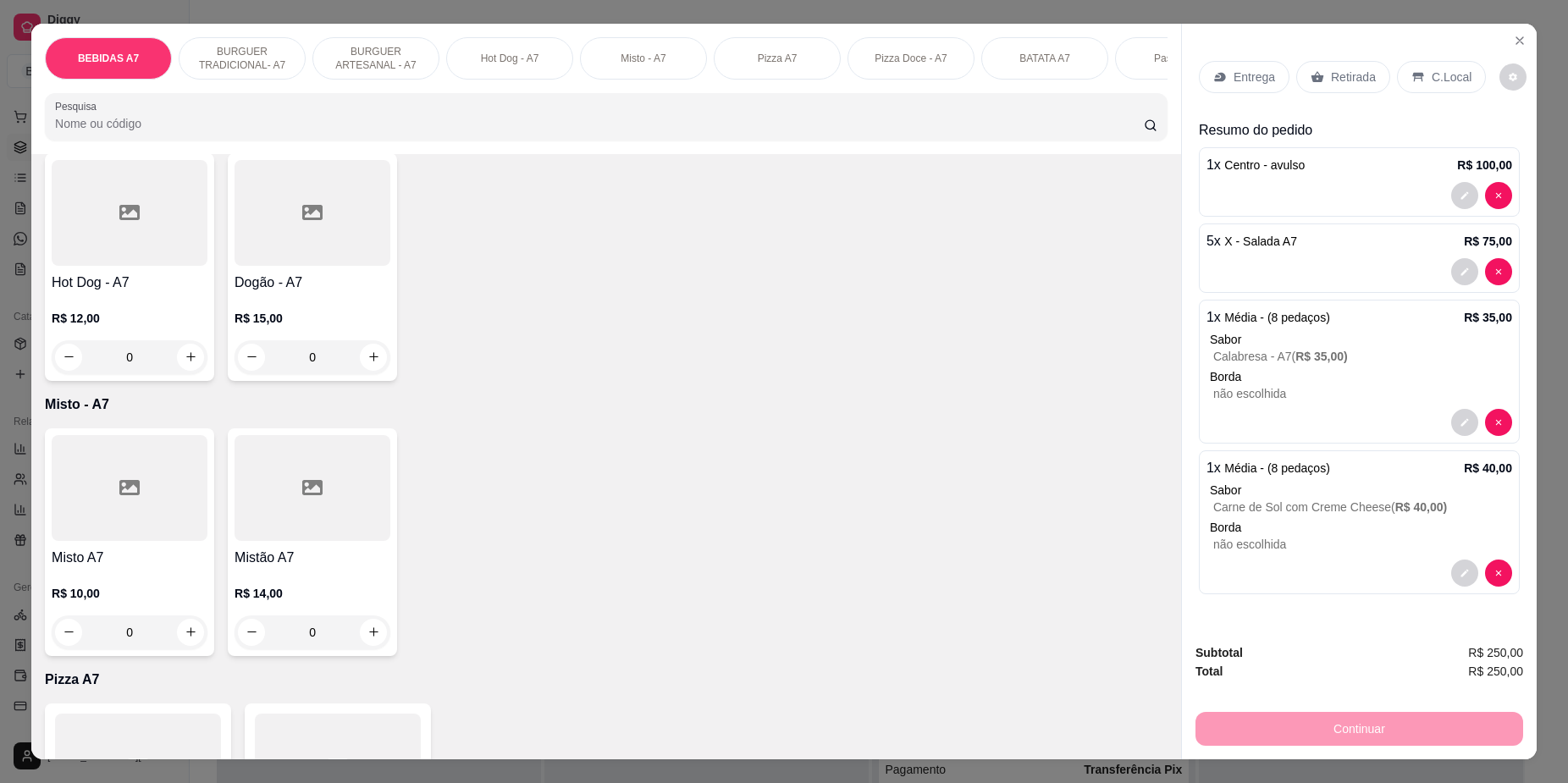
click at [56, 293] on h4 "Hot Dog - A7" at bounding box center [129, 283] width 156 height 20
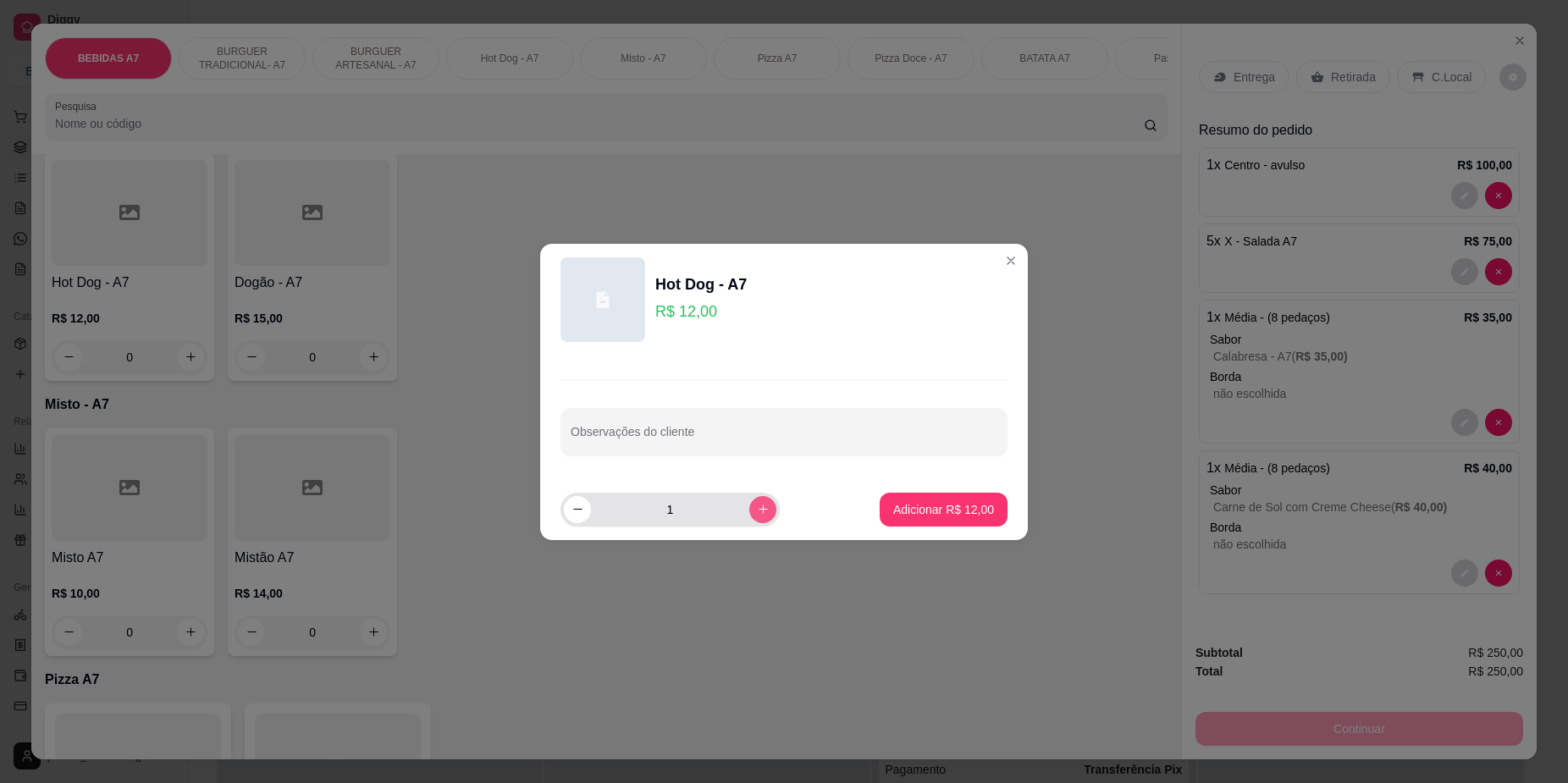
click at [750, 515] on button "increase-product-quantity" at bounding box center [763, 510] width 27 height 27
click at [757, 515] on icon "increase-product-quantity" at bounding box center [763, 509] width 13 height 13
click at [750, 515] on button "increase-product-quantity" at bounding box center [763, 510] width 27 height 27
type input "5"
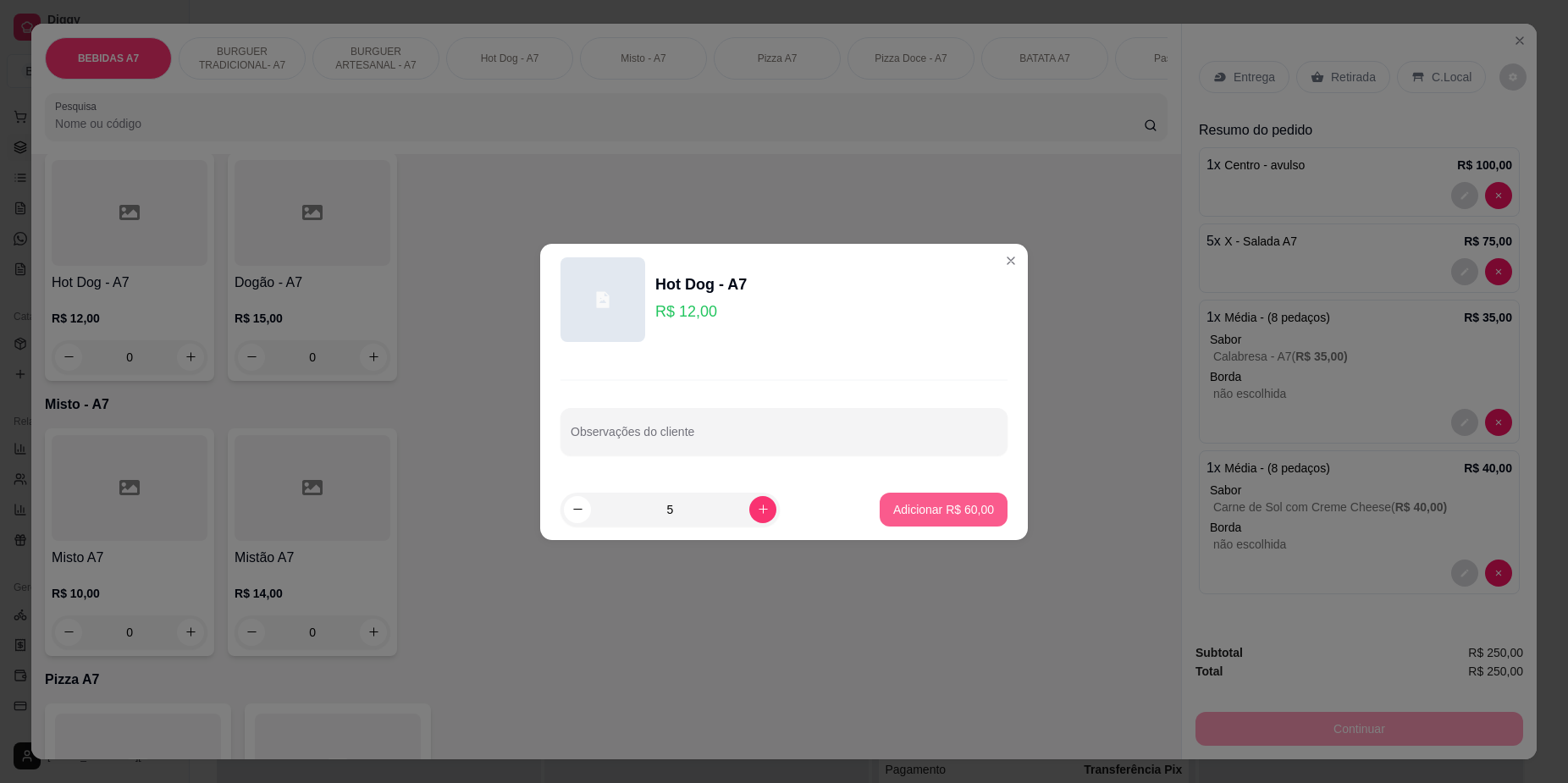
click at [908, 519] on button "Adicionar R$ 60,00" at bounding box center [944, 510] width 128 height 34
type input "5"
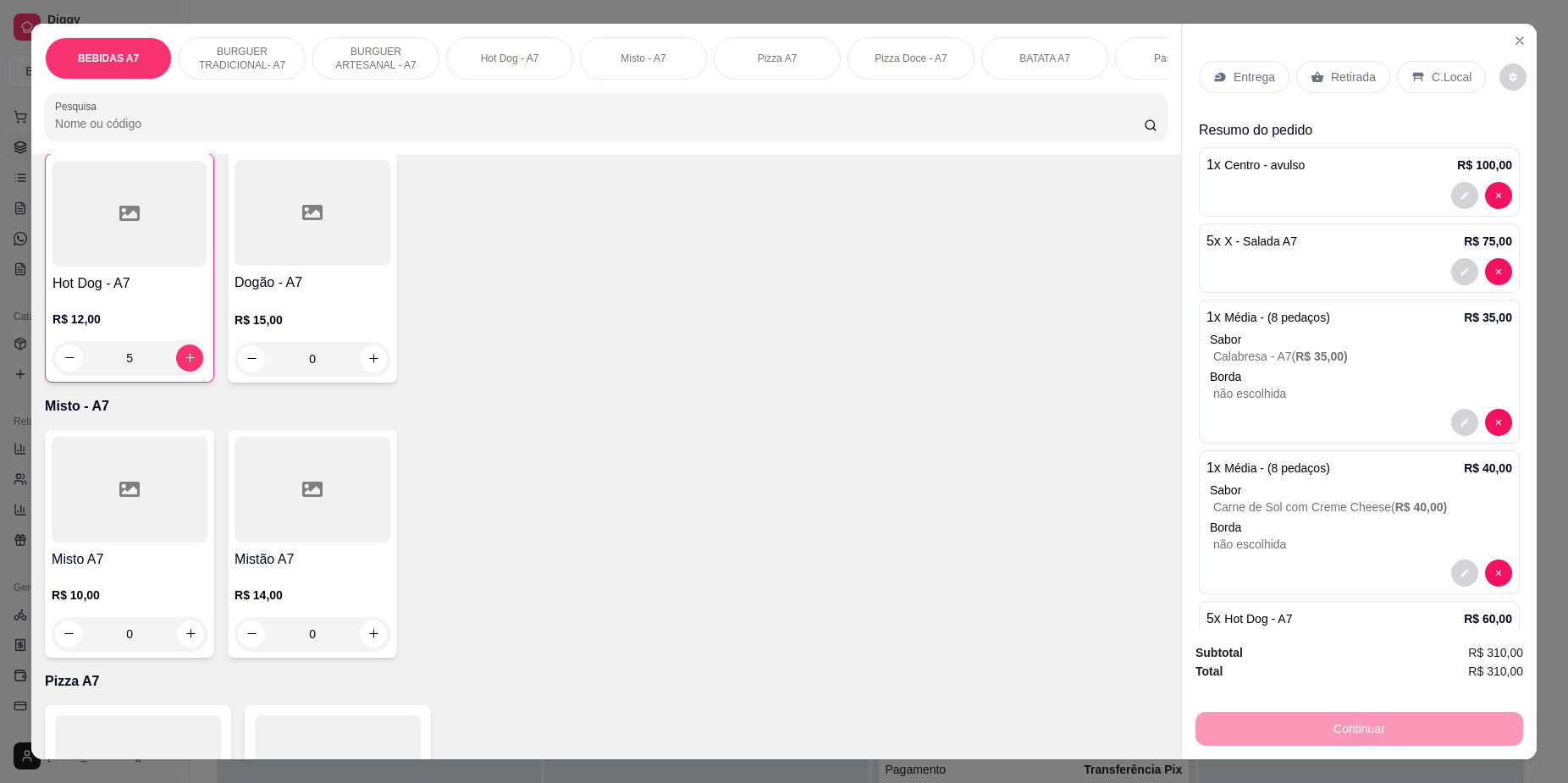
scroll to position [1483, 0]
click at [1226, 85] on div "Entrega" at bounding box center [1243, 78] width 90 height 32
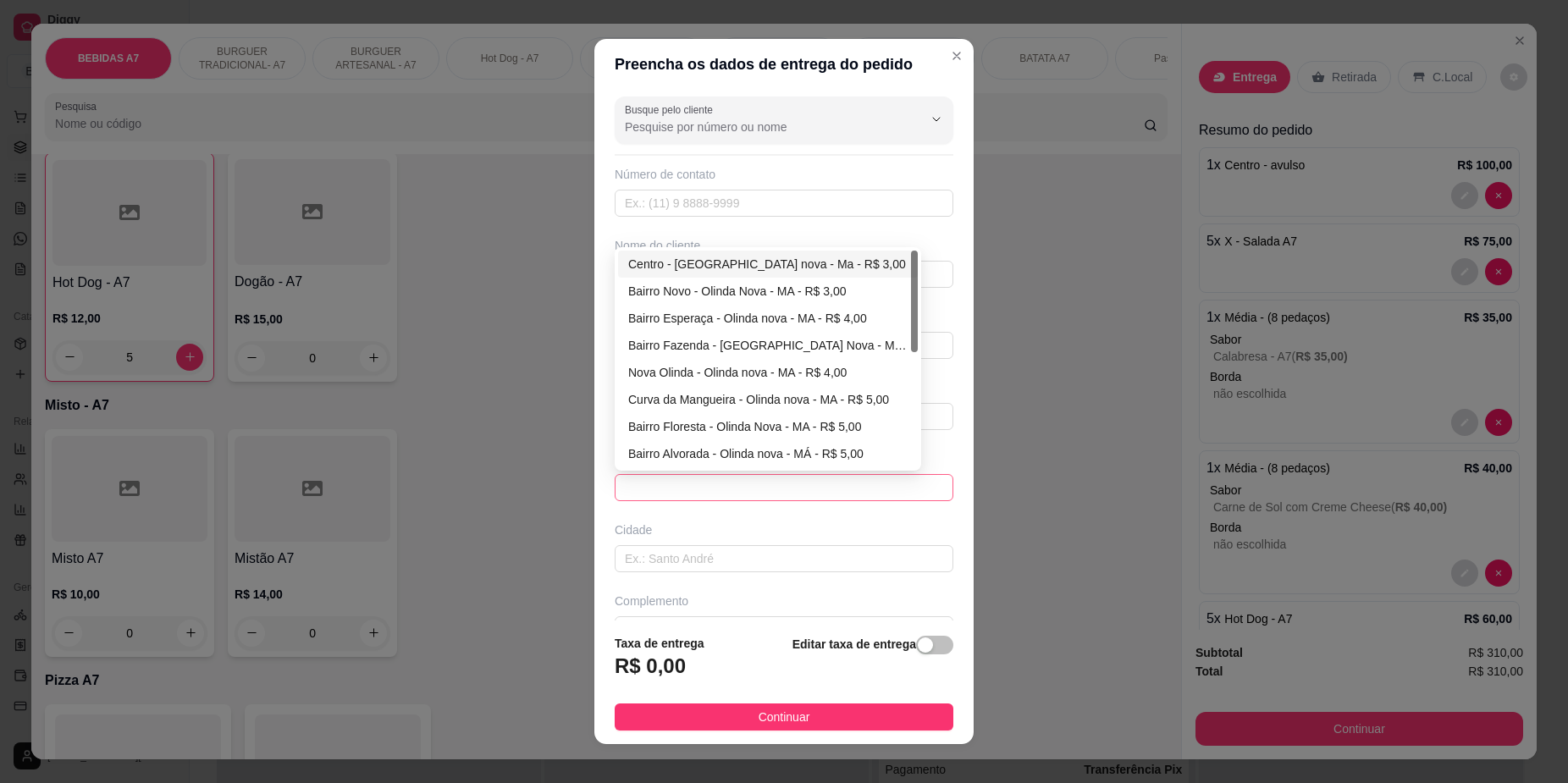
click at [835, 490] on span at bounding box center [784, 488] width 319 height 26
click at [717, 406] on div "Curva da Mangueira - Olinda nova - MA - R$ 5,00" at bounding box center [768, 400] width 279 height 19
type input "Olinda nova - [GEOGRAPHIC_DATA]"
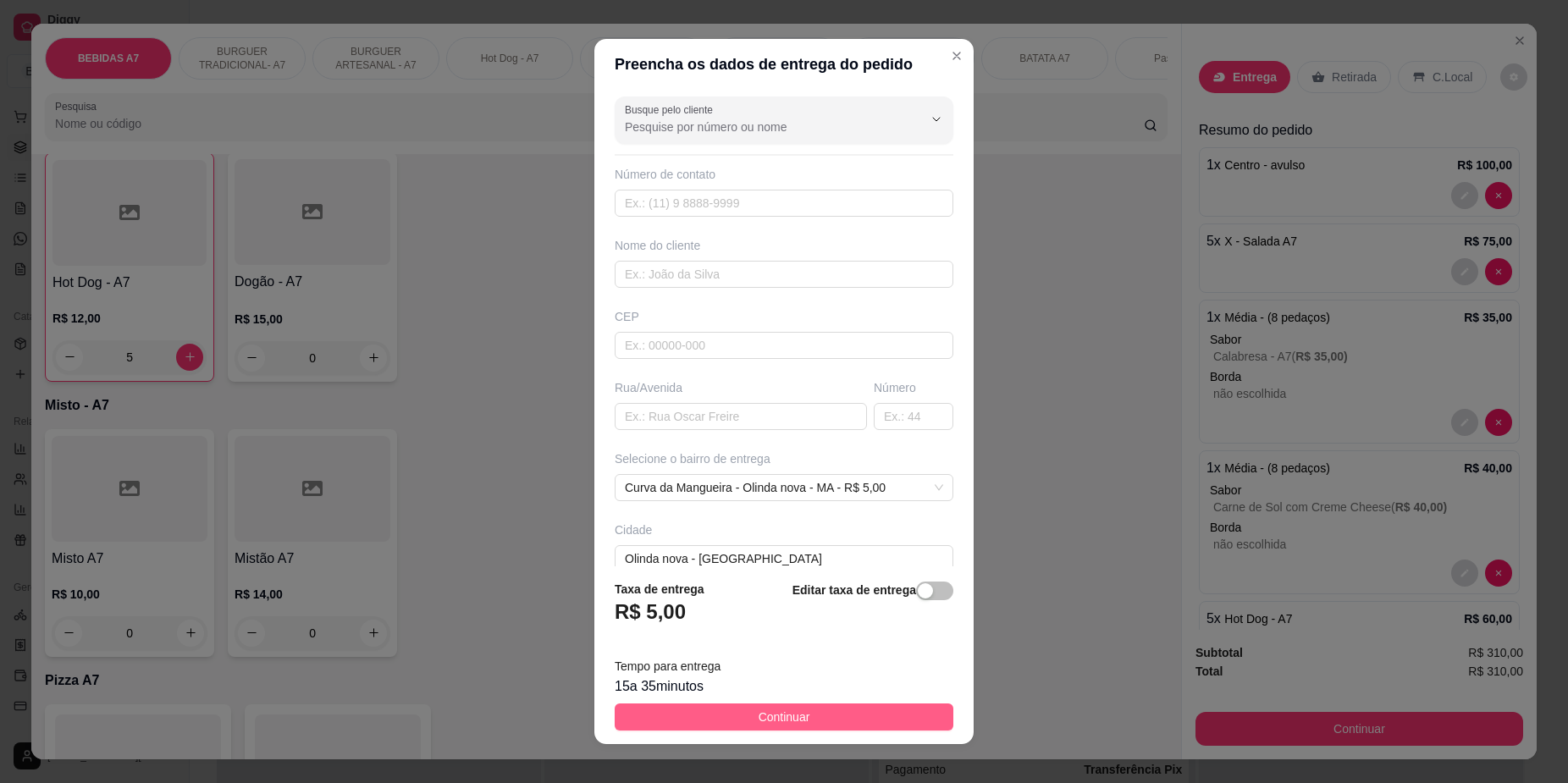
click at [869, 721] on button "Continuar" at bounding box center [784, 717] width 339 height 27
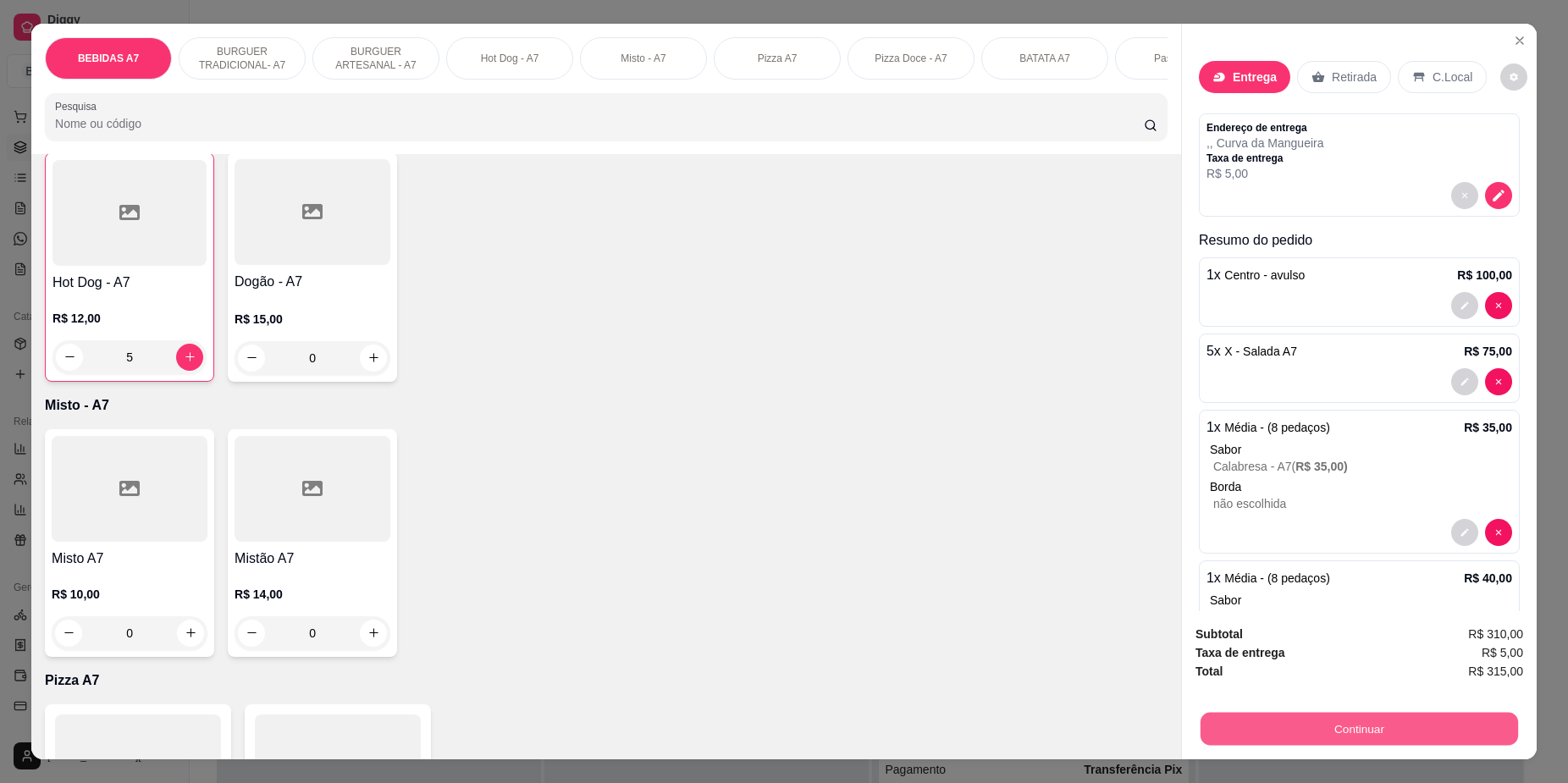
click at [1307, 719] on button "Continuar" at bounding box center [1358, 729] width 318 height 33
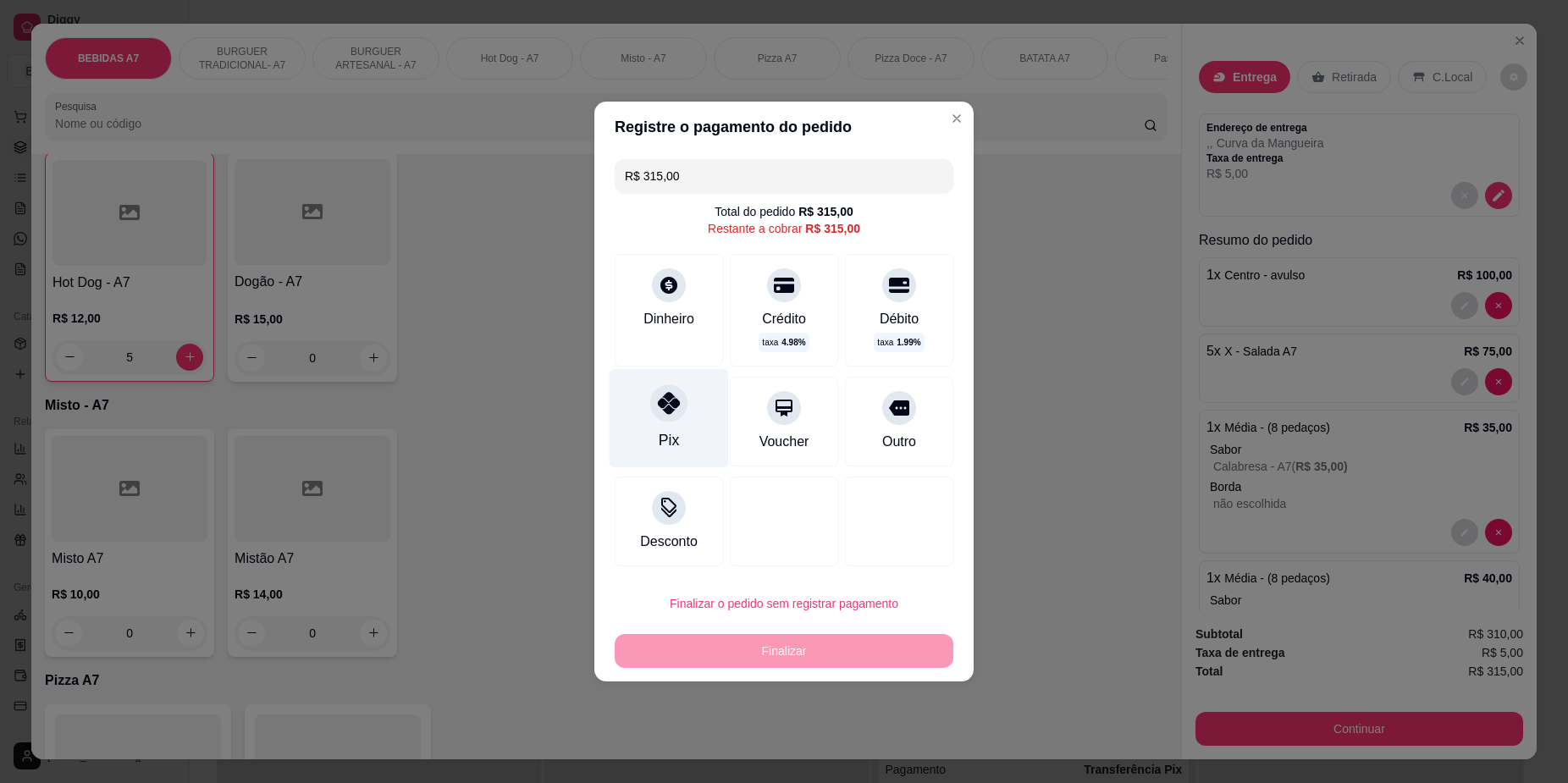
click at [632, 406] on div "Pix" at bounding box center [669, 418] width 119 height 99
type input "R$ 0,00"
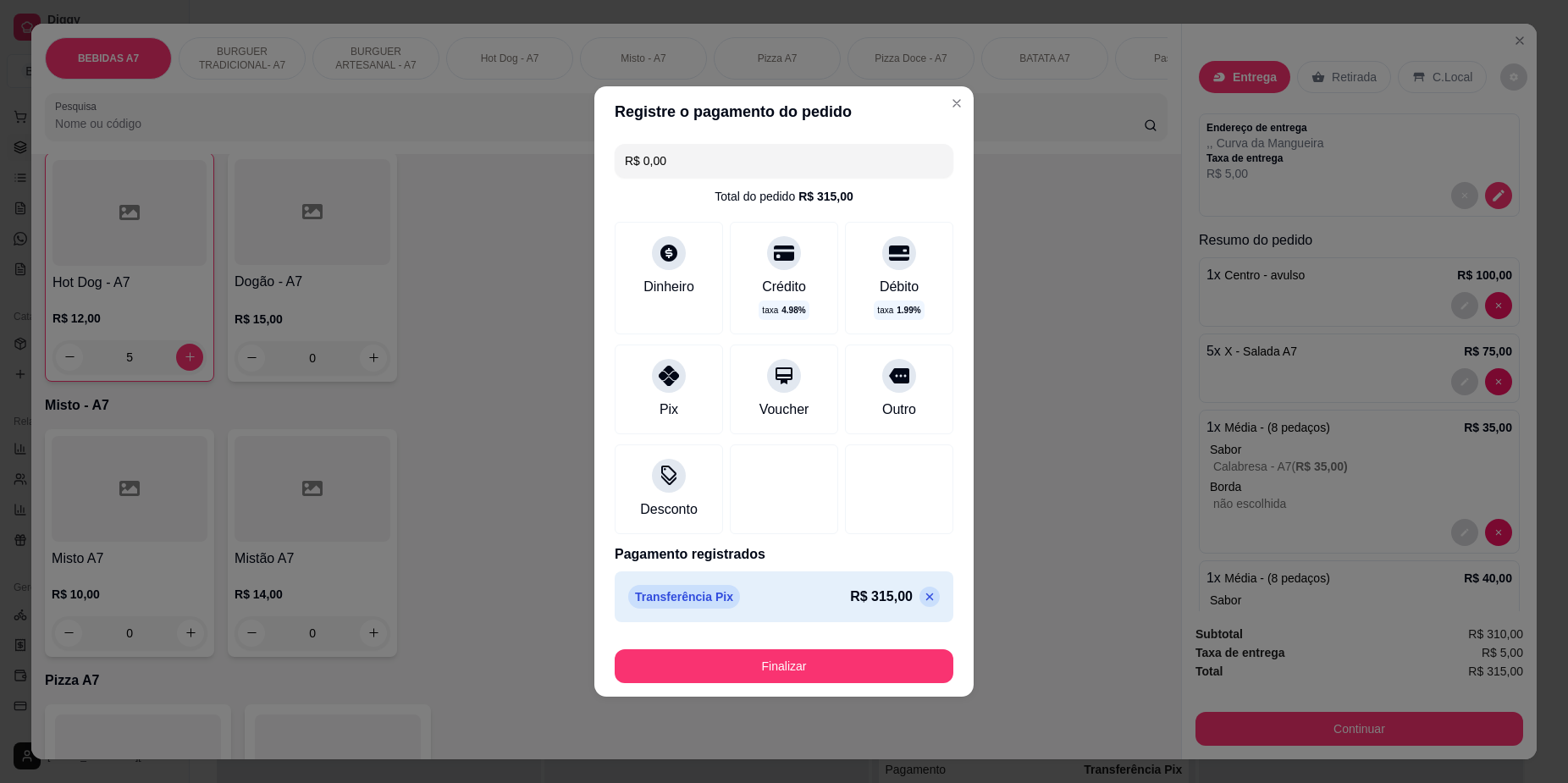
click at [828, 647] on div "Finalizar" at bounding box center [784, 663] width 339 height 41
click at [828, 655] on button "Finalizar" at bounding box center [784, 666] width 339 height 34
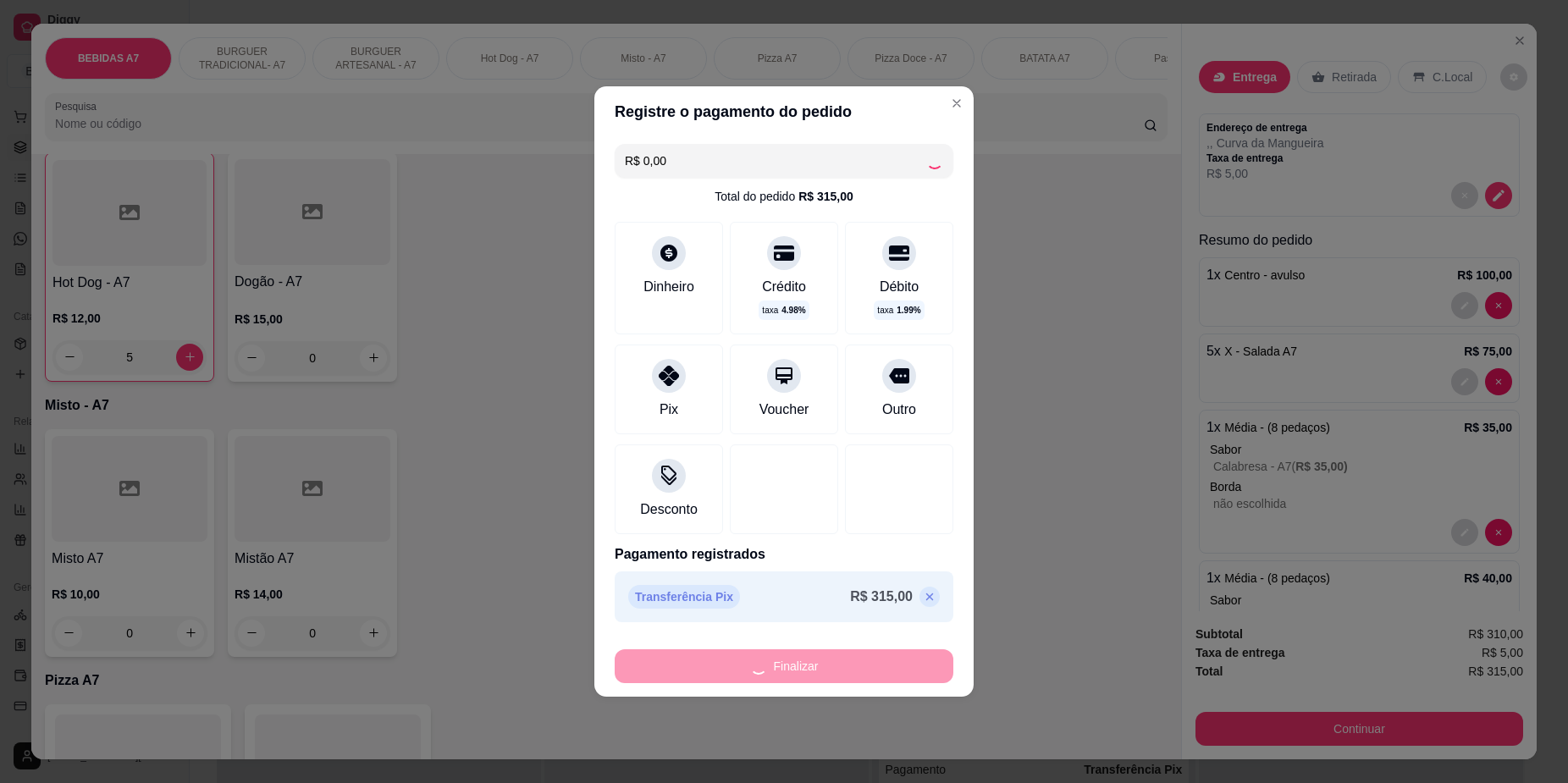
type input "0"
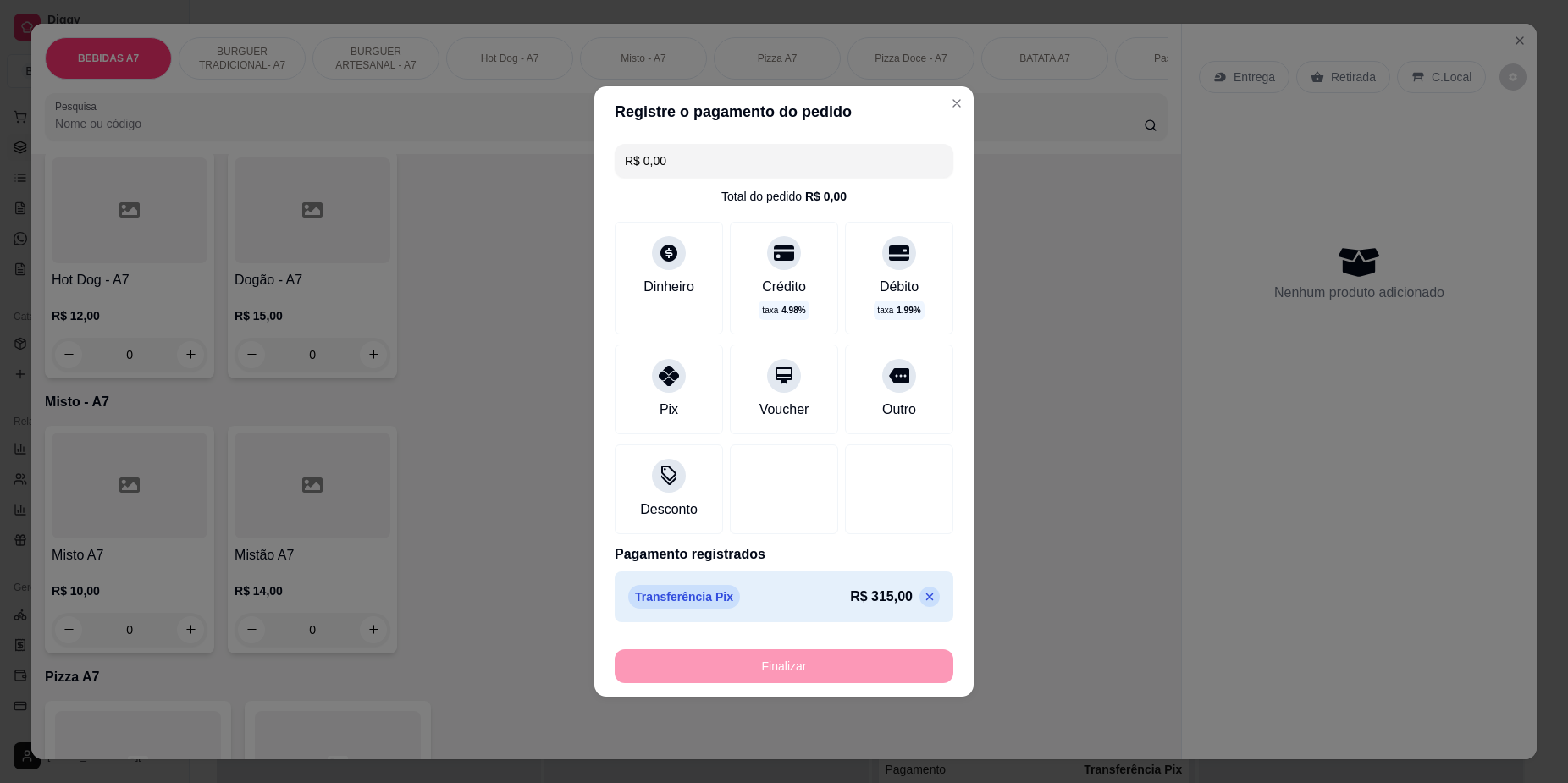
type input "-R$ 315,00"
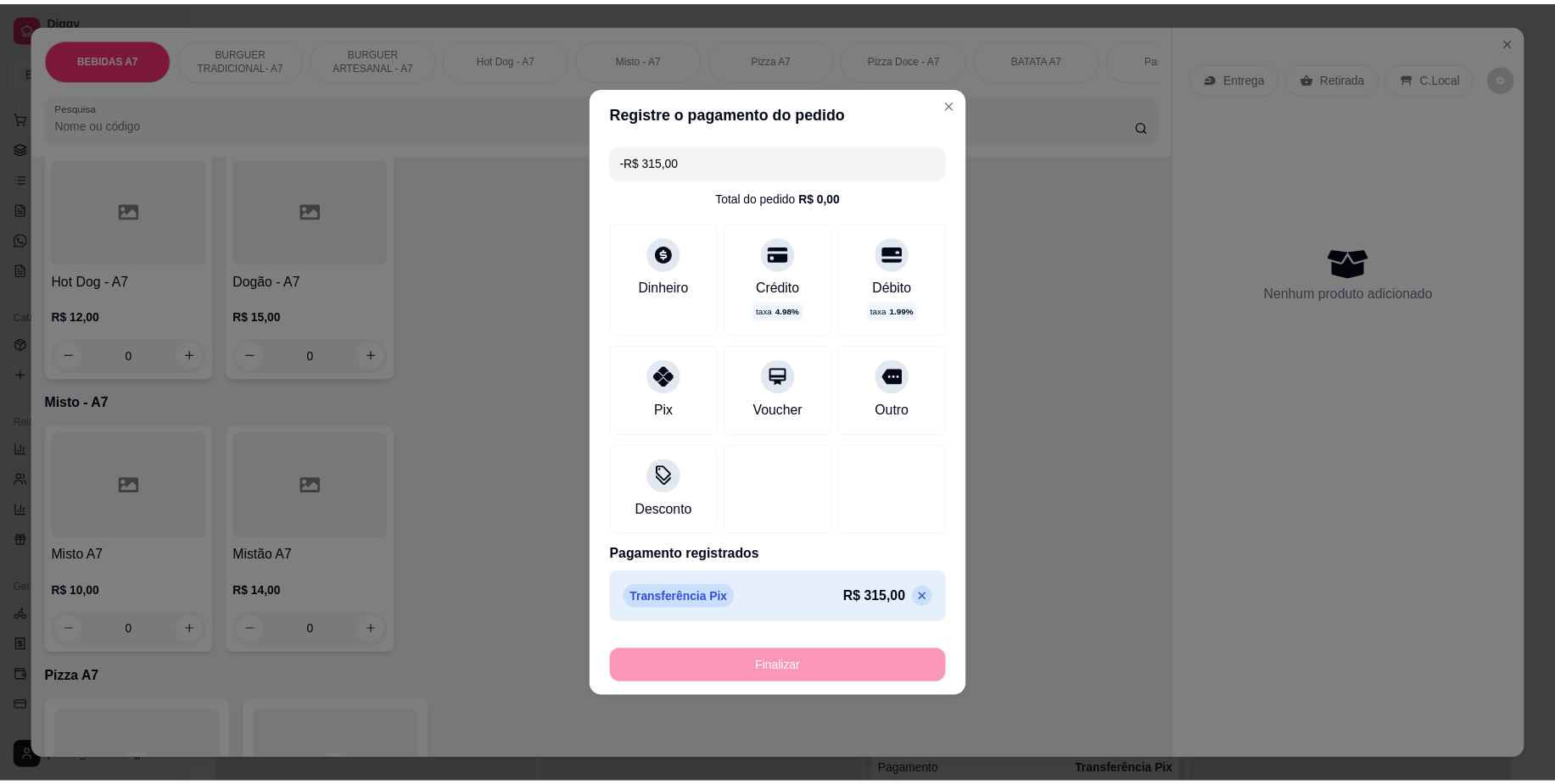
scroll to position [1482, 0]
